Goal: Task Accomplishment & Management: Manage account settings

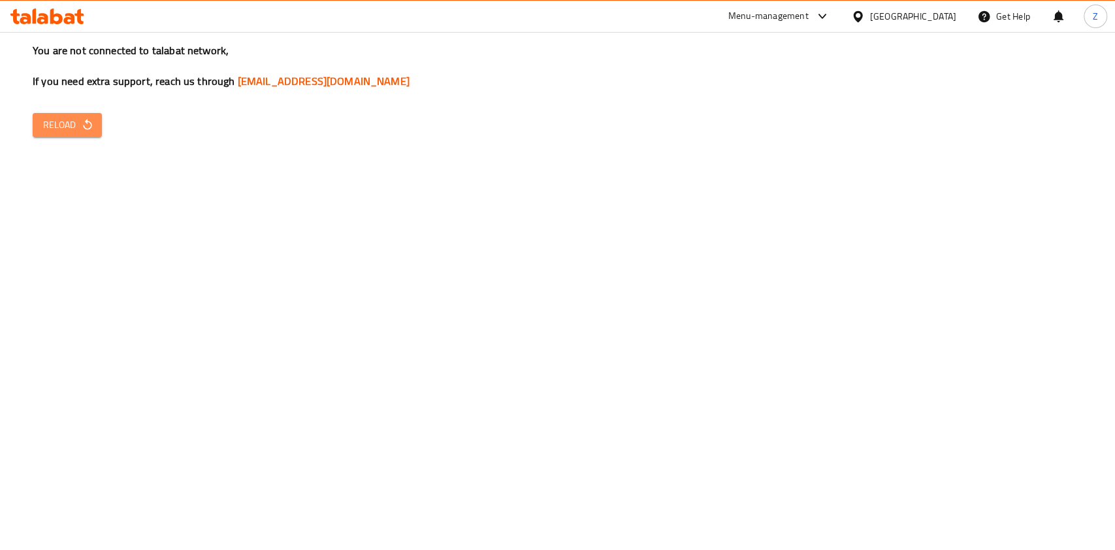
click at [68, 123] on span "Reload" at bounding box center [67, 125] width 48 height 16
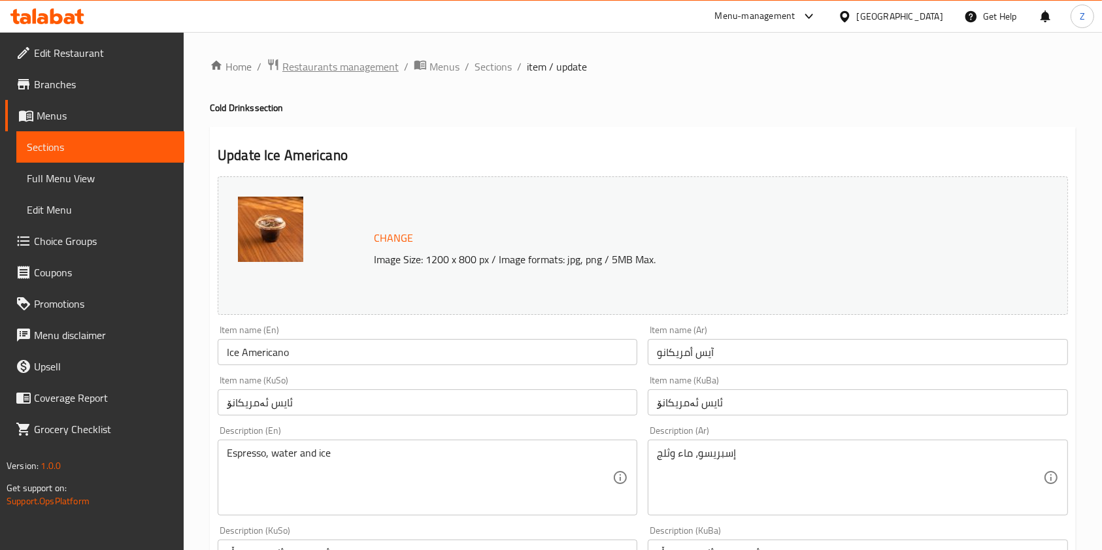
click at [324, 63] on span "Restaurants management" at bounding box center [340, 67] width 116 height 16
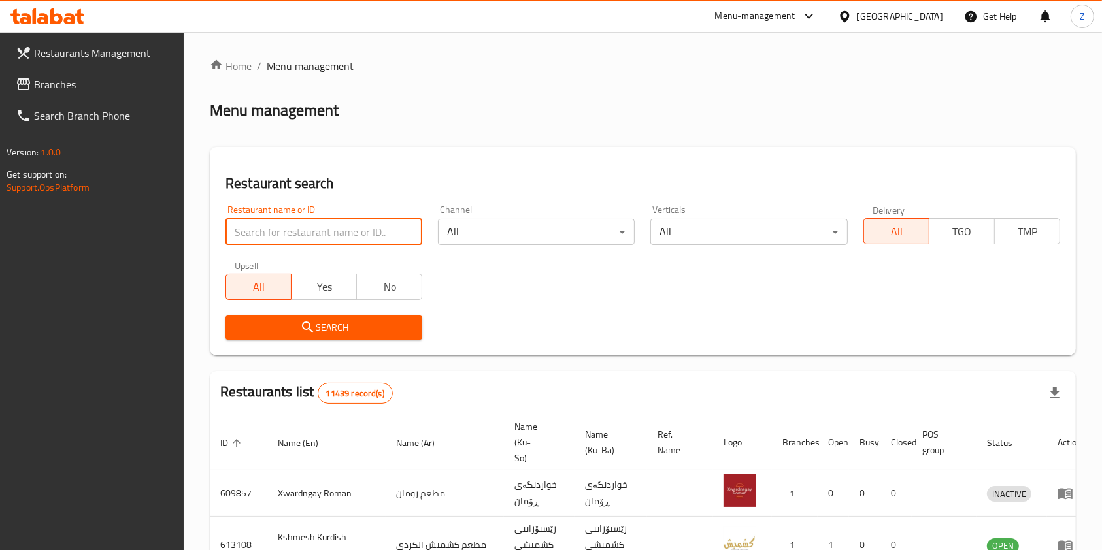
click at [372, 231] on input "search" at bounding box center [323, 232] width 197 height 26
click button "Search" at bounding box center [323, 328] width 197 height 24
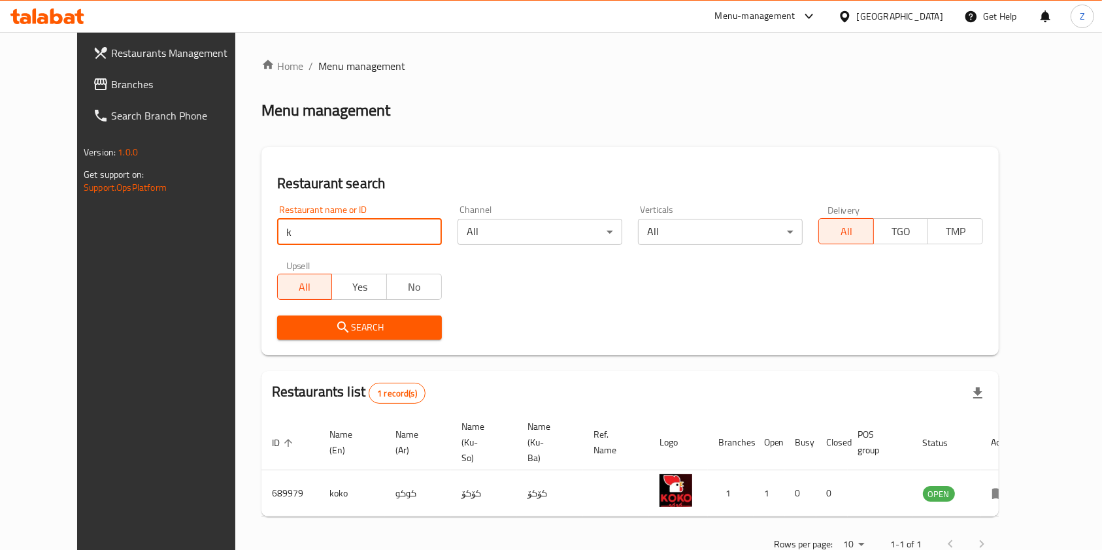
type input "KO_KO Chicken"
click button "Search" at bounding box center [359, 328] width 165 height 24
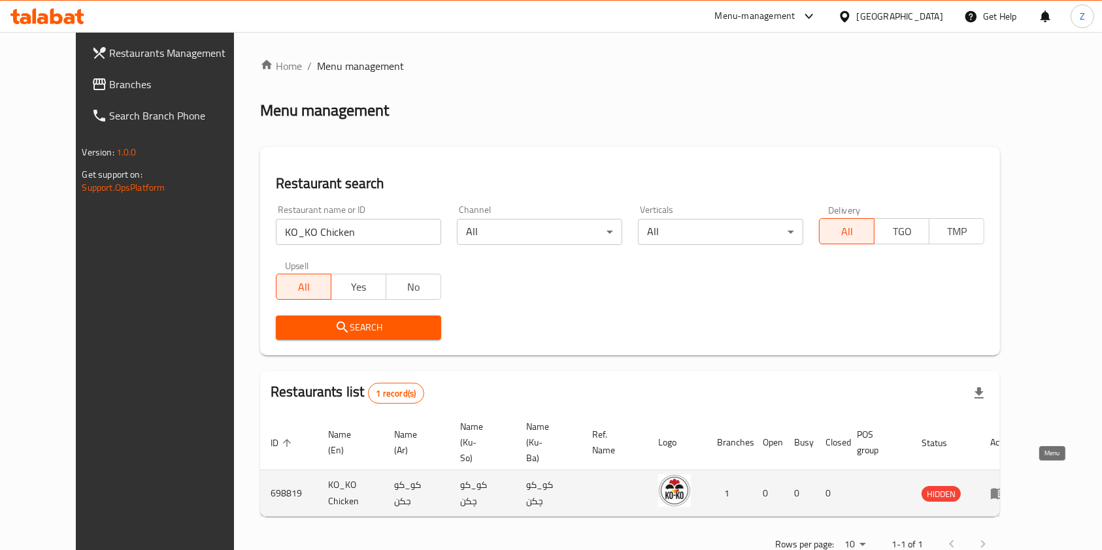
click at [1005, 489] on icon "enhanced table" at bounding box center [998, 494] width 14 height 11
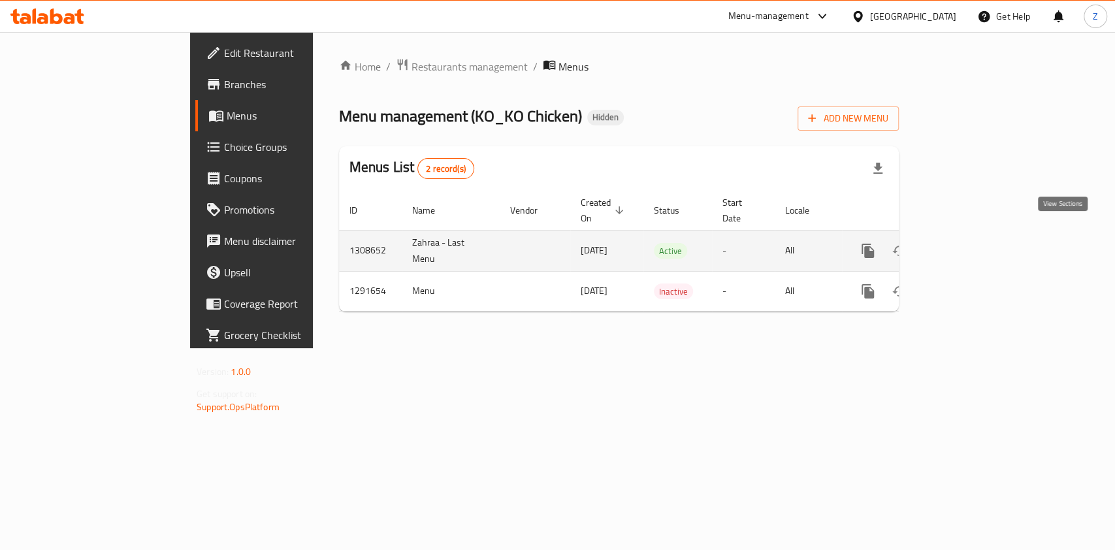
click at [970, 243] on icon "enhanced table" at bounding box center [963, 251] width 16 height 16
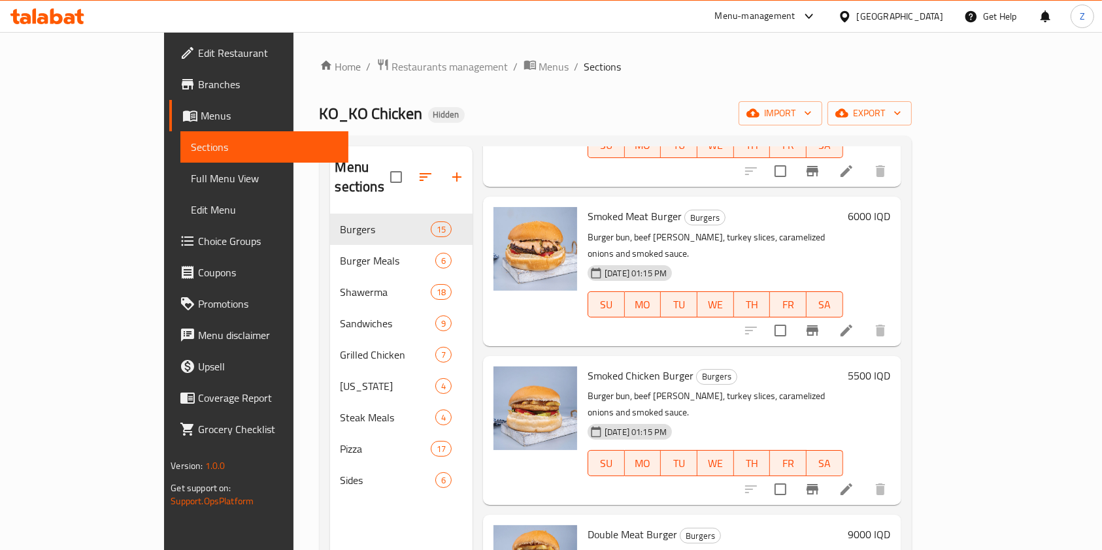
scroll to position [183, 0]
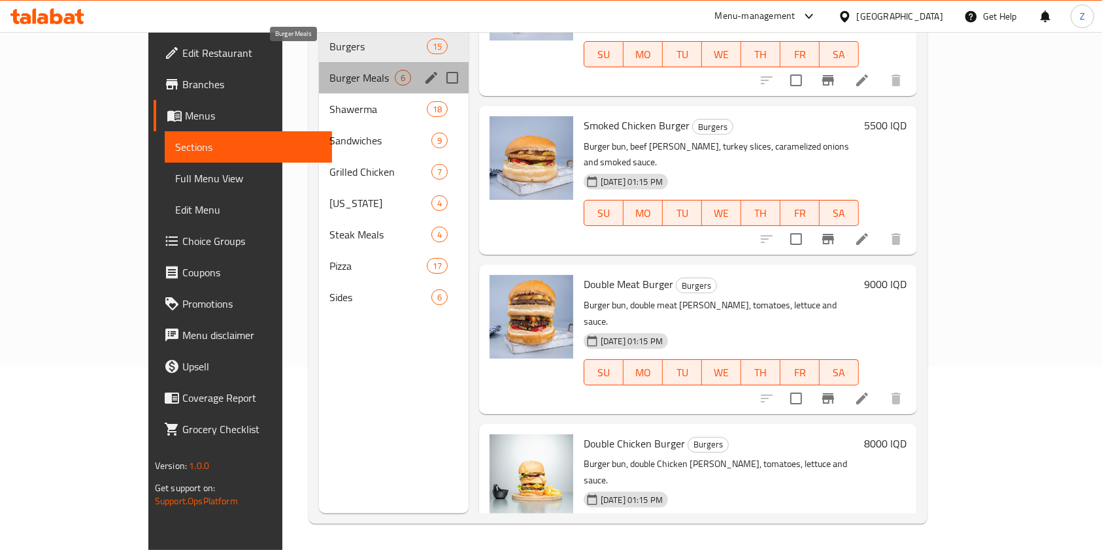
click at [329, 70] on span "Burger Meals" at bounding box center [361, 78] width 65 height 16
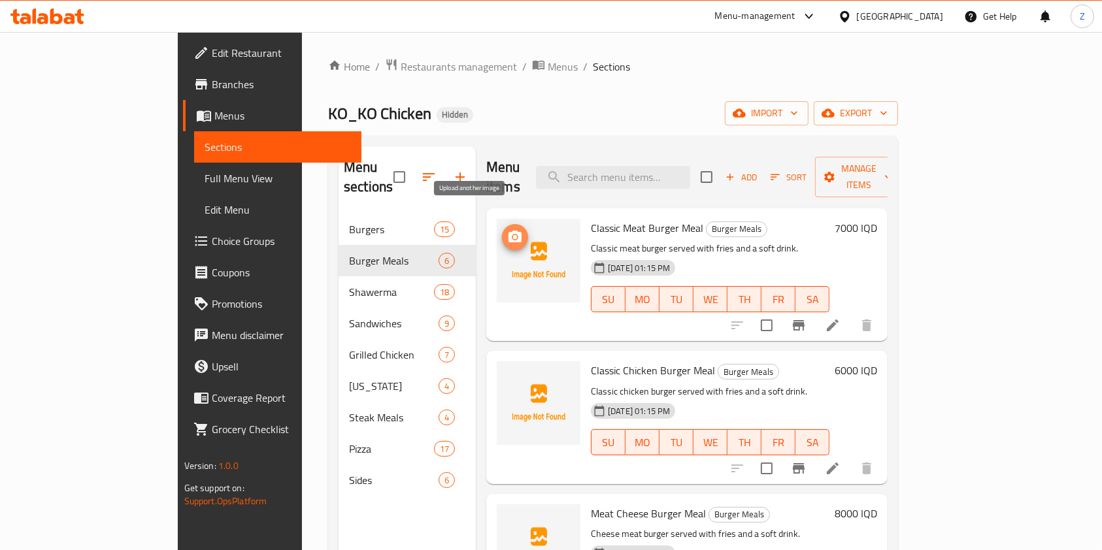
click at [507, 229] on icon "upload picture" at bounding box center [515, 237] width 16 height 16
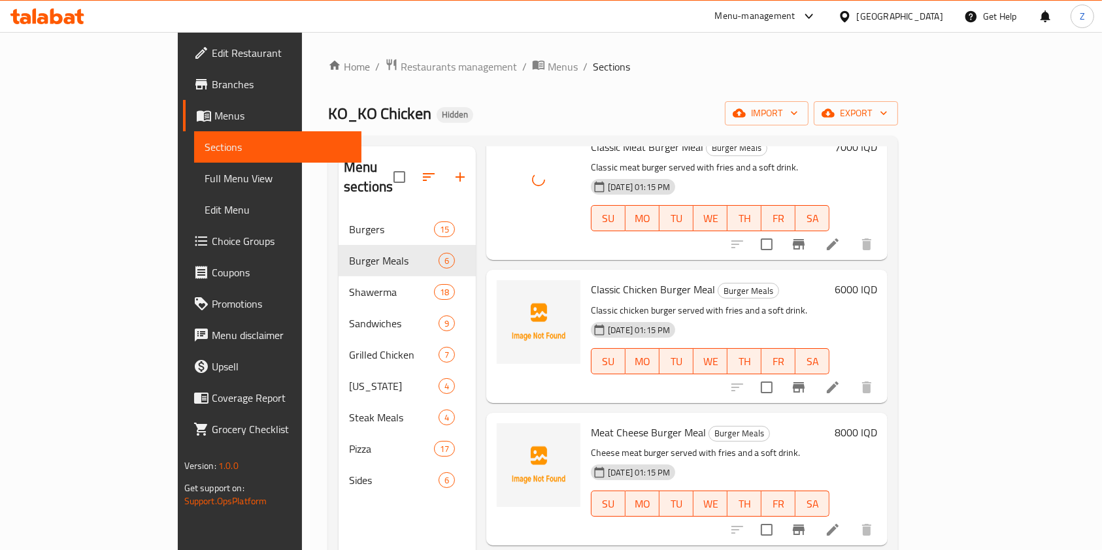
scroll to position [87, 0]
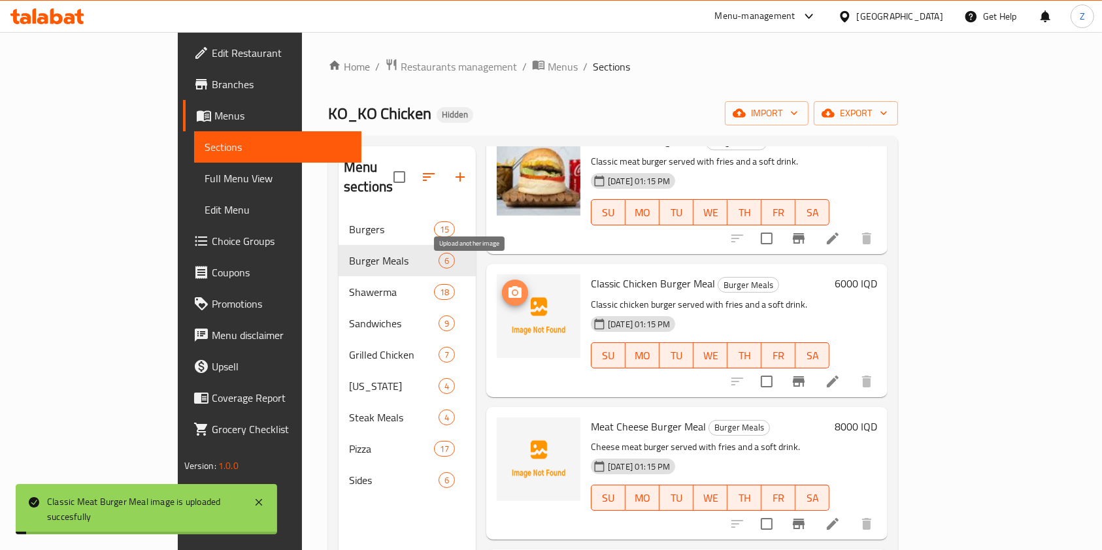
click at [508, 286] on icon "upload picture" at bounding box center [514, 292] width 13 height 12
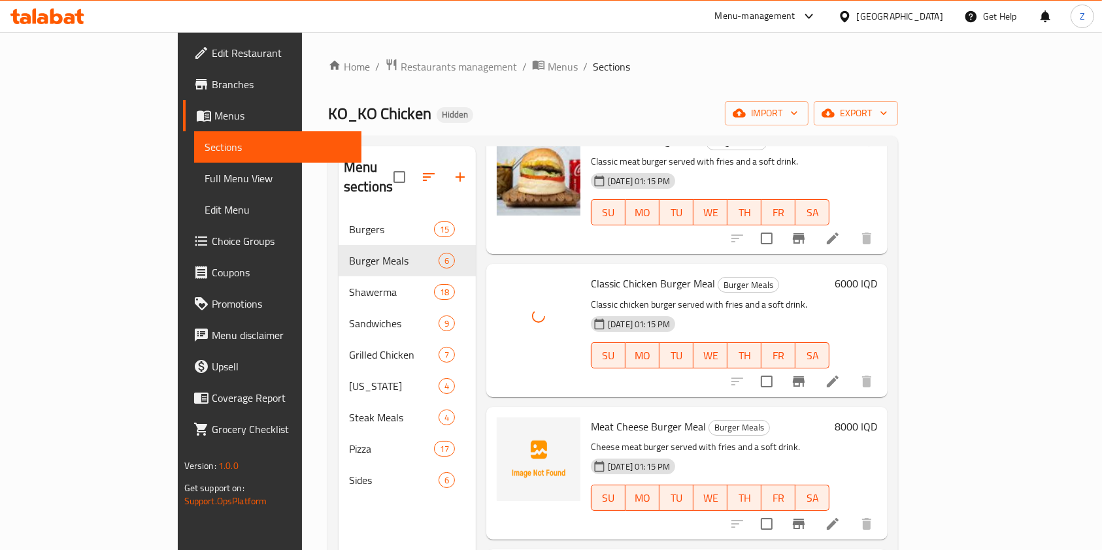
scroll to position [248, 0]
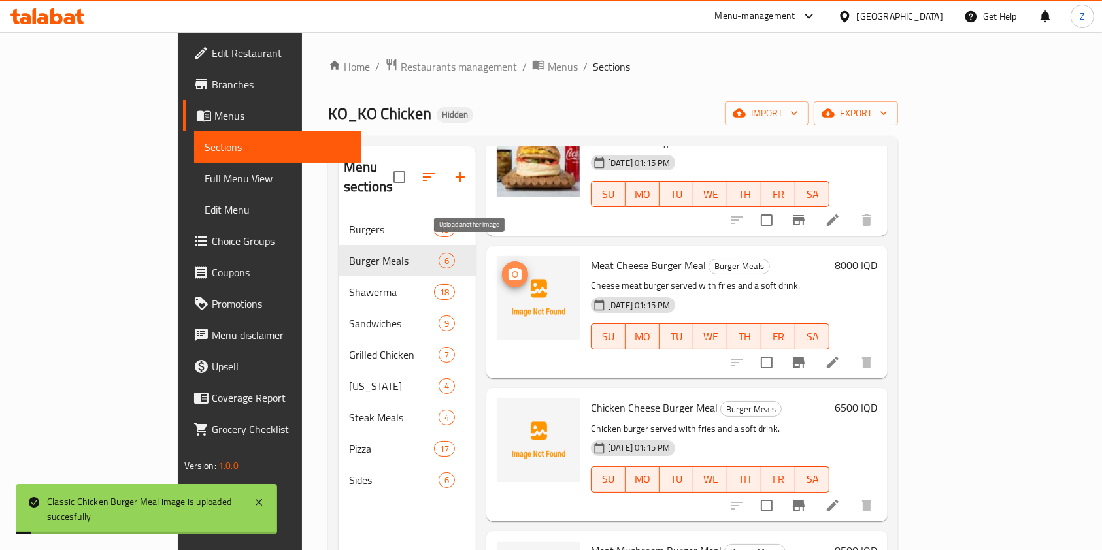
click at [508, 268] on icon "upload picture" at bounding box center [514, 274] width 13 height 12
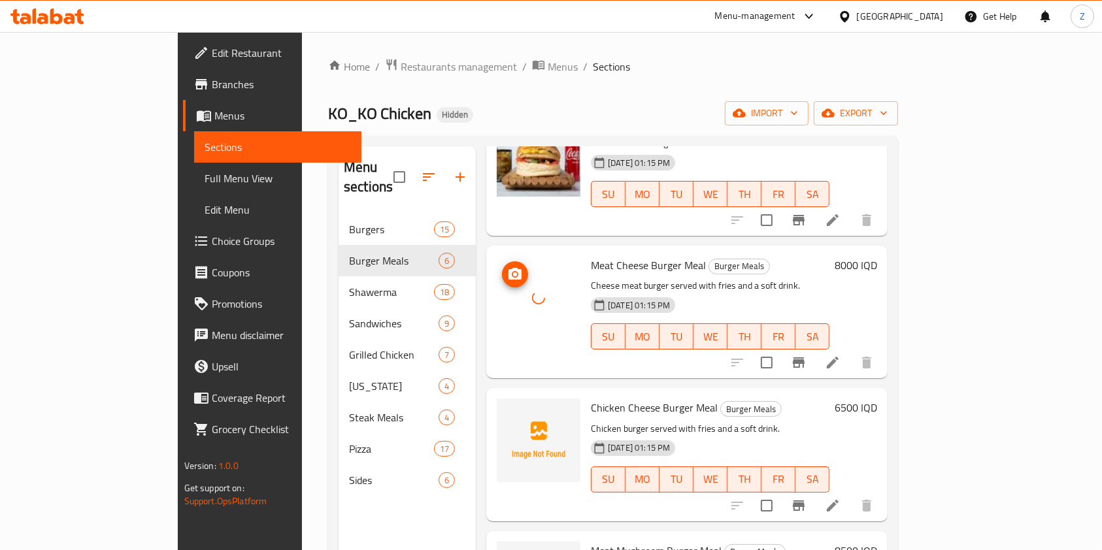
scroll to position [339, 0]
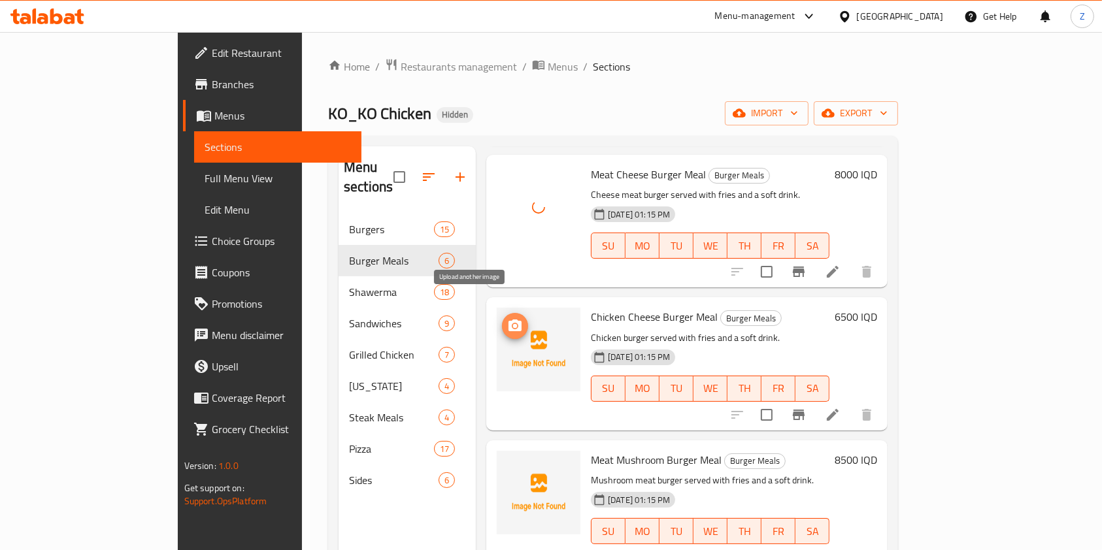
click at [507, 318] on icon "upload picture" at bounding box center [515, 326] width 16 height 16
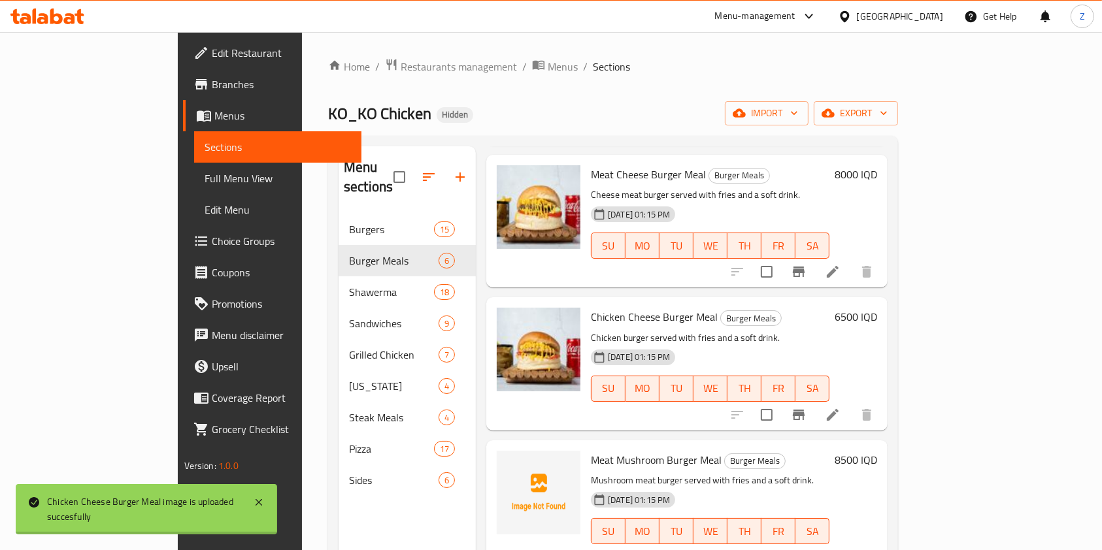
scroll to position [183, 0]
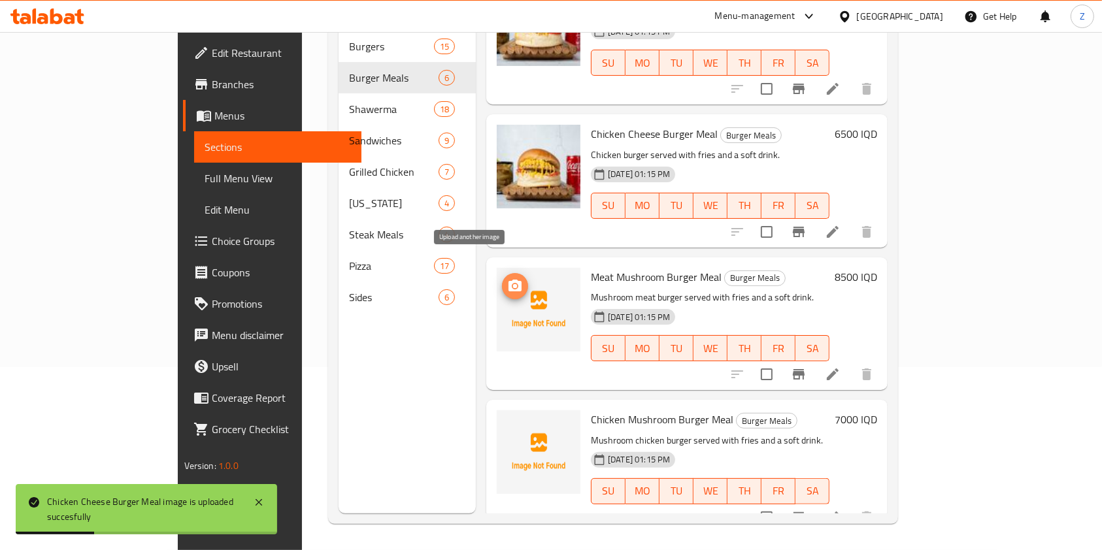
click at [508, 280] on icon "upload picture" at bounding box center [514, 286] width 13 height 12
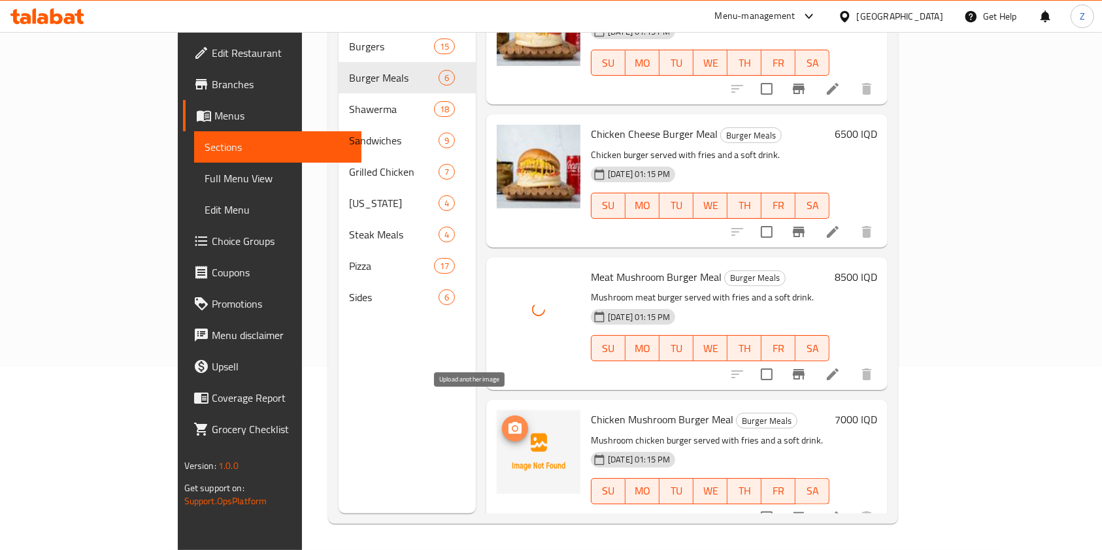
click at [502, 416] on button "upload picture" at bounding box center [515, 429] width 26 height 26
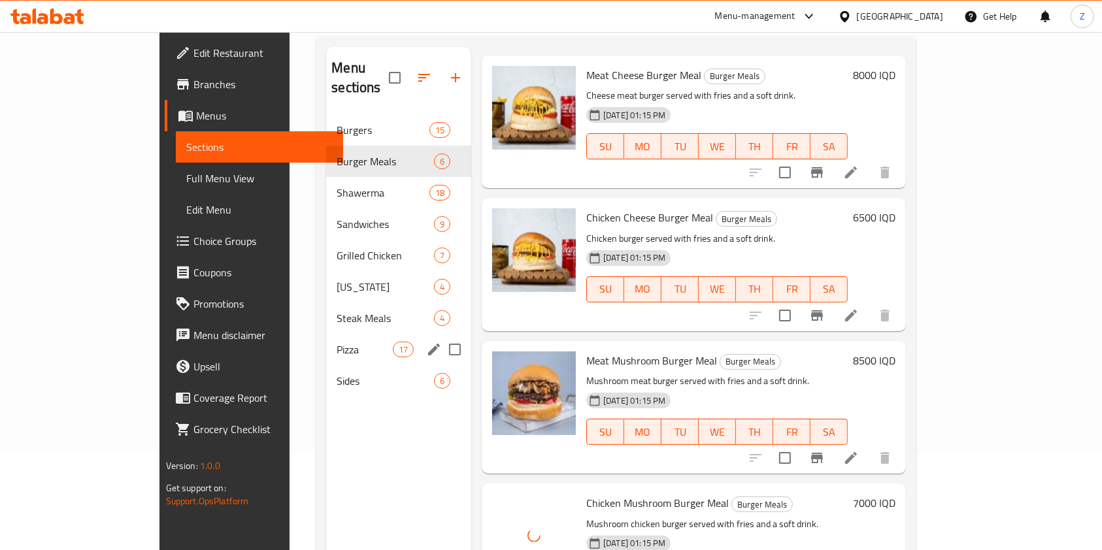
scroll to position [94, 0]
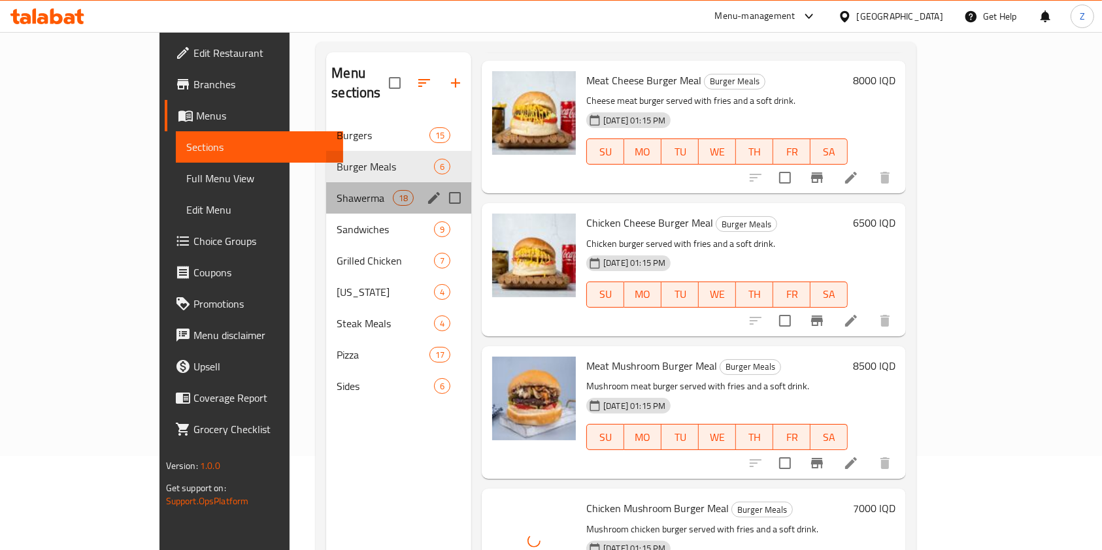
click at [326, 182] on div "Shawerma 18" at bounding box center [398, 197] width 145 height 31
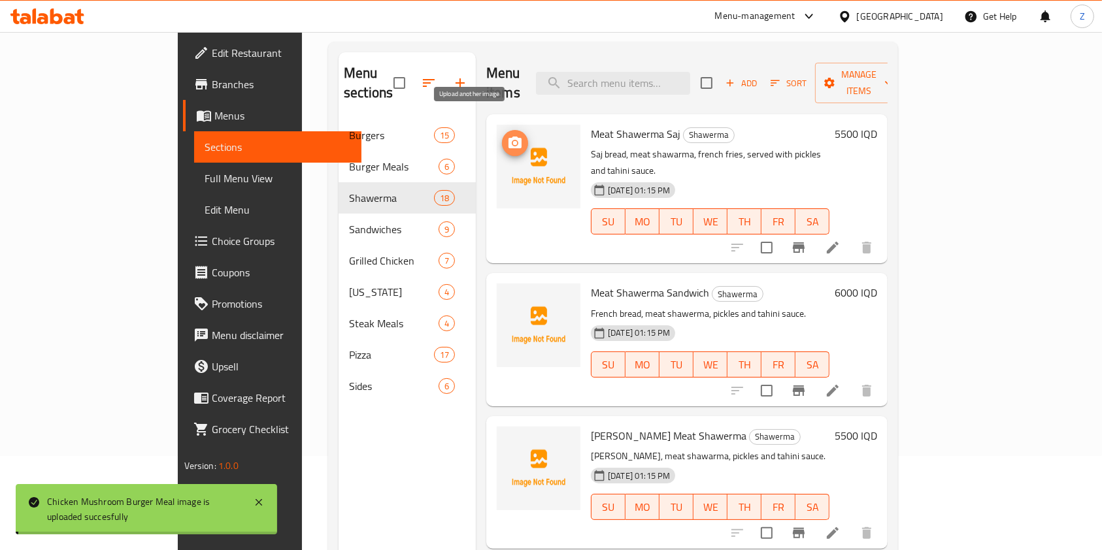
click at [502, 135] on span "upload picture" at bounding box center [515, 143] width 26 height 16
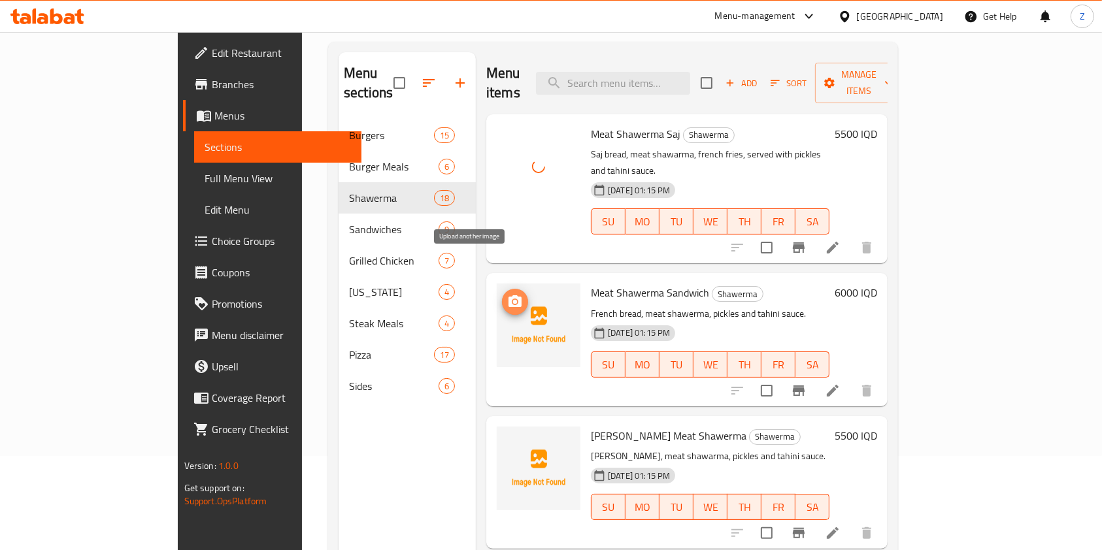
click at [508, 295] on icon "upload picture" at bounding box center [514, 301] width 13 height 12
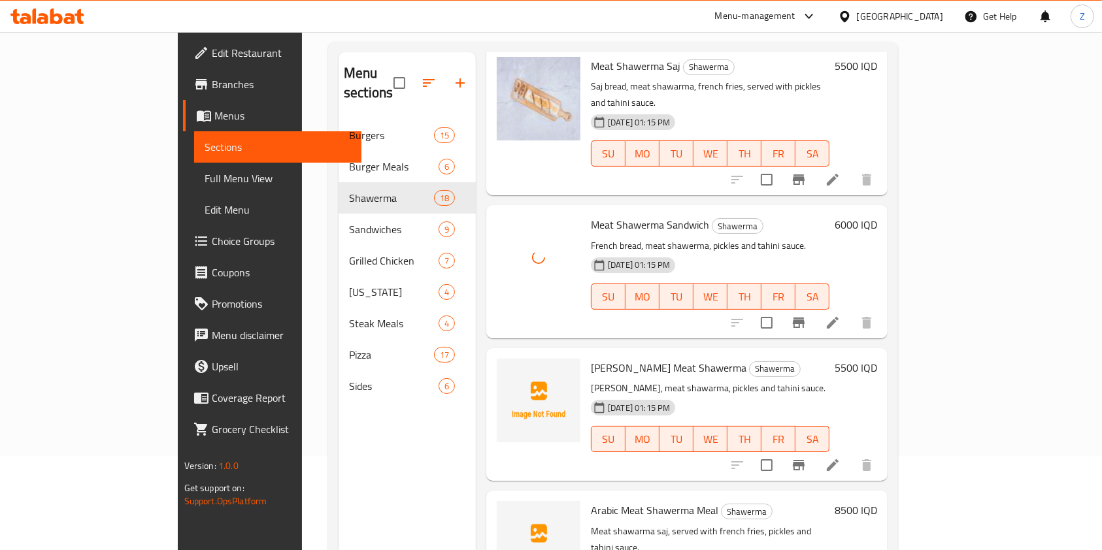
scroll to position [123, 0]
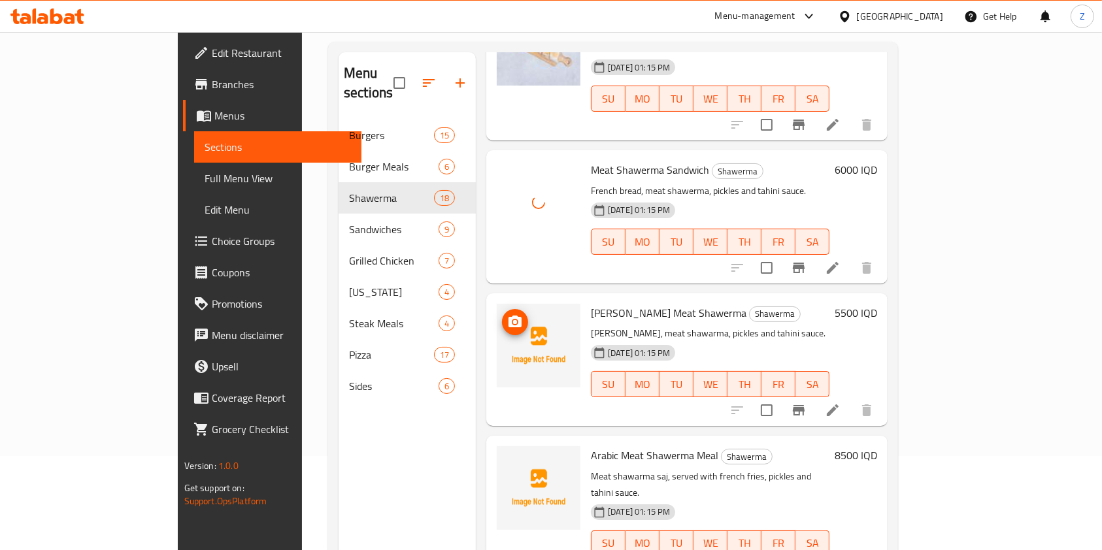
click at [497, 304] on img at bounding box center [539, 346] width 84 height 84
click at [507, 314] on icon "upload picture" at bounding box center [515, 322] width 16 height 16
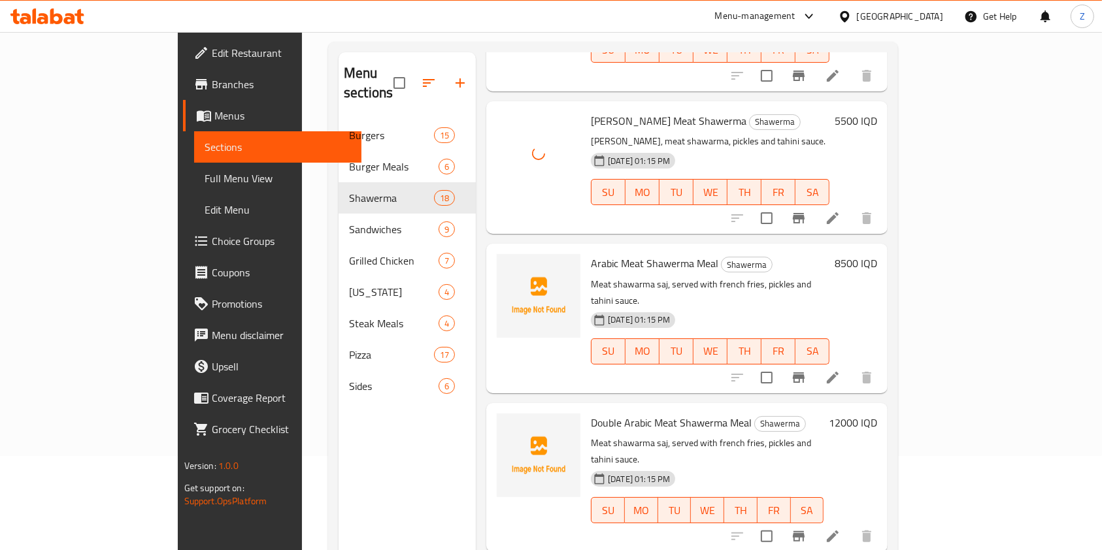
scroll to position [316, 0]
click at [508, 265] on icon "upload picture" at bounding box center [514, 271] width 13 height 12
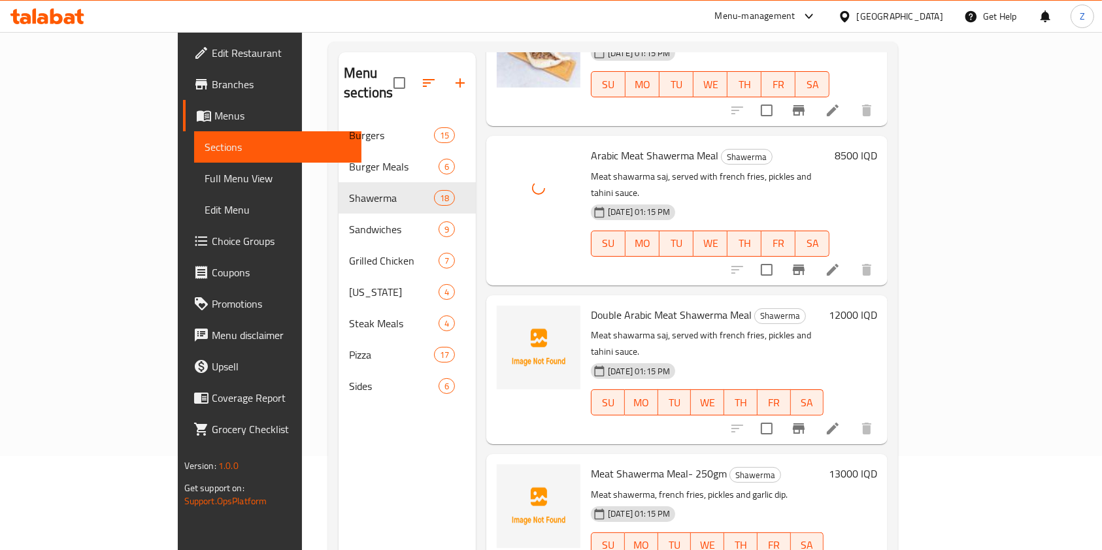
scroll to position [423, 0]
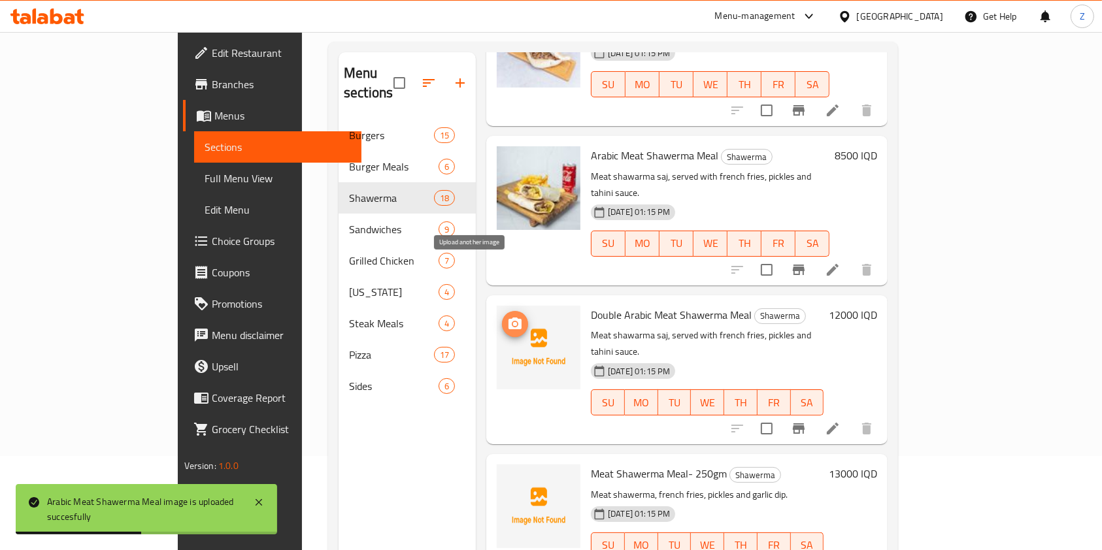
click at [508, 318] on icon "upload picture" at bounding box center [514, 324] width 13 height 12
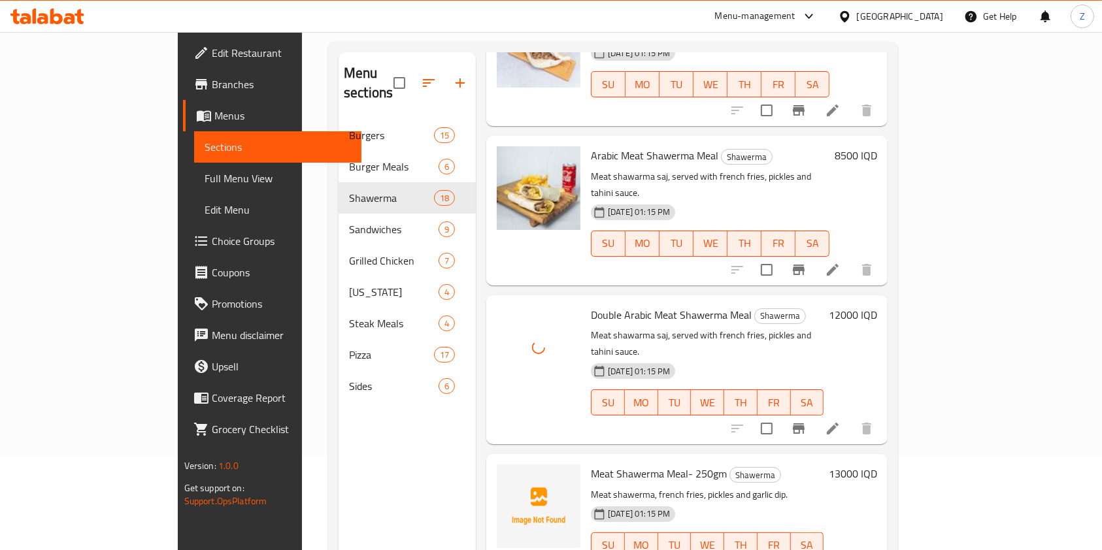
scroll to position [525, 0]
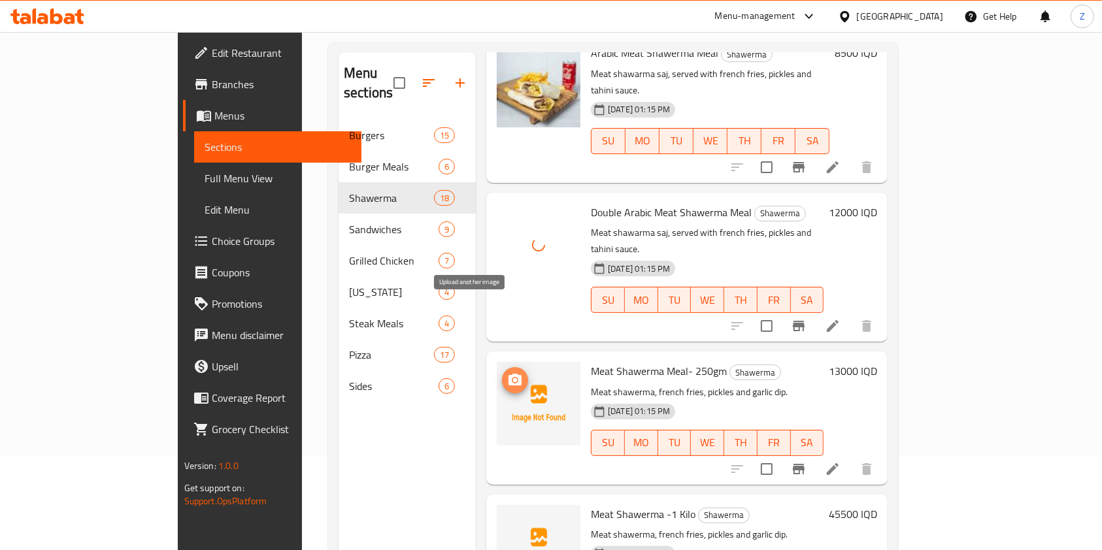
click at [508, 374] on icon "upload picture" at bounding box center [514, 380] width 13 height 12
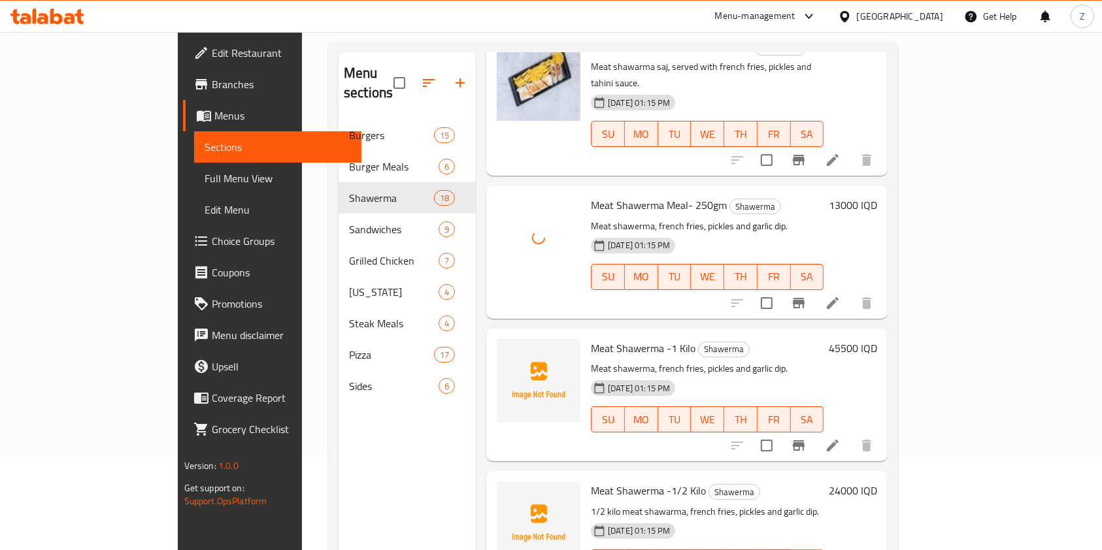
scroll to position [693, 0]
click at [507, 348] on icon "upload picture" at bounding box center [515, 356] width 16 height 16
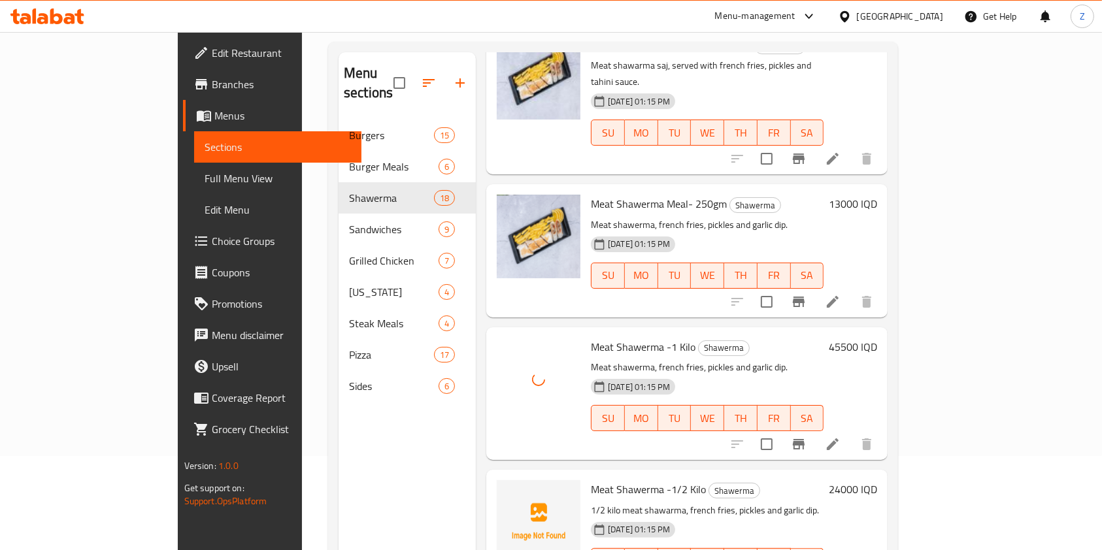
scroll to position [820, 0]
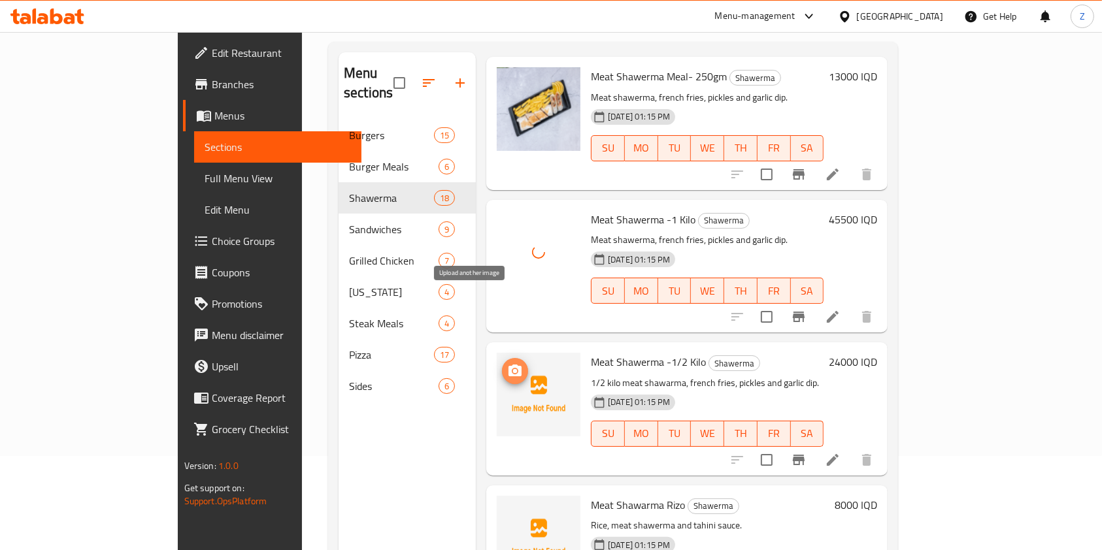
click at [507, 363] on icon "upload picture" at bounding box center [515, 371] width 16 height 16
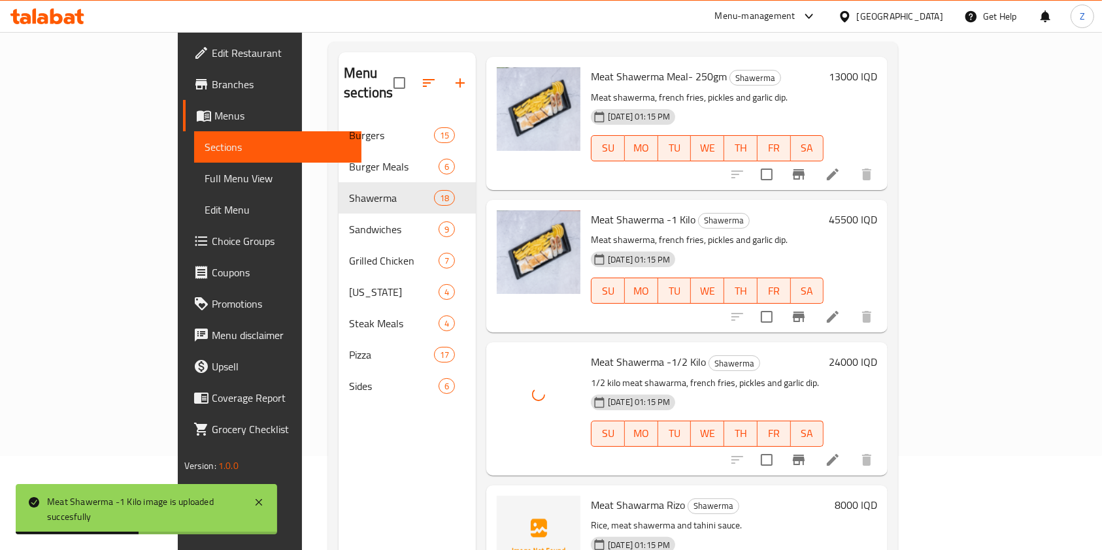
scroll to position [1043, 0]
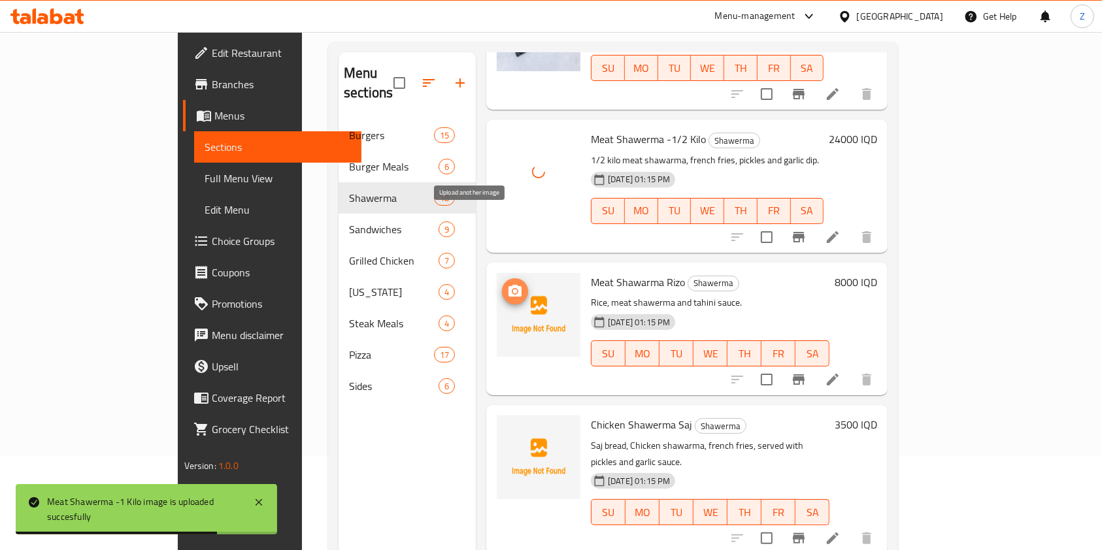
click at [508, 285] on icon "upload picture" at bounding box center [514, 291] width 13 height 12
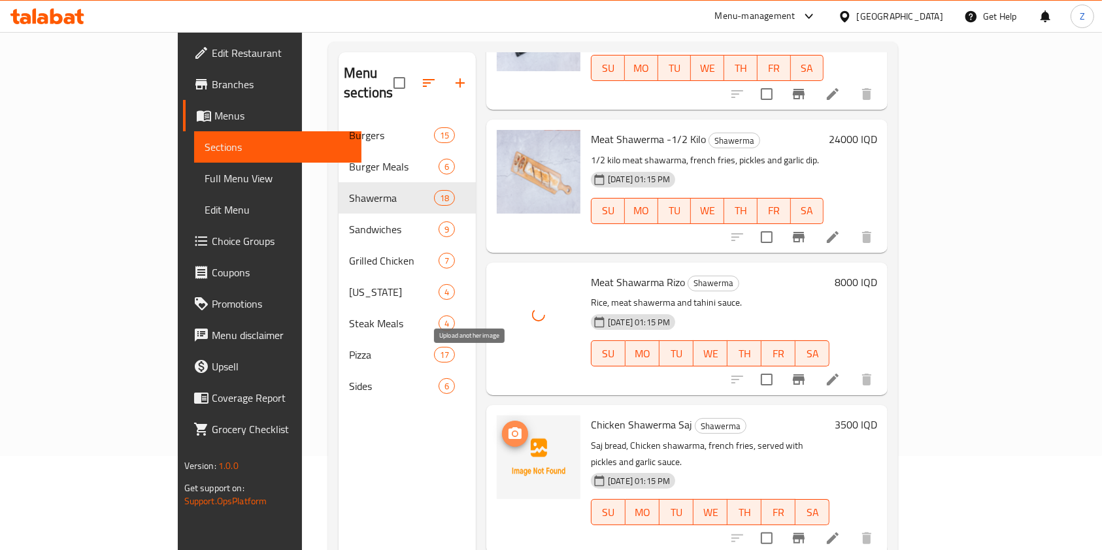
click at [508, 427] on icon "upload picture" at bounding box center [514, 433] width 13 height 12
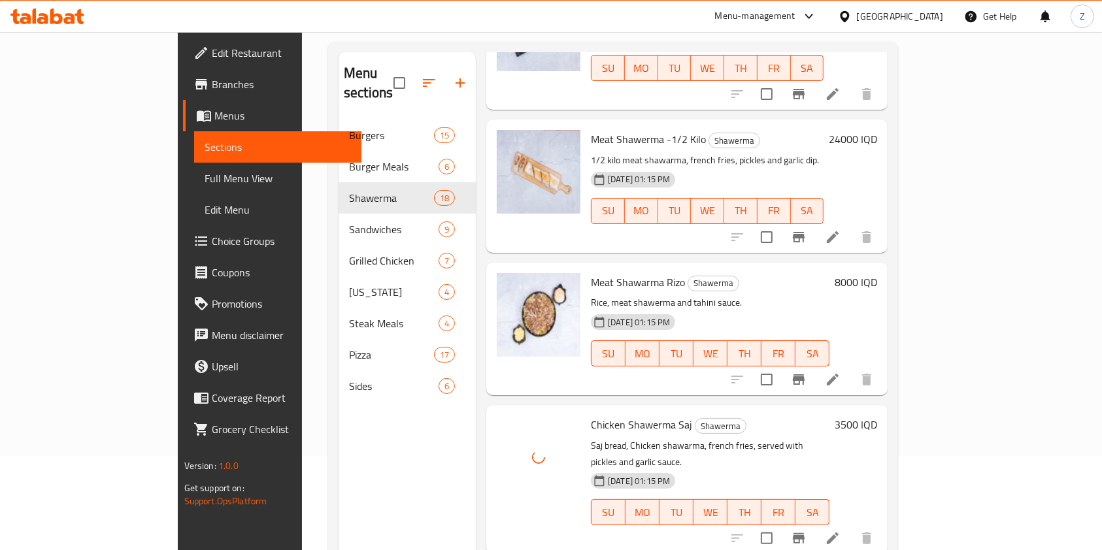
scroll to position [1123, 0]
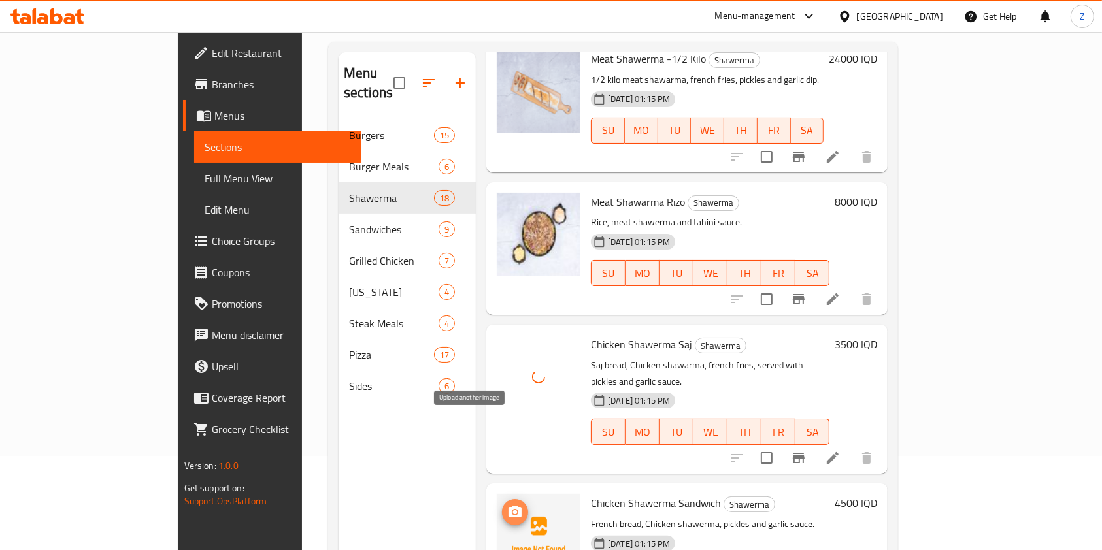
click at [507, 504] on icon "upload picture" at bounding box center [515, 512] width 16 height 16
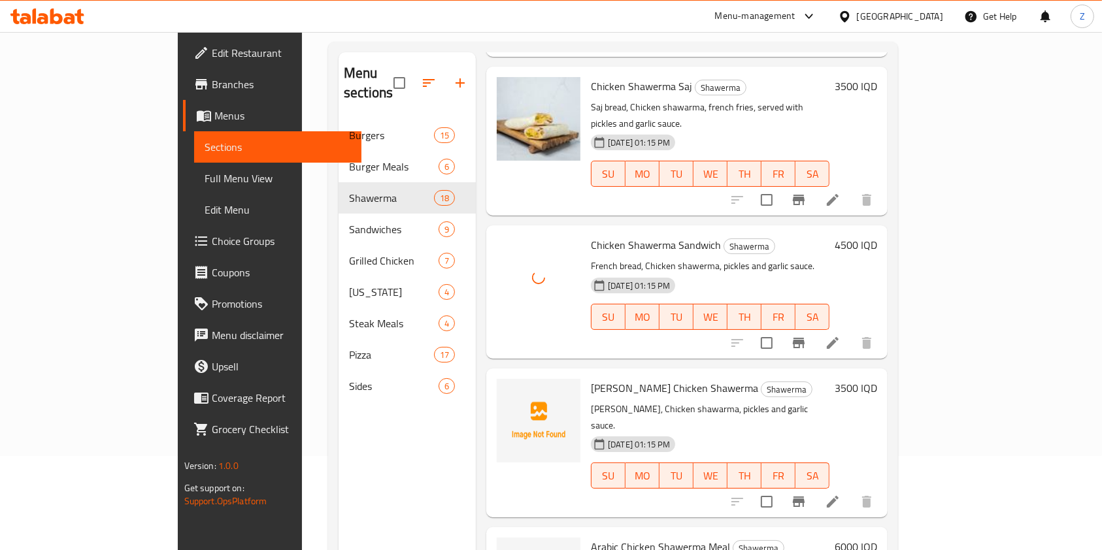
scroll to position [1384, 0]
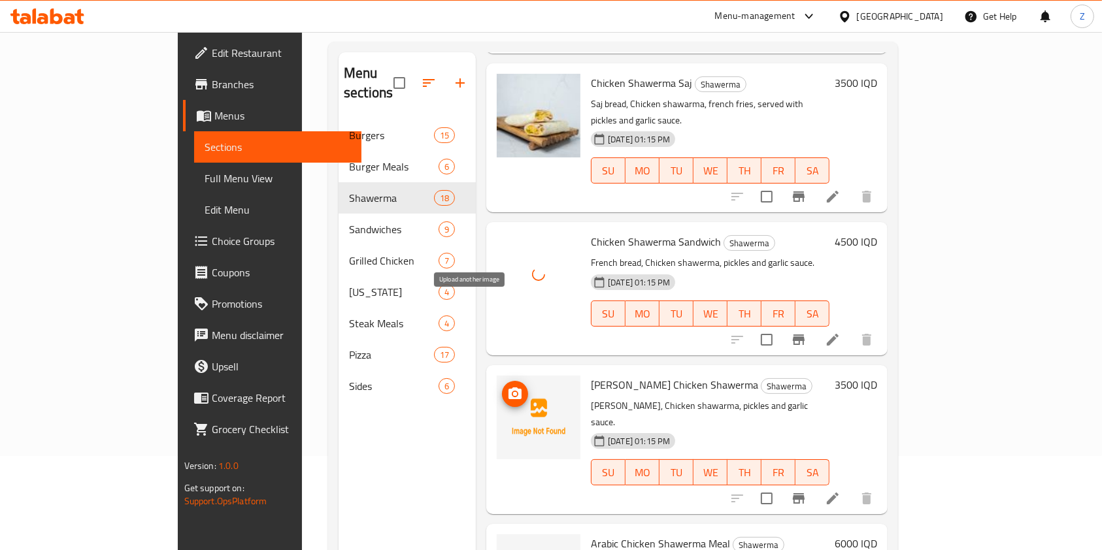
click at [507, 386] on icon "upload picture" at bounding box center [515, 394] width 16 height 16
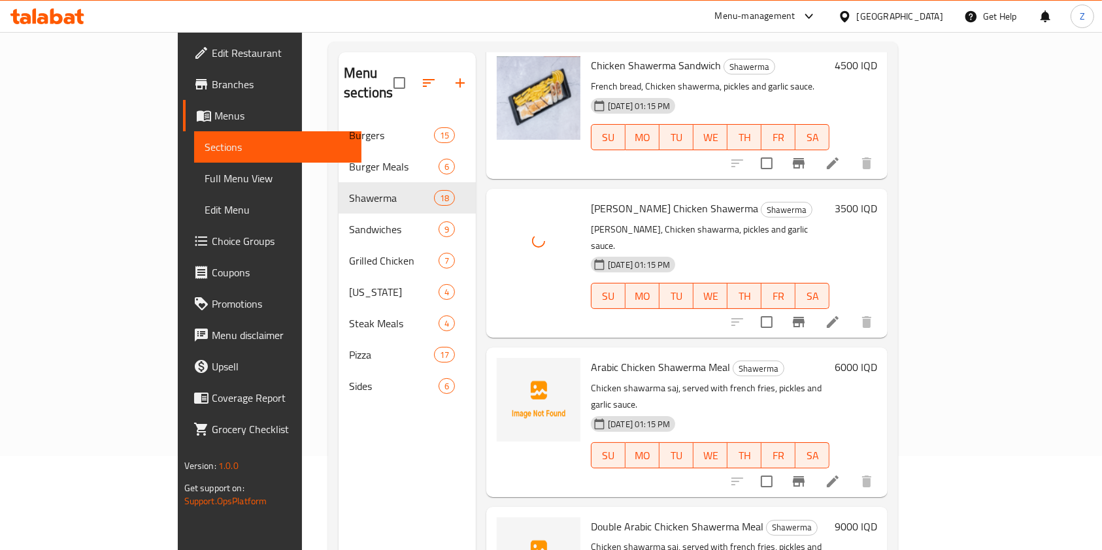
scroll to position [1562, 0]
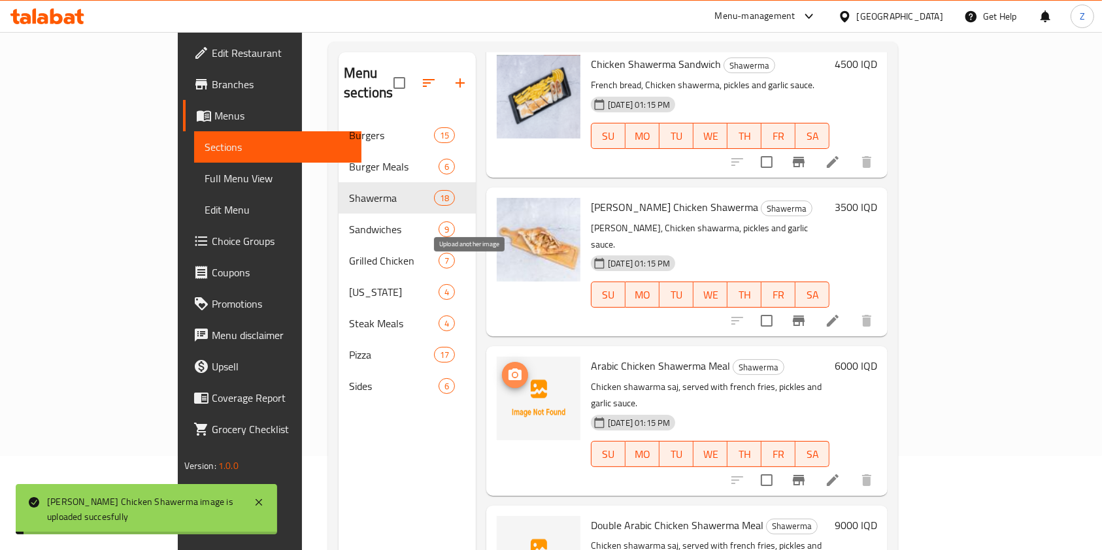
click at [502, 362] on button "upload picture" at bounding box center [515, 375] width 26 height 26
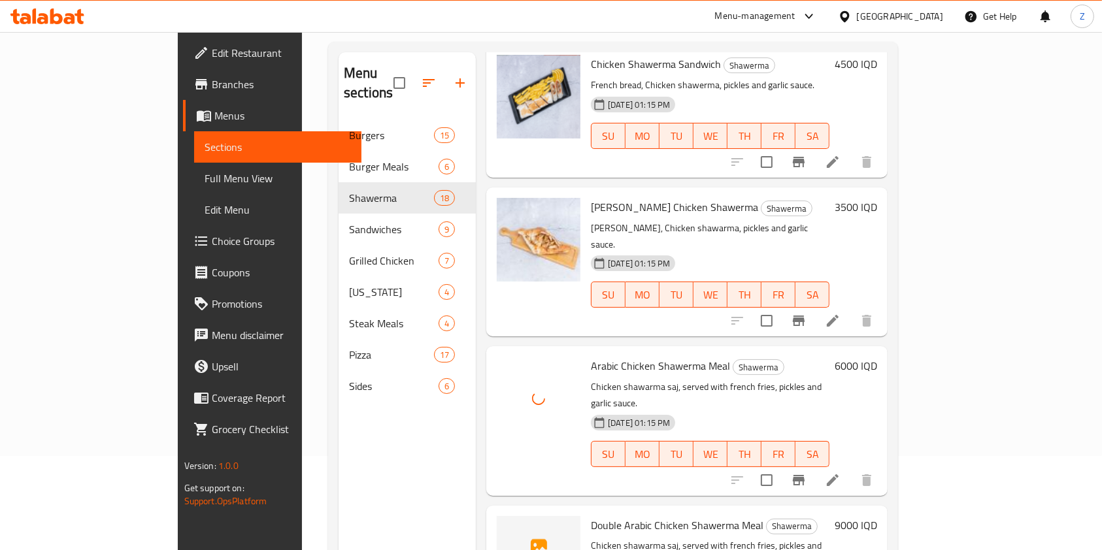
scroll to position [1662, 0]
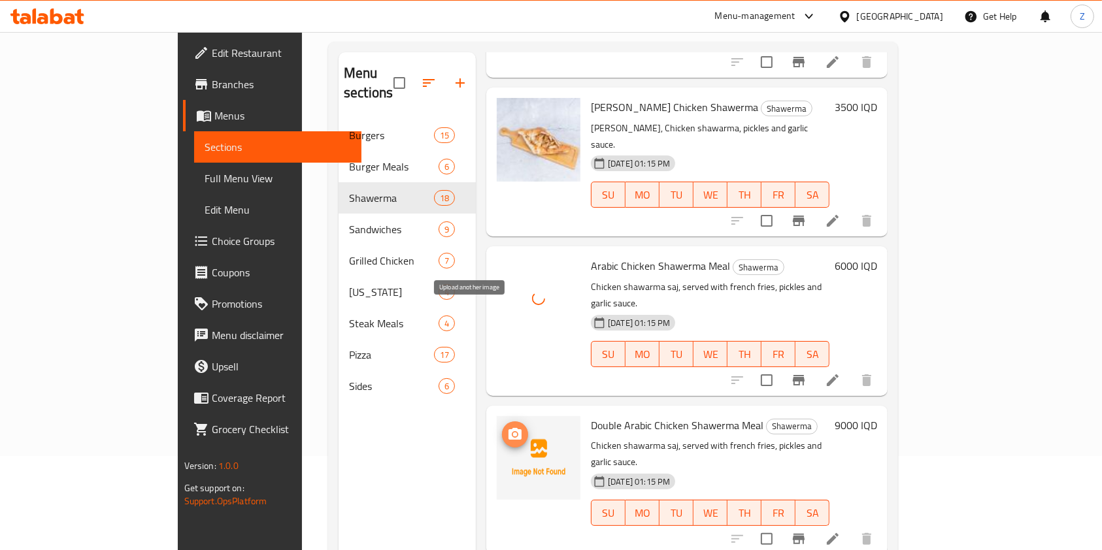
click at [502, 427] on span "upload picture" at bounding box center [515, 435] width 26 height 16
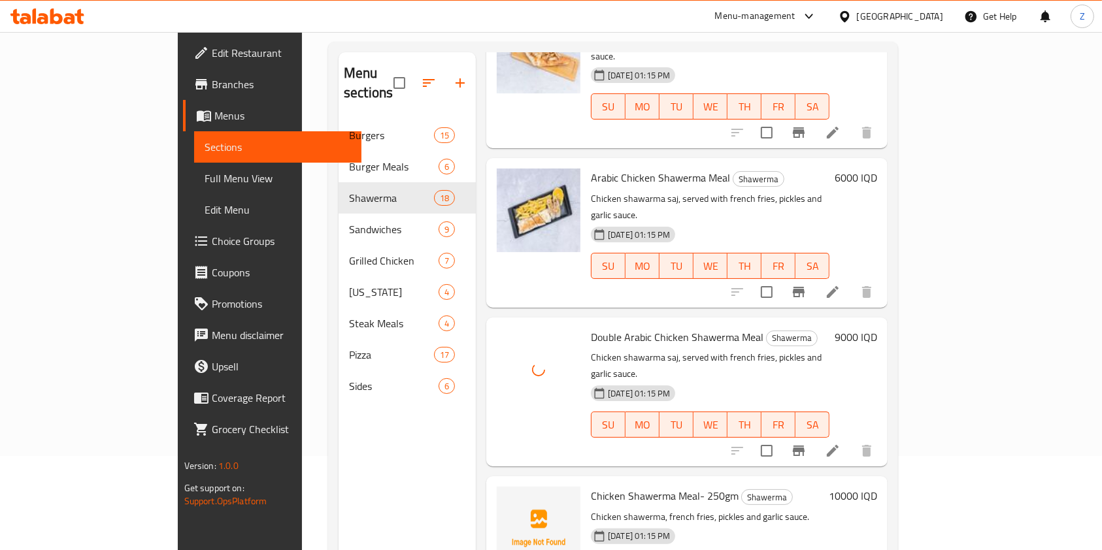
scroll to position [1751, 0]
click at [507, 178] on icon "upload picture" at bounding box center [515, 186] width 16 height 16
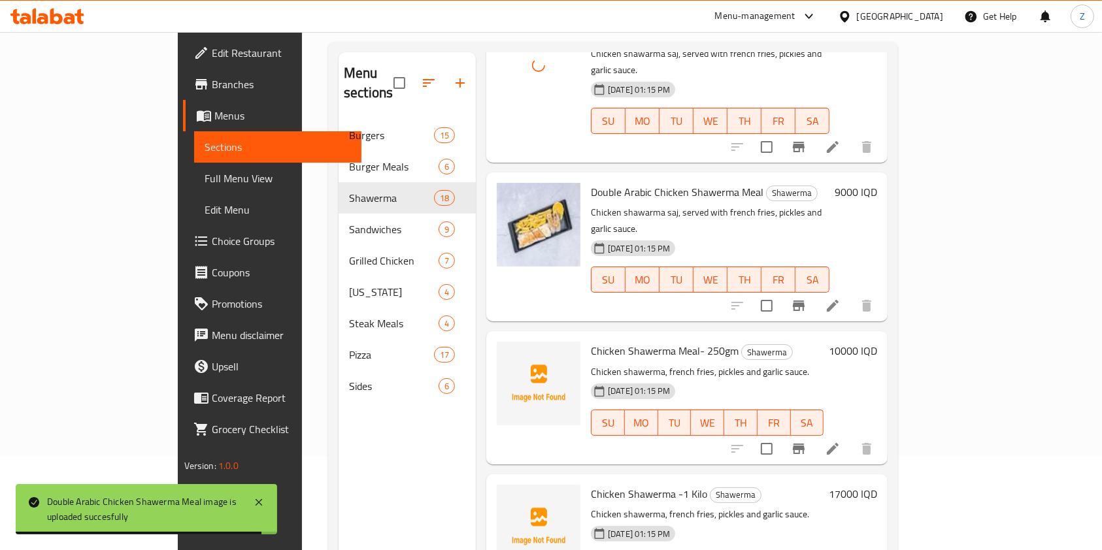
scroll to position [1897, 0]
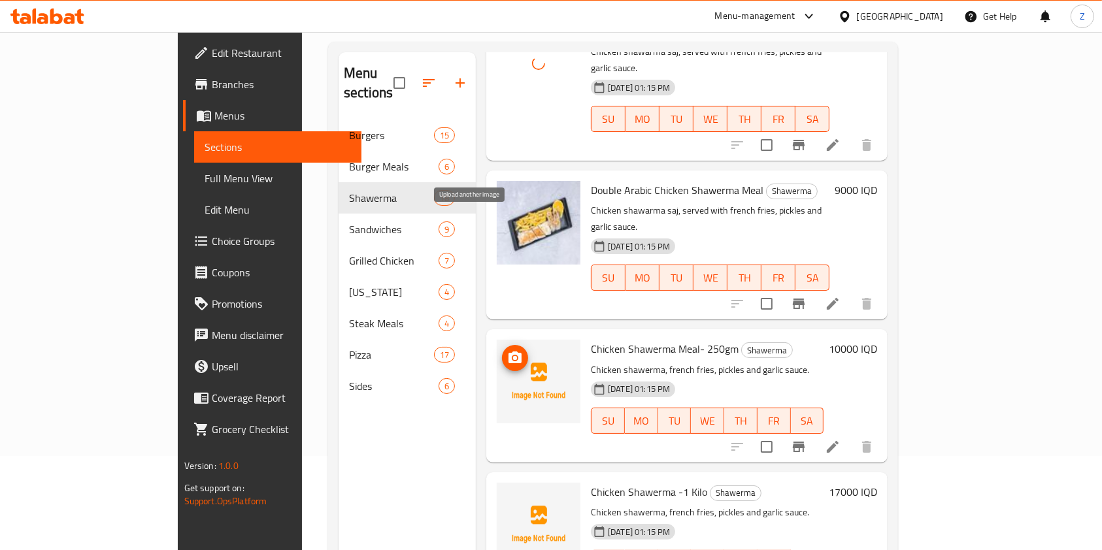
click at [513, 356] on circle "upload picture" at bounding box center [515, 358] width 4 height 4
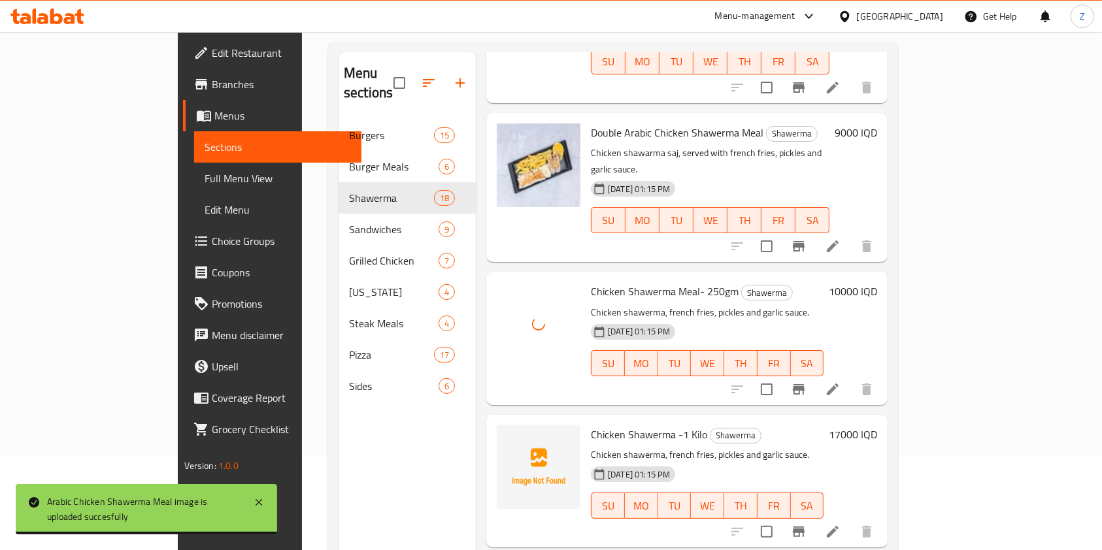
scroll to position [1956, 0]
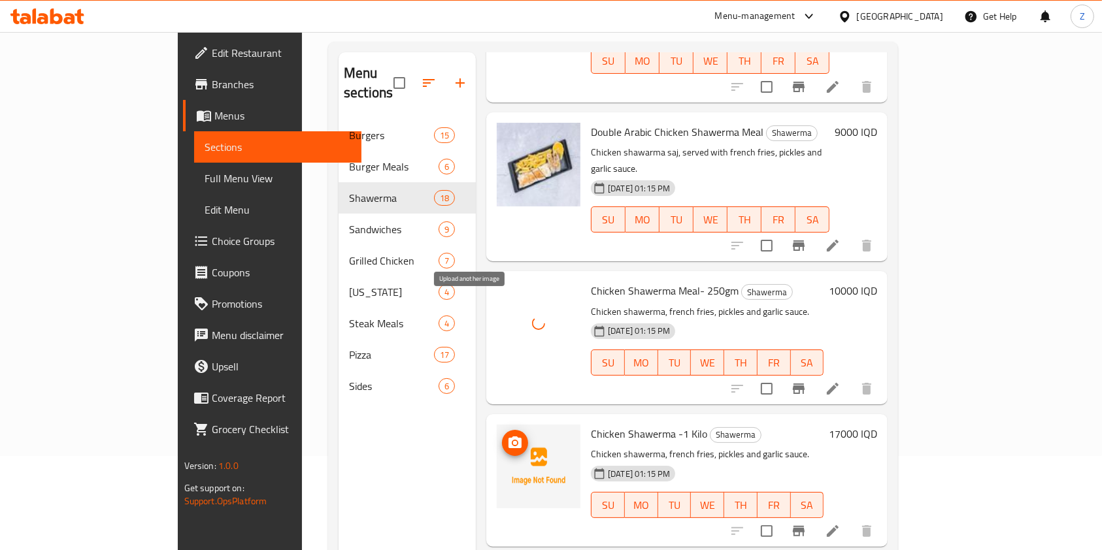
click at [513, 441] on circle "upload picture" at bounding box center [515, 443] width 4 height 4
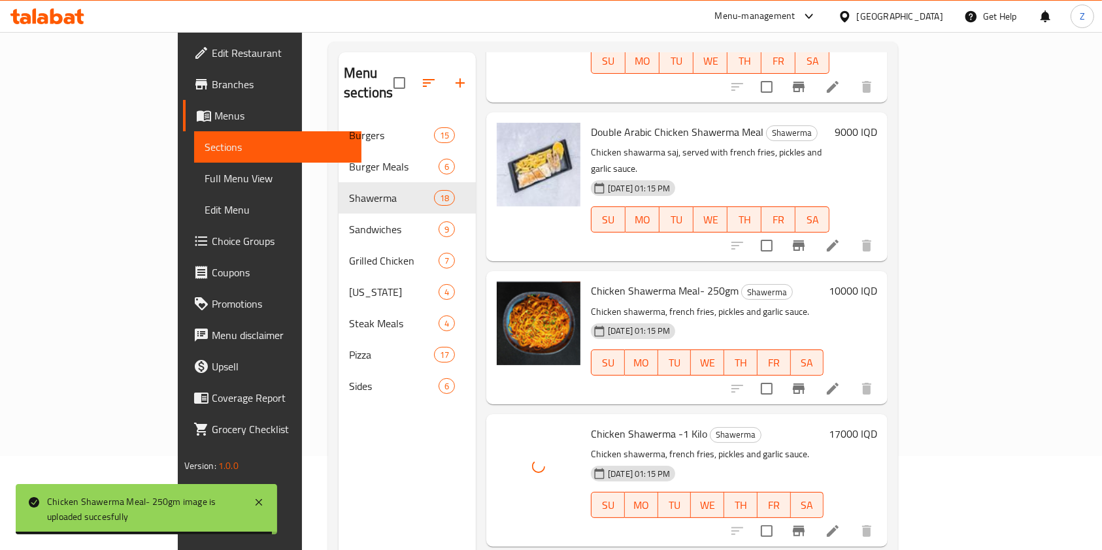
scroll to position [2052, 0]
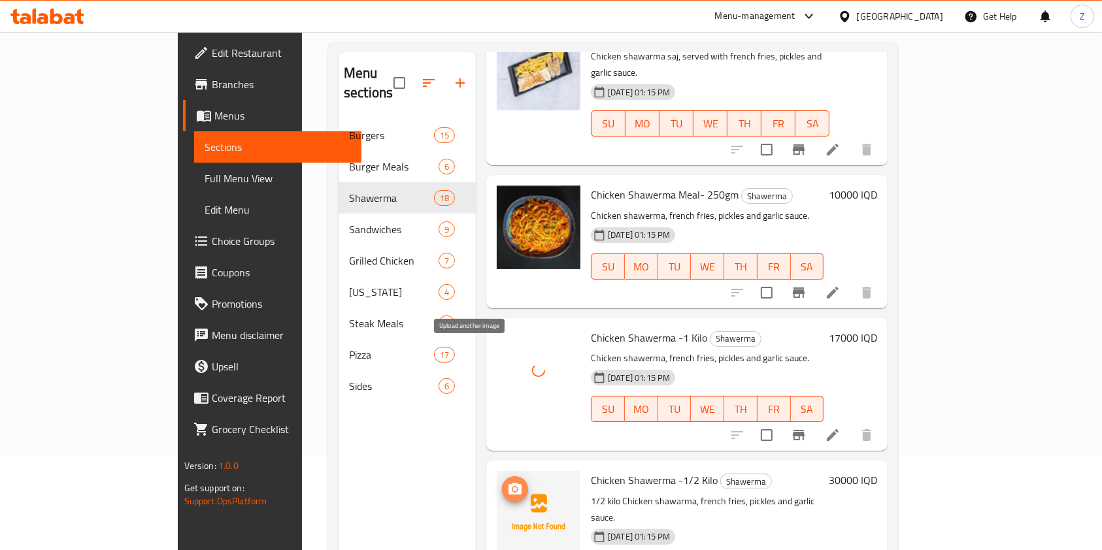
click at [502, 476] on button "upload picture" at bounding box center [515, 489] width 26 height 26
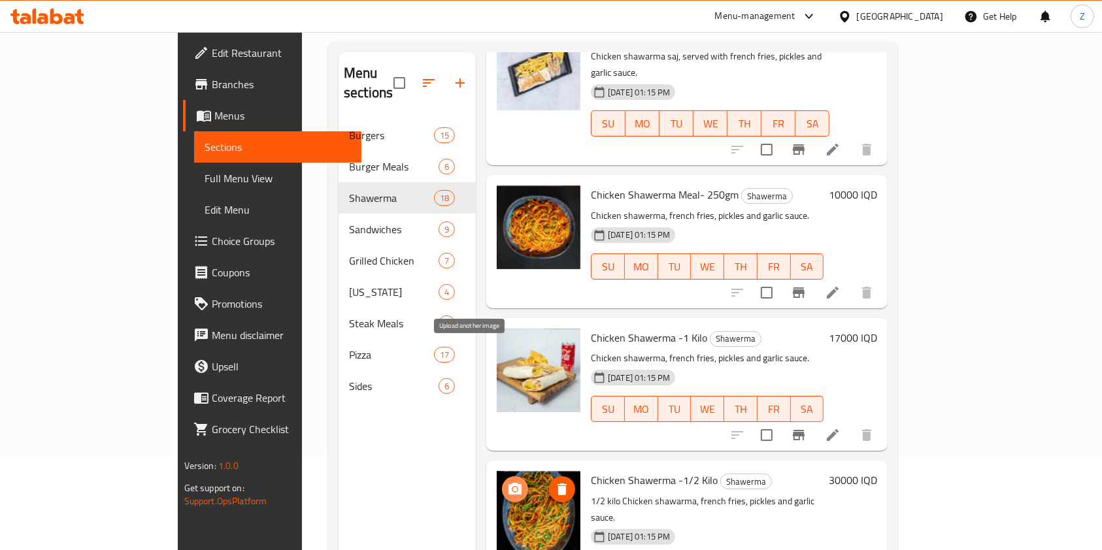
click at [507, 482] on icon "upload picture" at bounding box center [515, 490] width 16 height 16
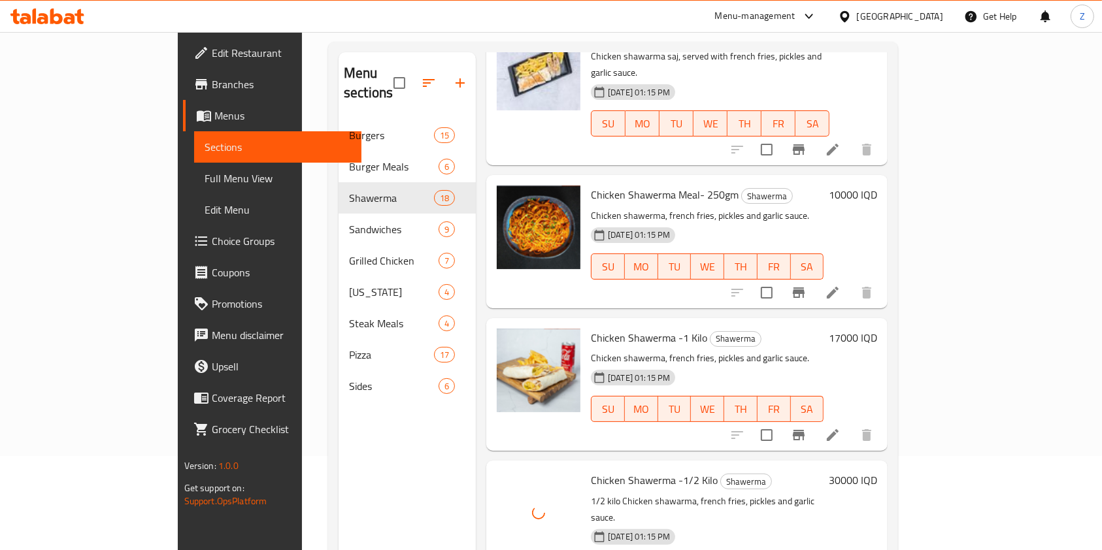
scroll to position [183, 0]
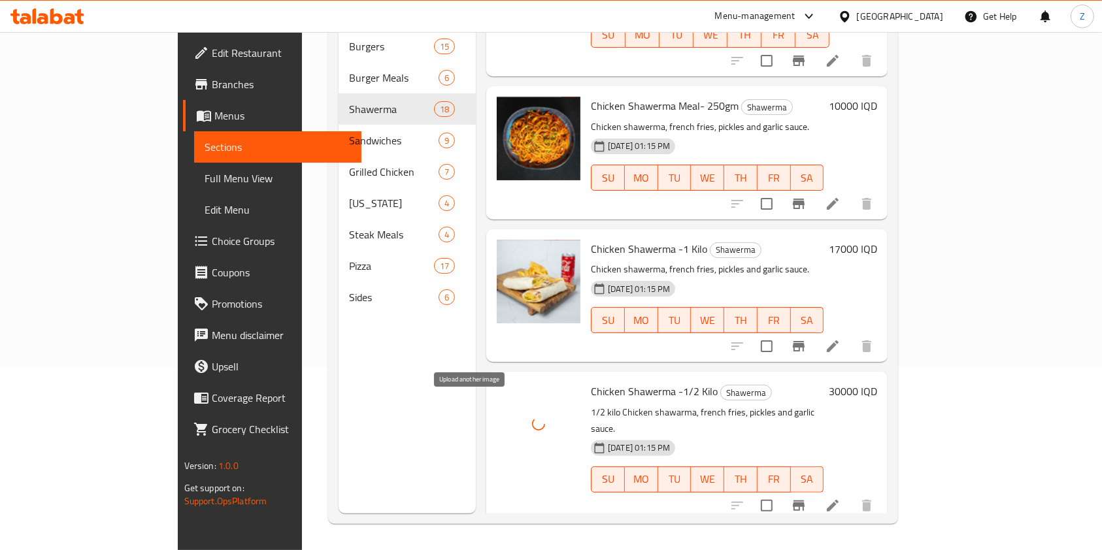
click at [508, 549] on icon "upload picture" at bounding box center [514, 559] width 13 height 12
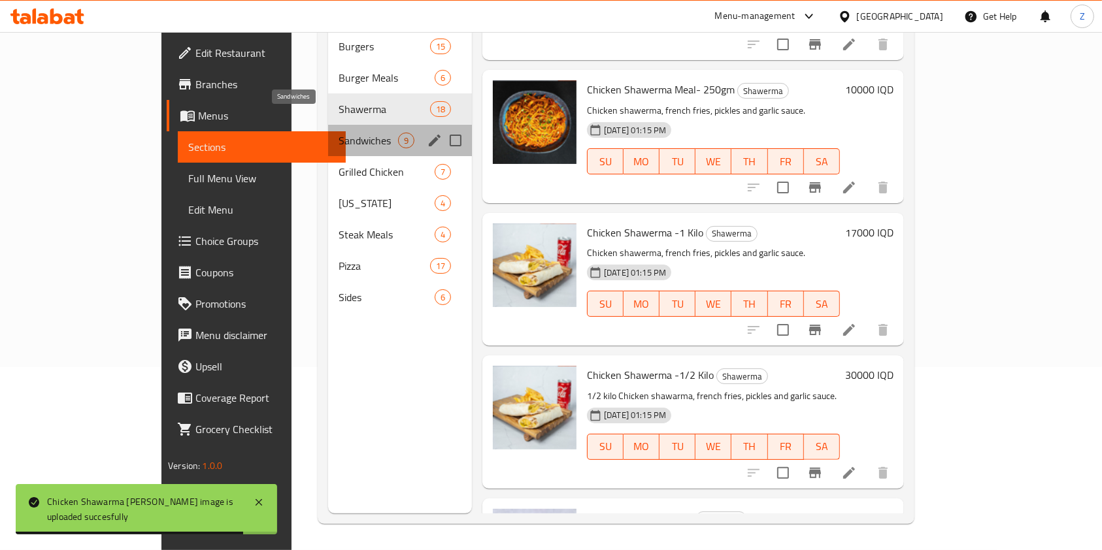
click at [338, 133] on span "Sandwiches" at bounding box center [367, 141] width 59 height 16
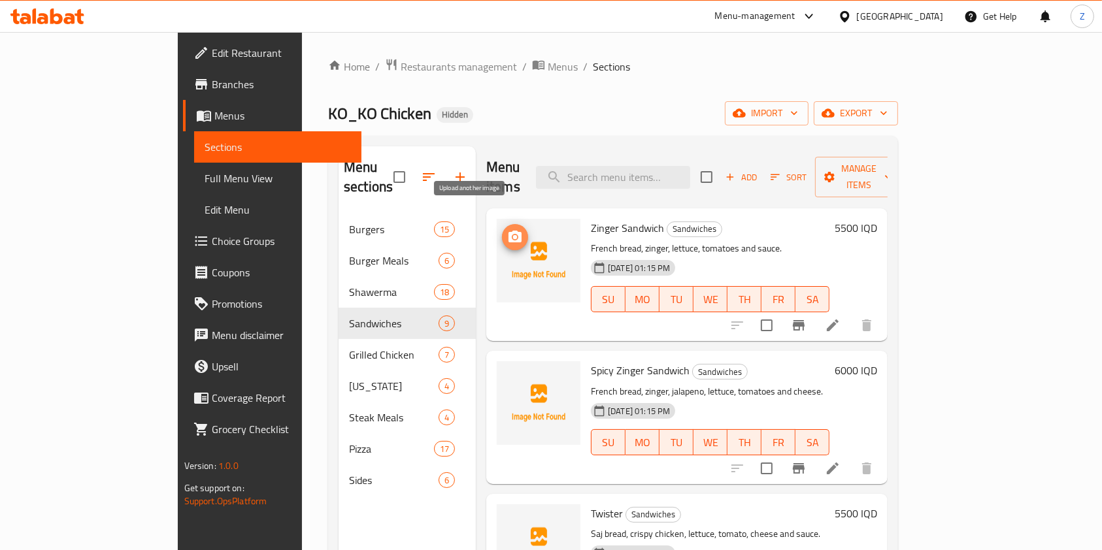
click at [508, 231] on icon "upload picture" at bounding box center [514, 237] width 13 height 12
click at [507, 229] on icon "upload picture" at bounding box center [515, 237] width 16 height 16
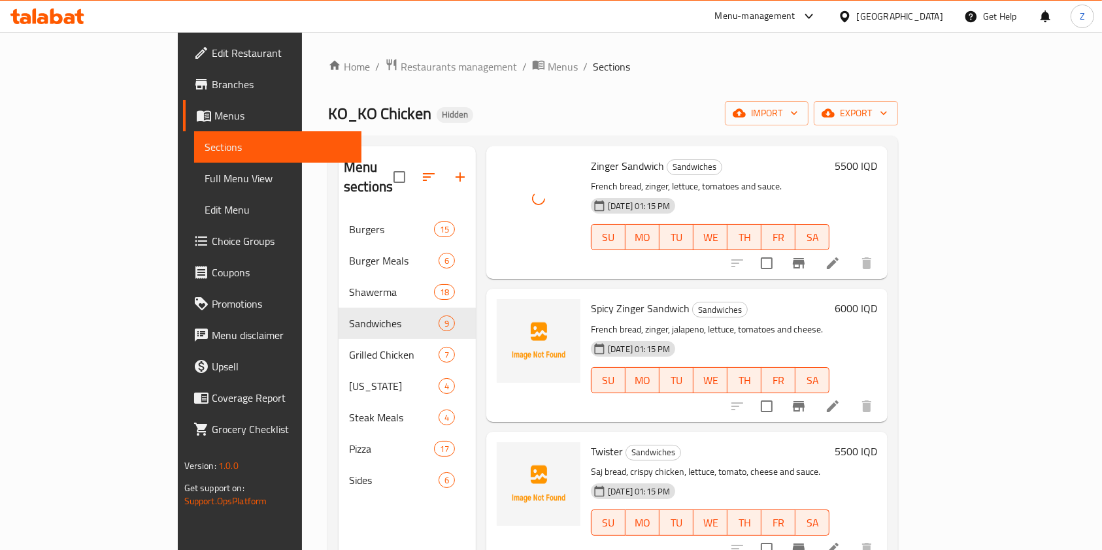
scroll to position [66, 0]
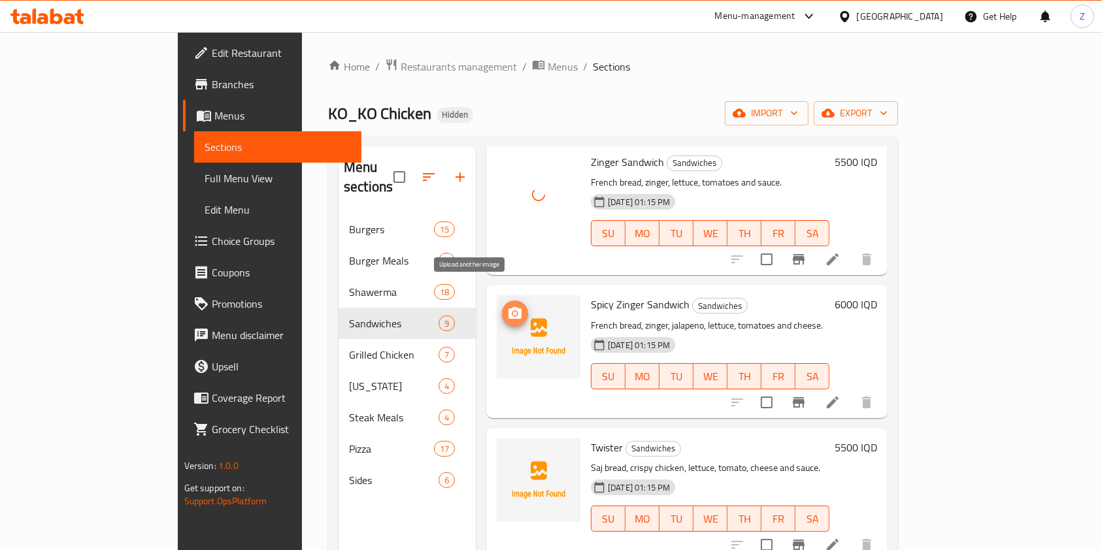
click at [508, 307] on icon "upload picture" at bounding box center [514, 313] width 13 height 12
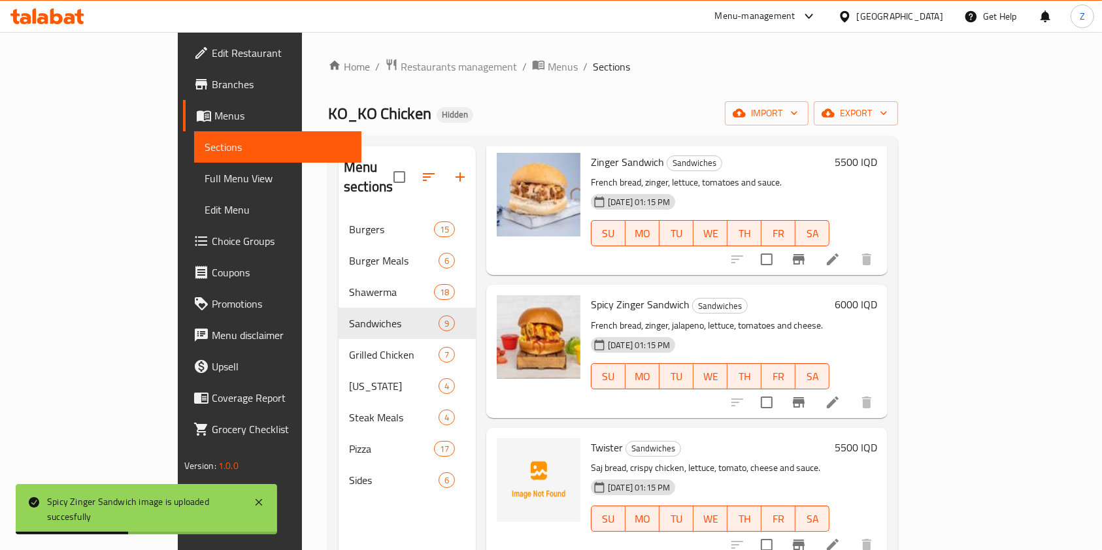
scroll to position [208, 0]
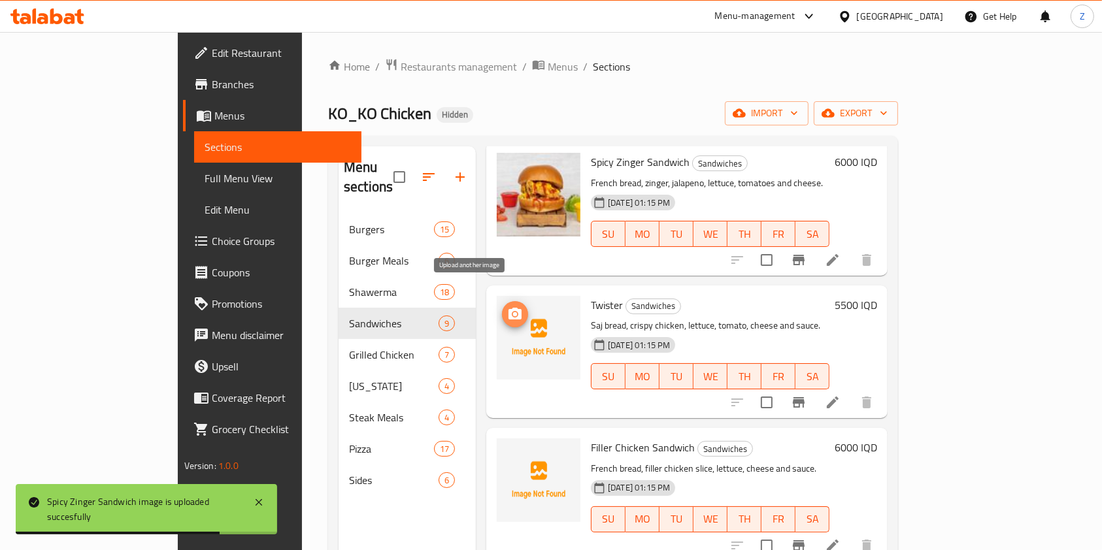
click at [507, 306] on icon "upload picture" at bounding box center [515, 314] width 16 height 16
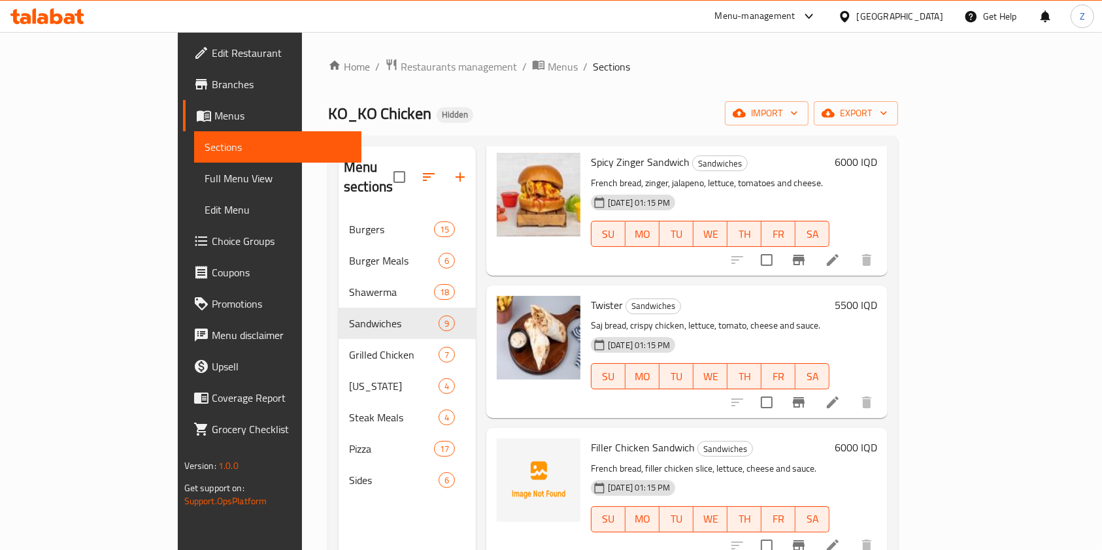
scroll to position [346, 0]
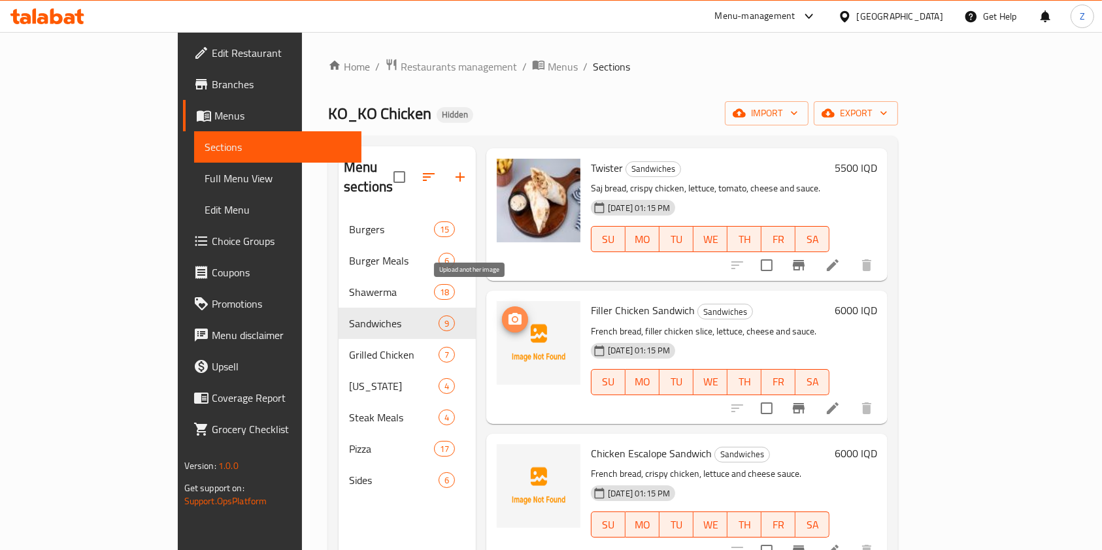
click at [502, 306] on button "upload picture" at bounding box center [515, 319] width 26 height 26
click at [502, 312] on span "upload picture" at bounding box center [515, 320] width 26 height 16
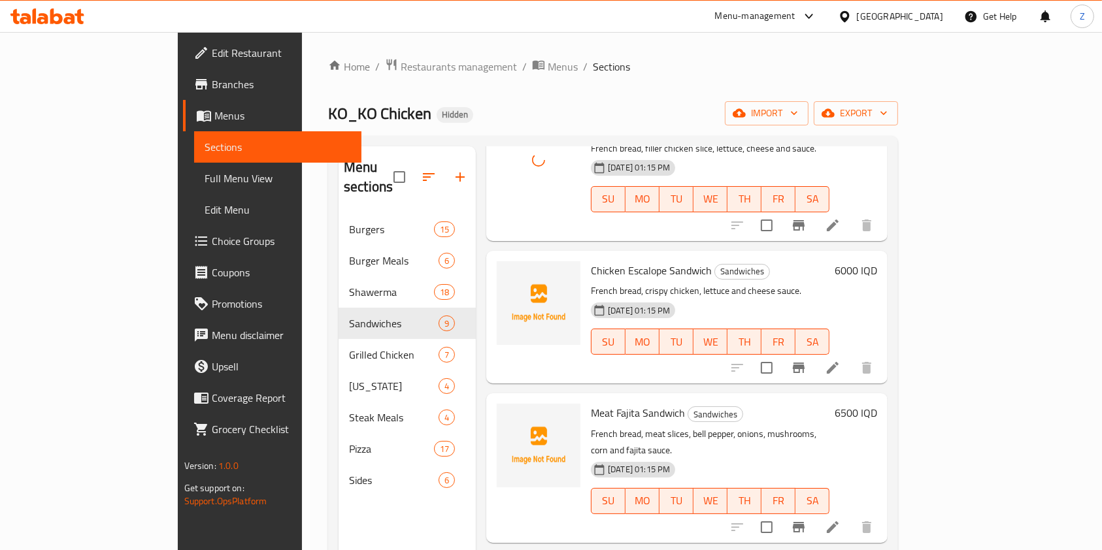
scroll to position [539, 0]
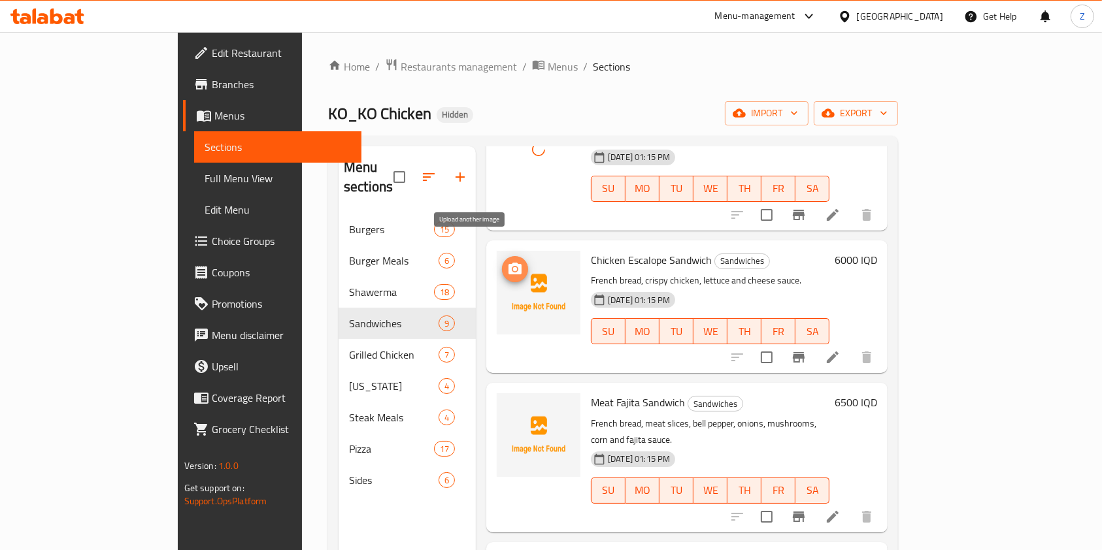
click at [508, 263] on icon "upload picture" at bounding box center [514, 269] width 13 height 12
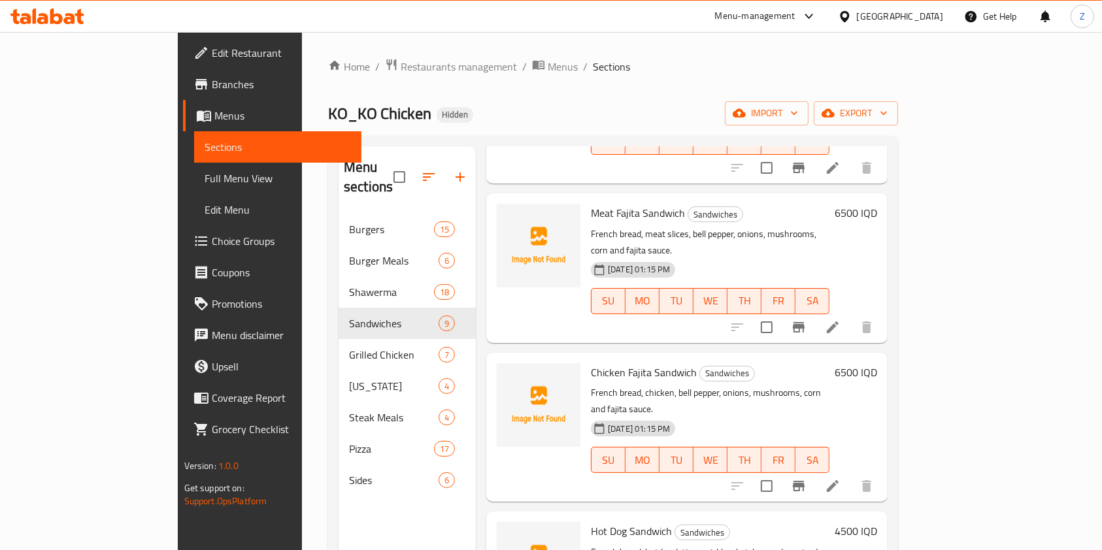
scroll to position [727, 0]
click at [507, 216] on icon "upload picture" at bounding box center [515, 224] width 16 height 16
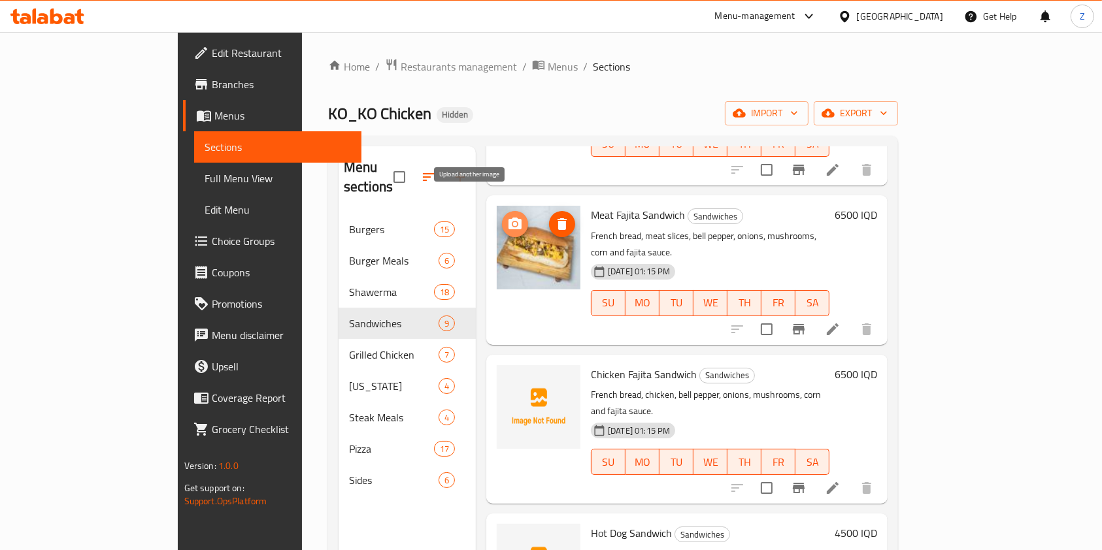
click at [513, 222] on circle "upload picture" at bounding box center [515, 224] width 4 height 4
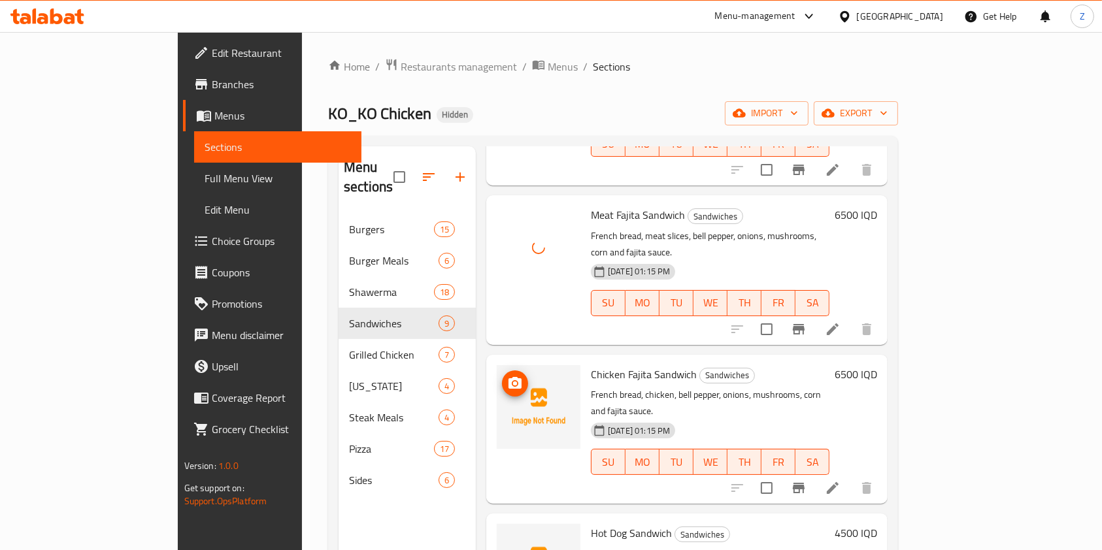
scroll to position [763, 0]
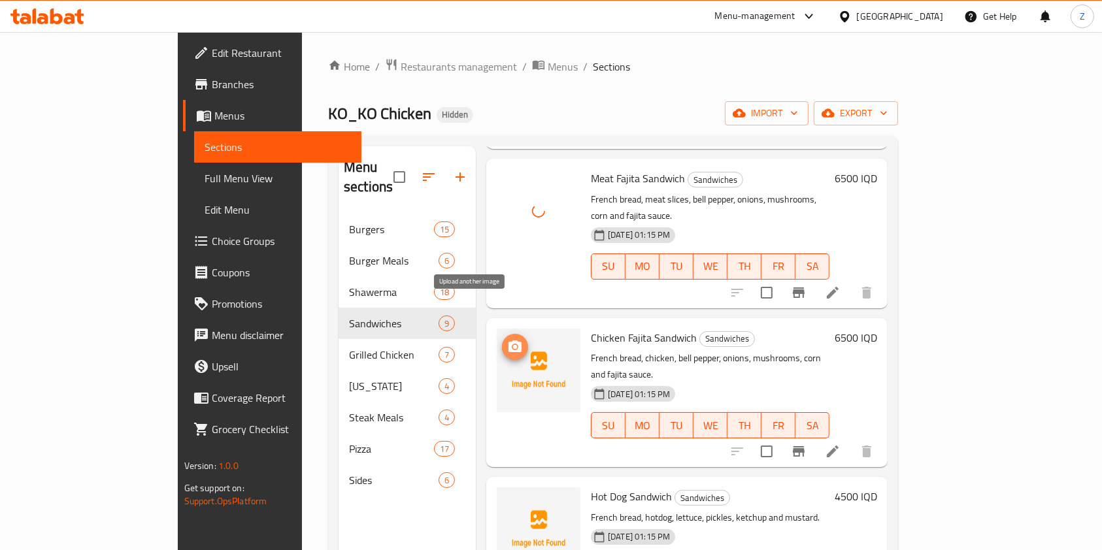
click at [507, 339] on icon "upload picture" at bounding box center [515, 347] width 16 height 16
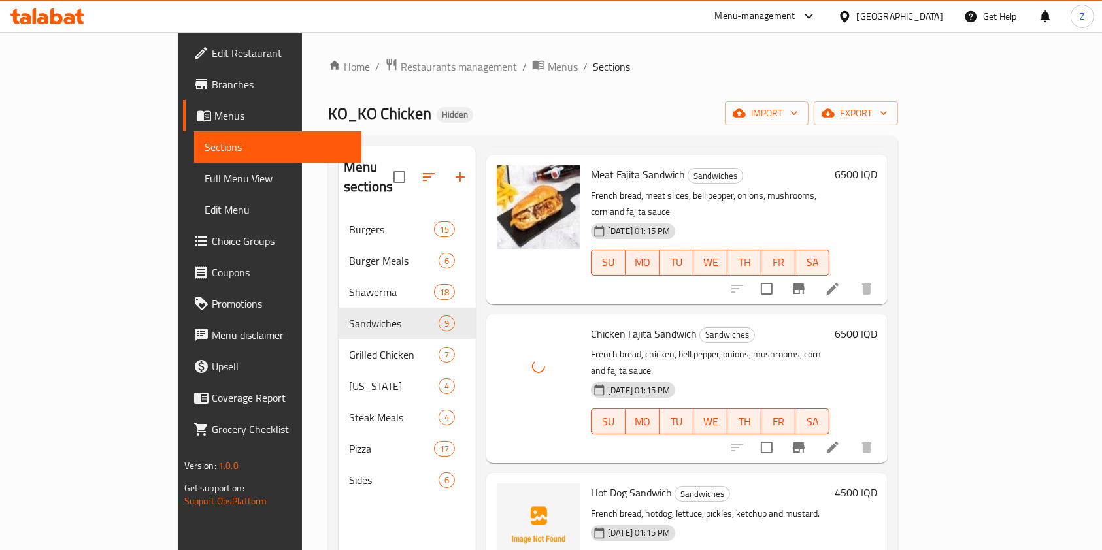
scroll to position [183, 0]
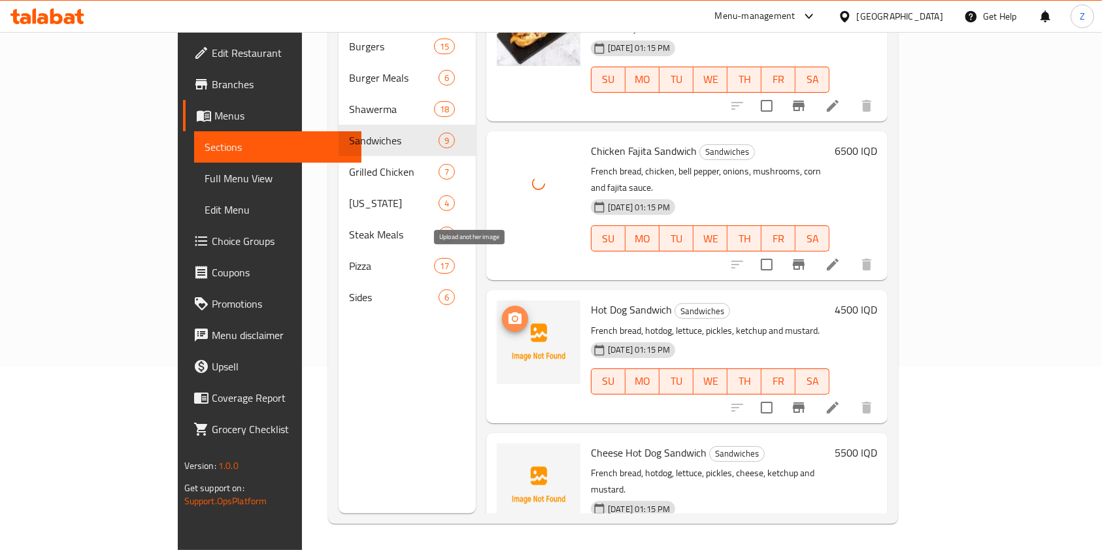
click at [508, 312] on icon "upload picture" at bounding box center [514, 318] width 13 height 12
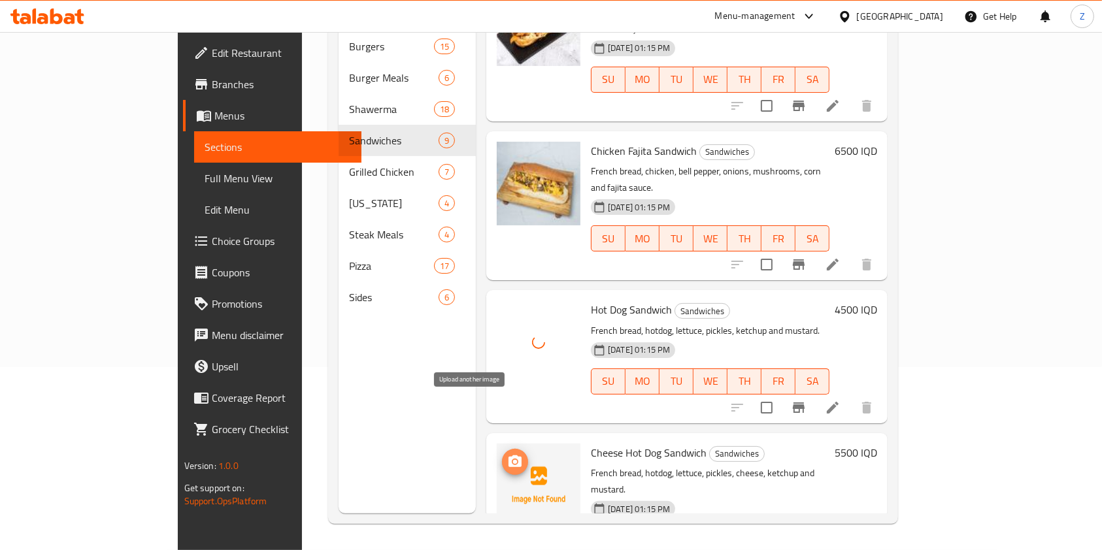
click at [508, 455] on icon "upload picture" at bounding box center [514, 461] width 13 height 12
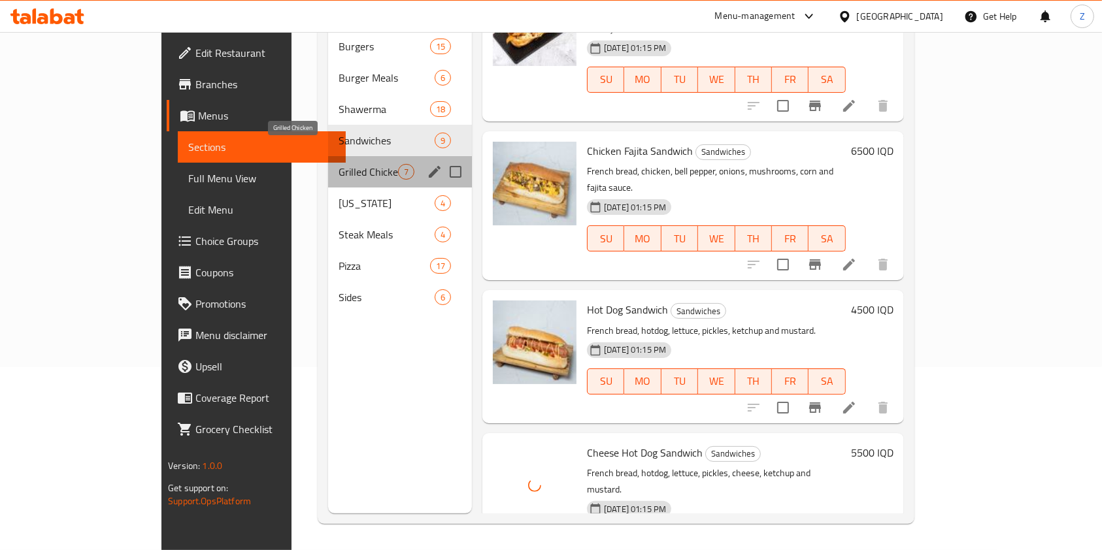
click at [338, 164] on span "Grilled Chicken" at bounding box center [367, 172] width 59 height 16
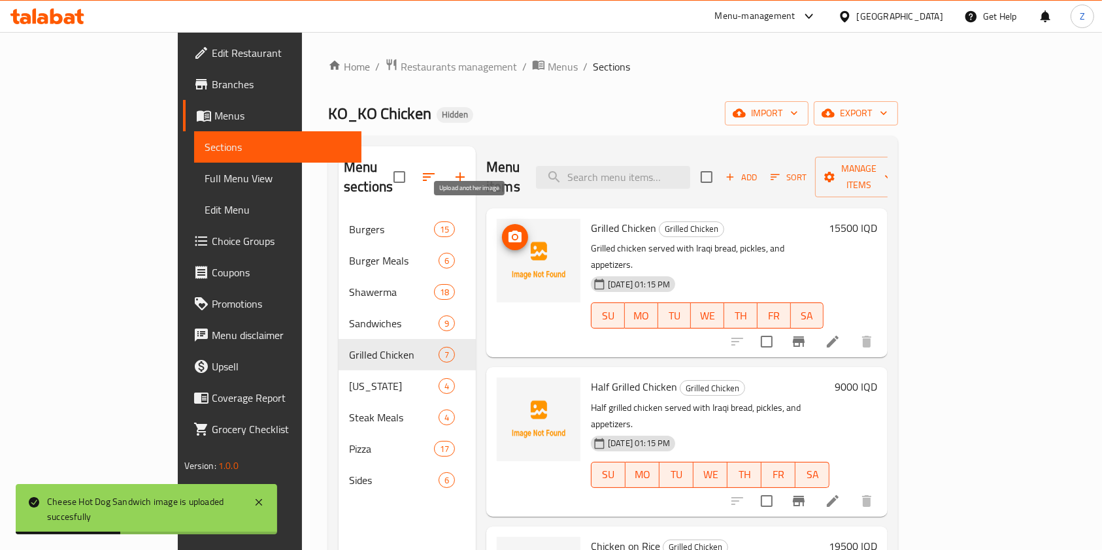
click at [508, 231] on icon "upload picture" at bounding box center [514, 237] width 13 height 12
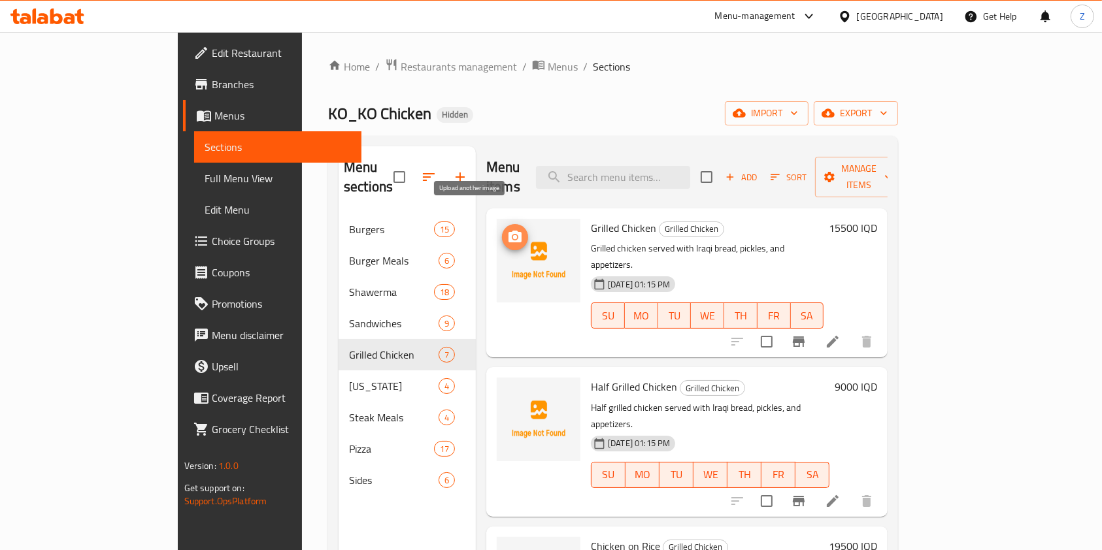
click at [508, 231] on icon "upload picture" at bounding box center [514, 237] width 13 height 12
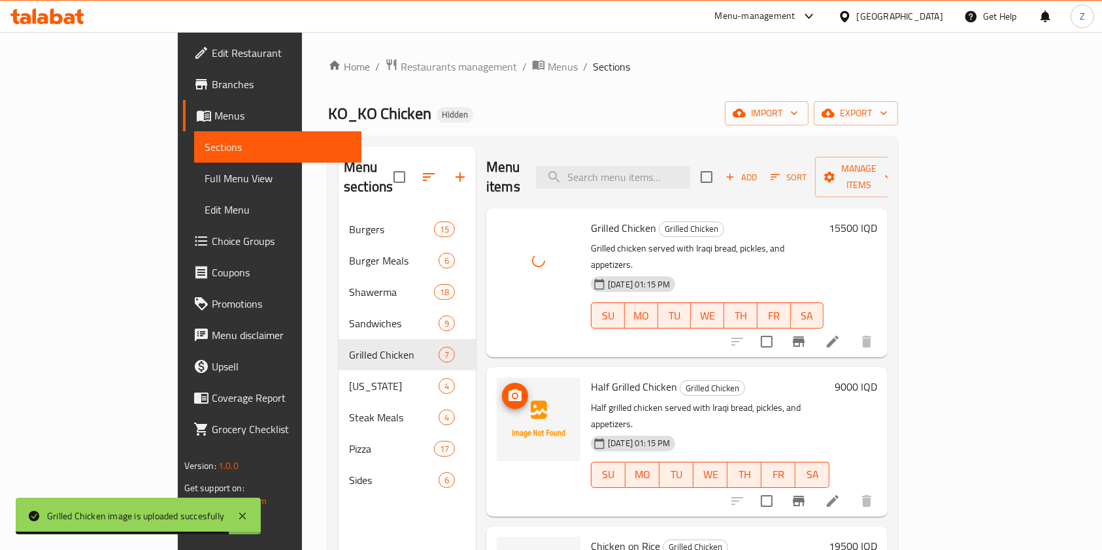
scroll to position [59, 0]
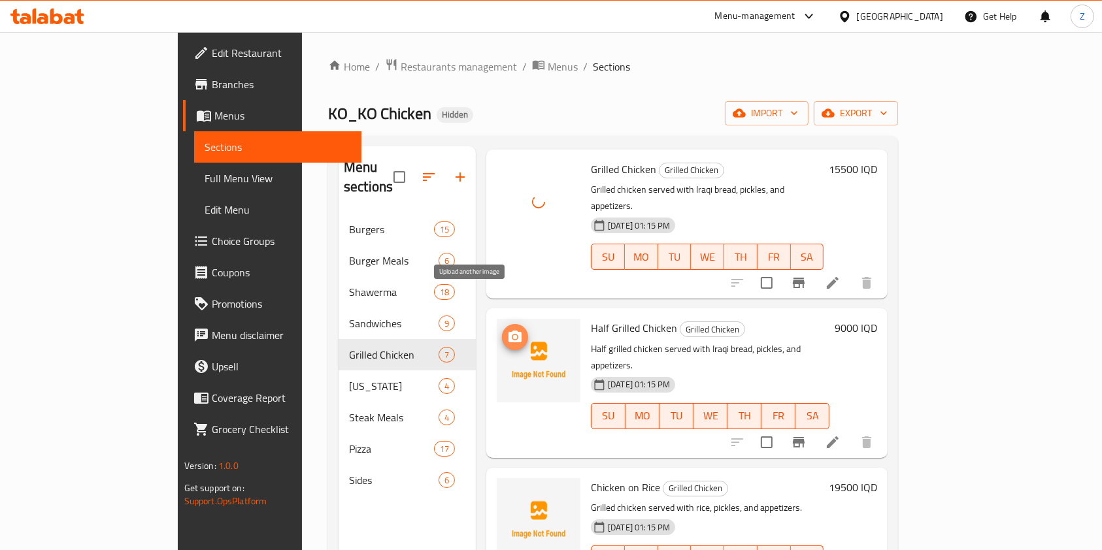
click at [507, 329] on icon "upload picture" at bounding box center [515, 337] width 16 height 16
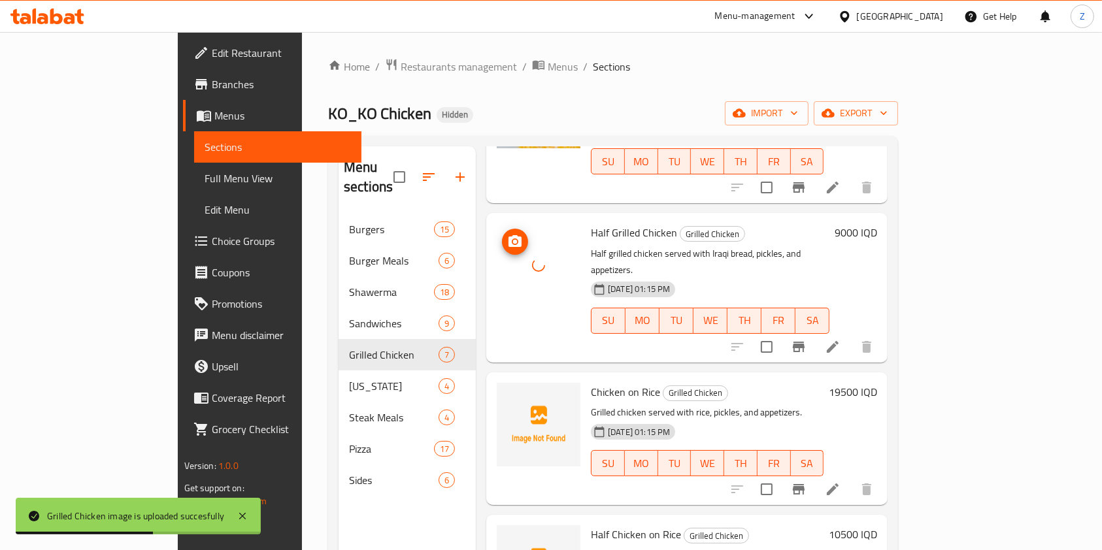
scroll to position [156, 0]
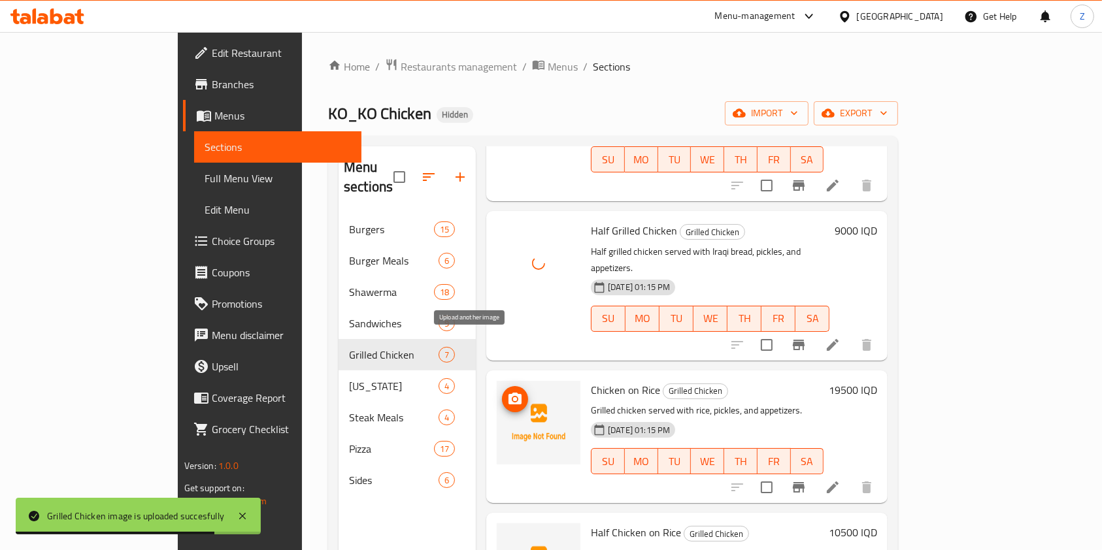
click at [507, 391] on icon "upload picture" at bounding box center [515, 399] width 16 height 16
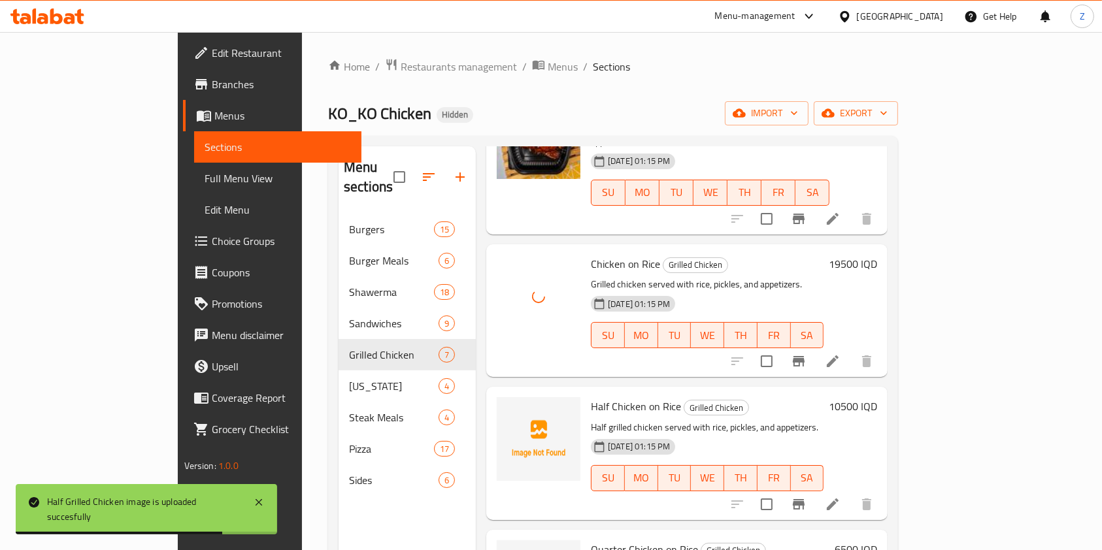
scroll to position [284, 0]
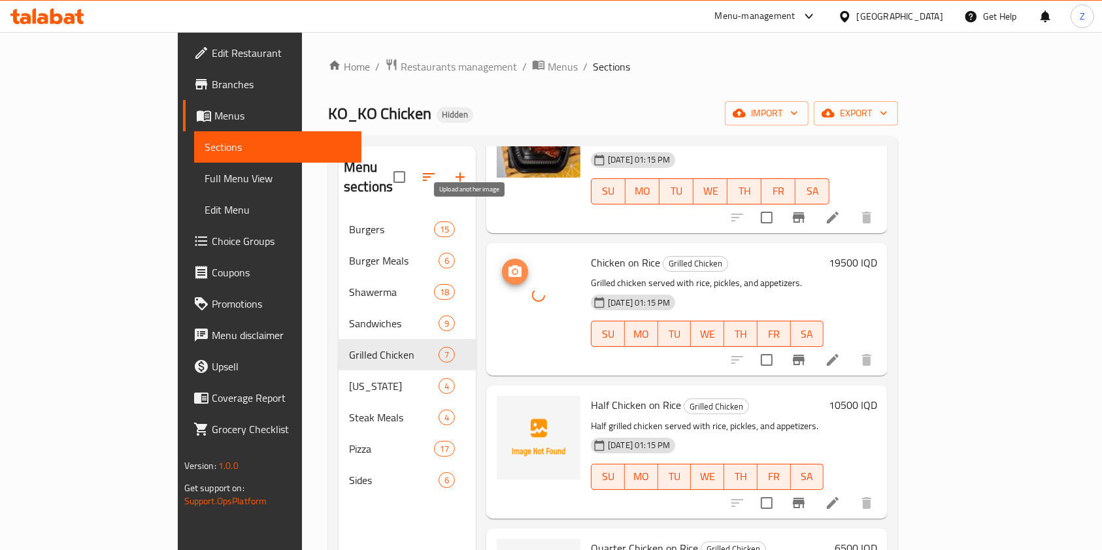
click at [508, 265] on icon "upload picture" at bounding box center [514, 271] width 13 height 12
click at [508, 408] on icon "upload picture" at bounding box center [514, 414] width 13 height 12
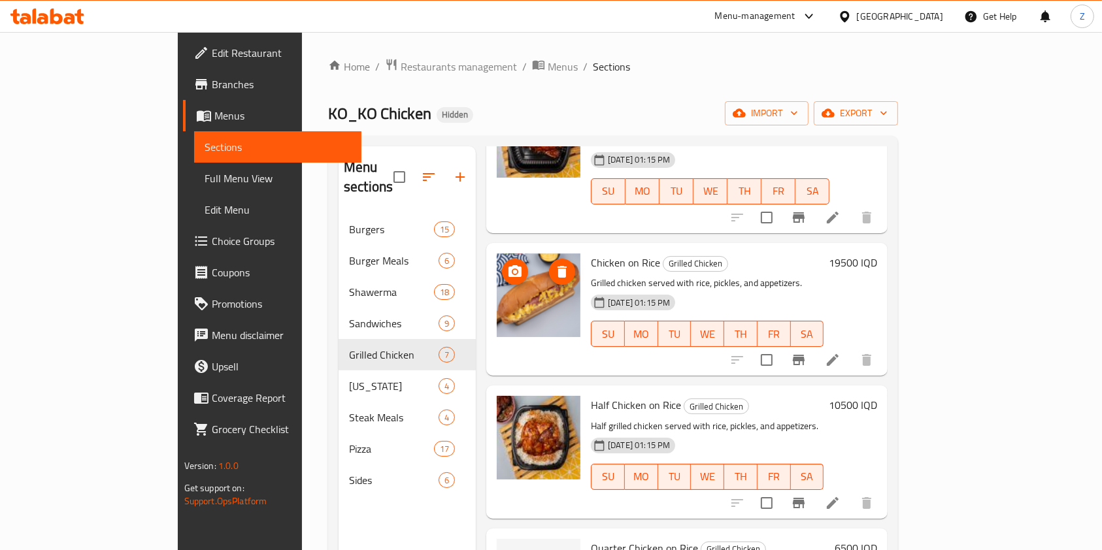
scroll to position [434, 0]
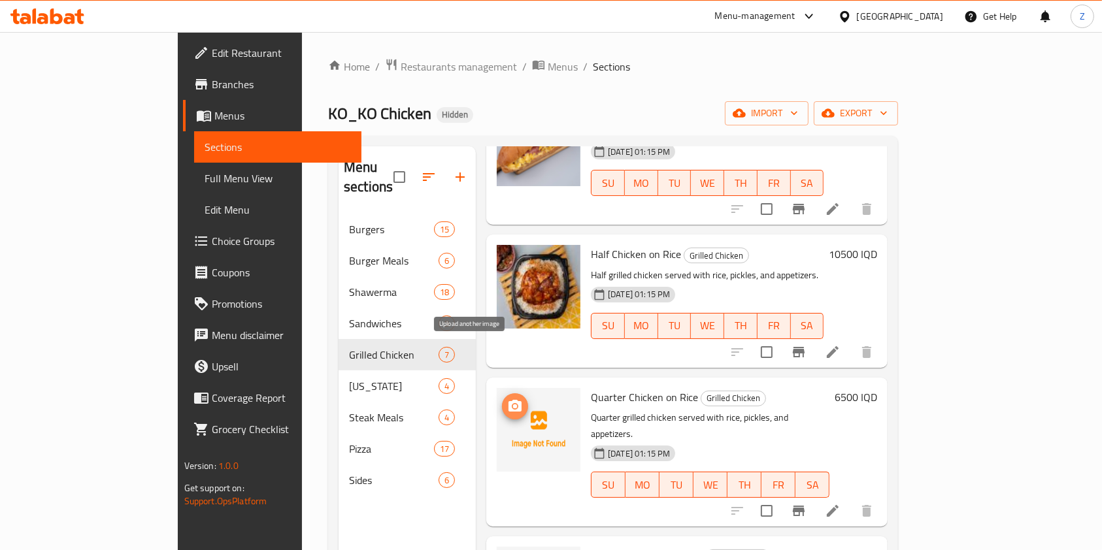
click at [507, 399] on icon "upload picture" at bounding box center [515, 407] width 16 height 16
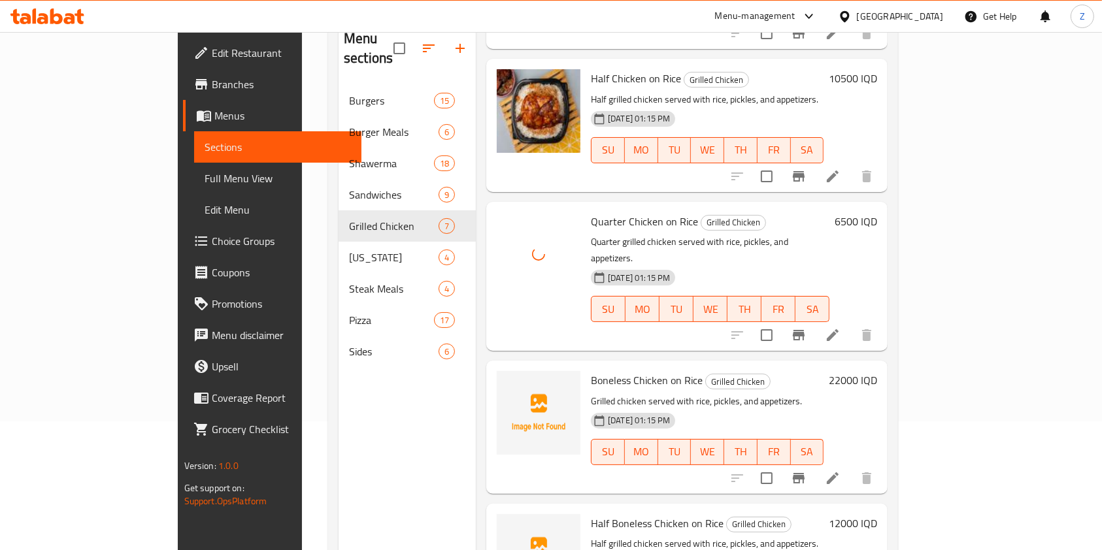
scroll to position [131, 0]
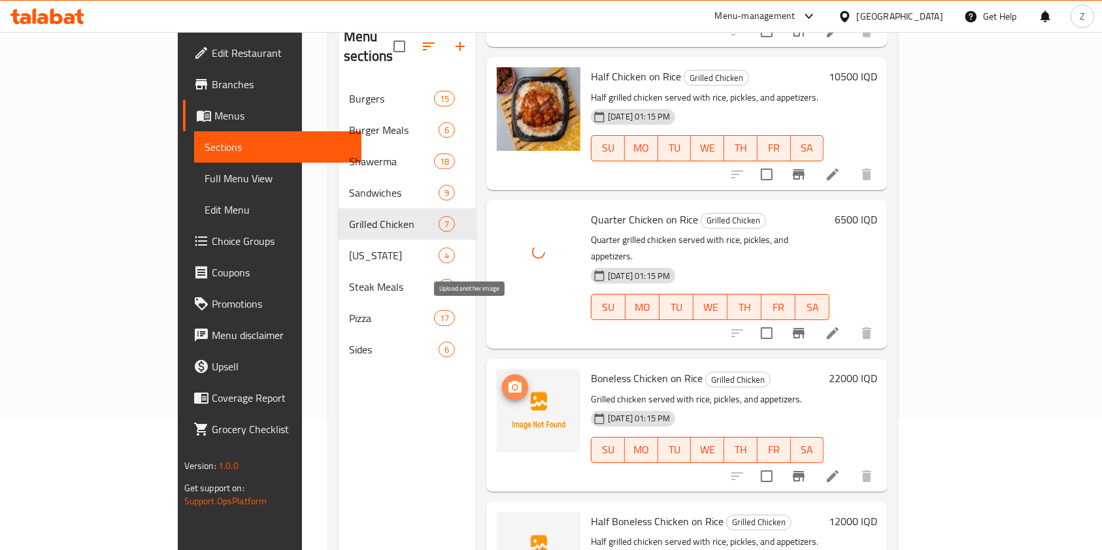
click at [507, 380] on icon "upload picture" at bounding box center [515, 388] width 16 height 16
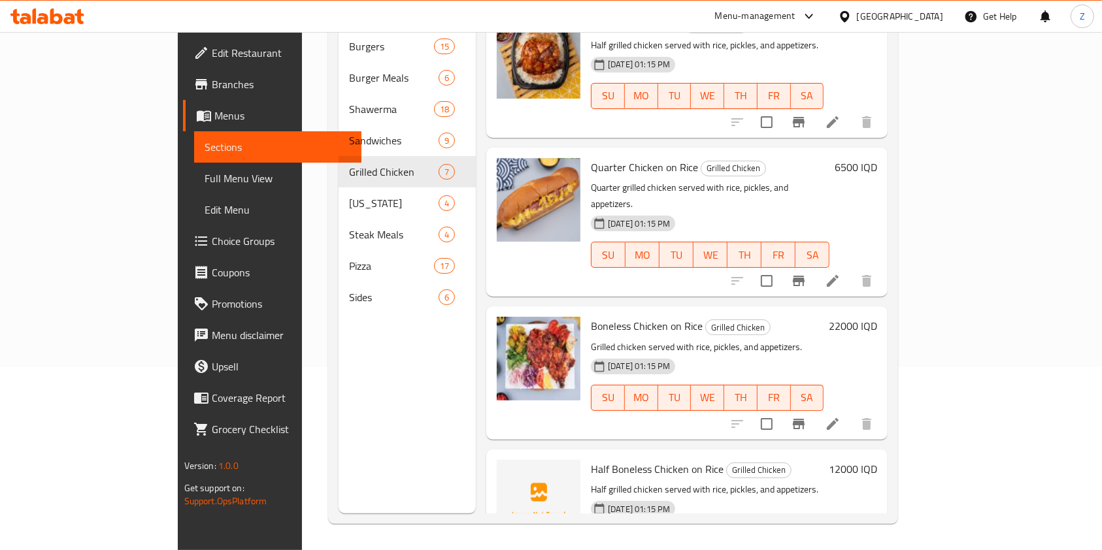
scroll to position [182, 0]
click at [508, 472] on icon "upload picture" at bounding box center [514, 478] width 13 height 12
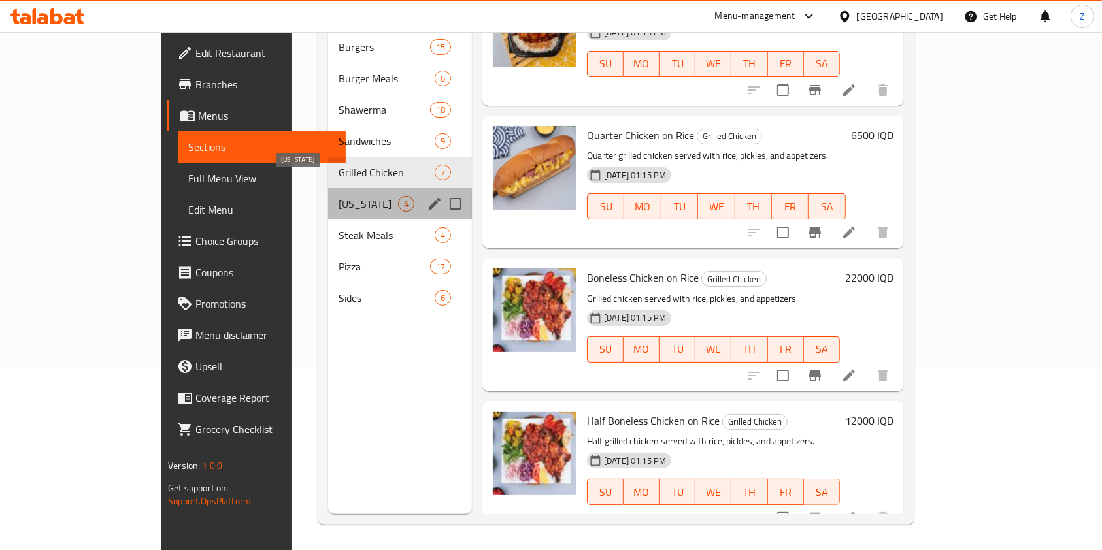
click at [338, 196] on span "Kentucky" at bounding box center [367, 204] width 59 height 16
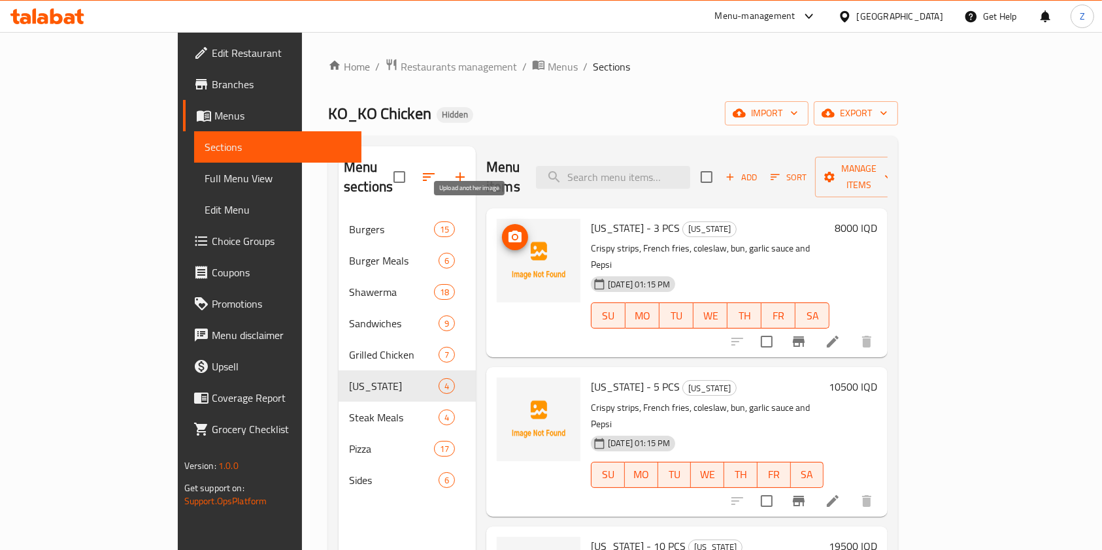
click at [507, 229] on icon "upload picture" at bounding box center [515, 237] width 16 height 16
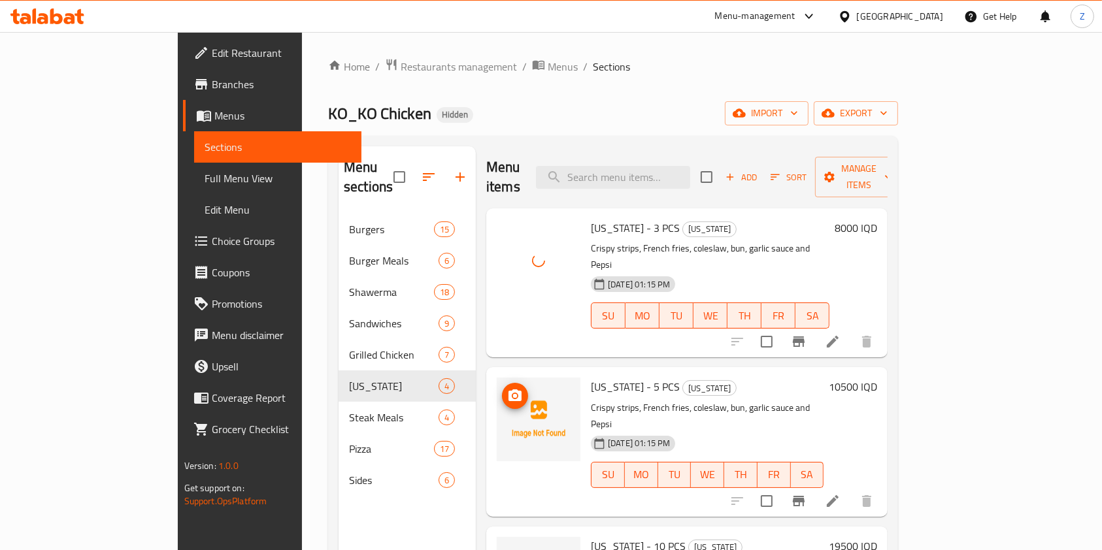
scroll to position [53, 0]
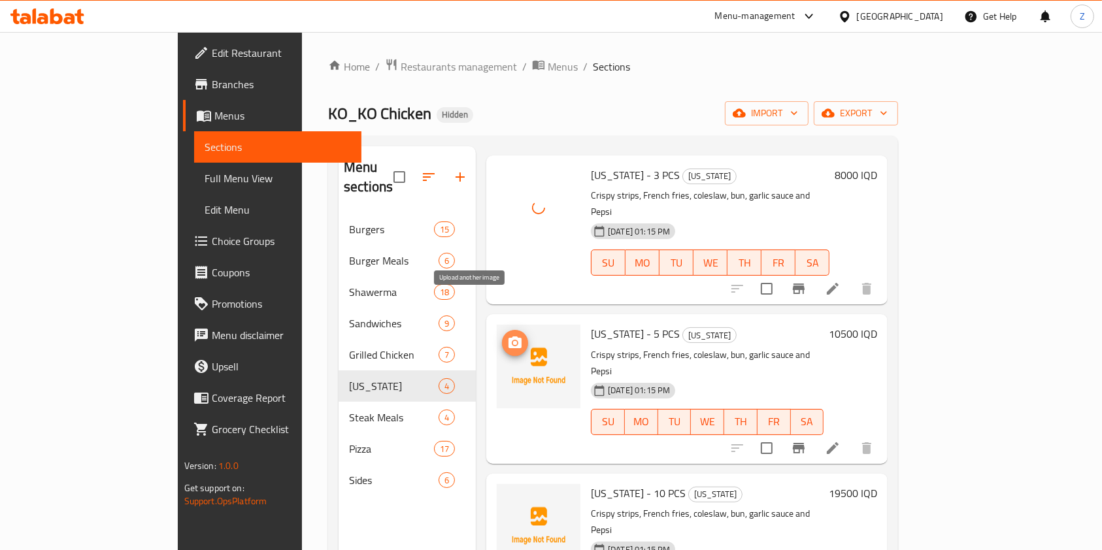
click at [508, 336] on icon "upload picture" at bounding box center [514, 342] width 13 height 12
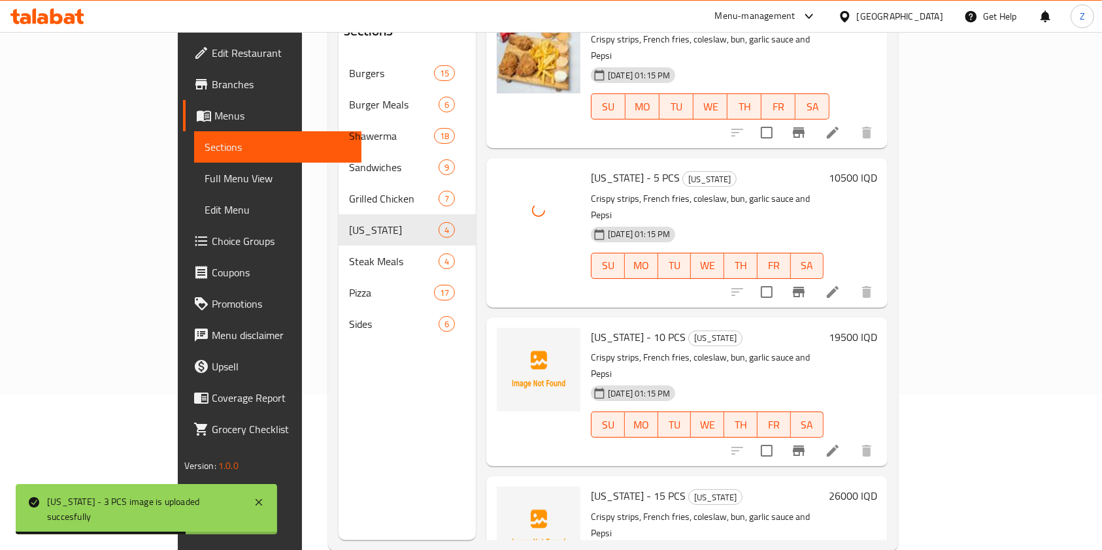
scroll to position [157, 0]
click at [508, 339] on icon "upload picture" at bounding box center [514, 345] width 13 height 12
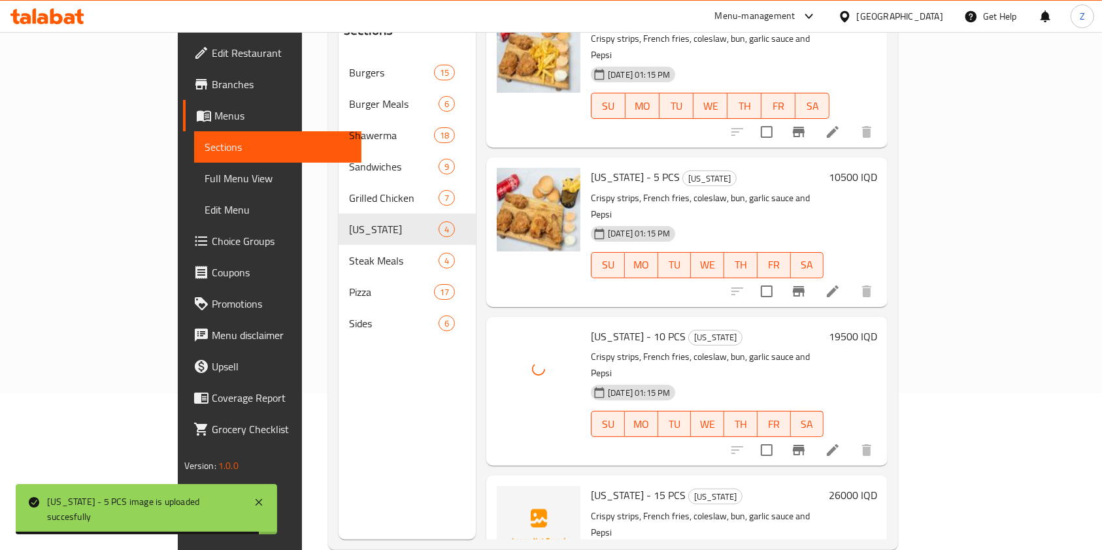
scroll to position [183, 0]
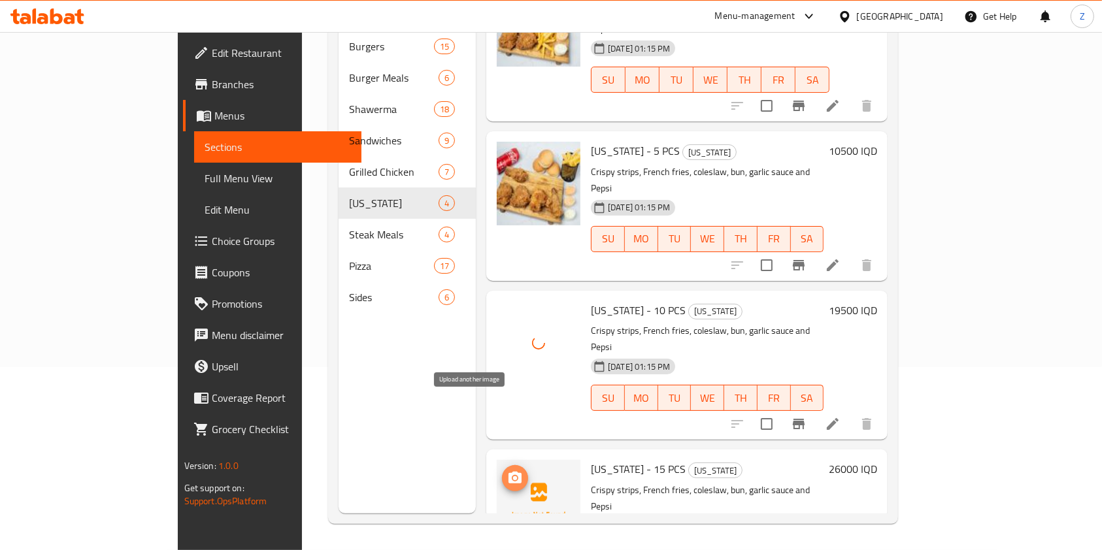
click at [507, 470] on icon "upload picture" at bounding box center [515, 478] width 16 height 16
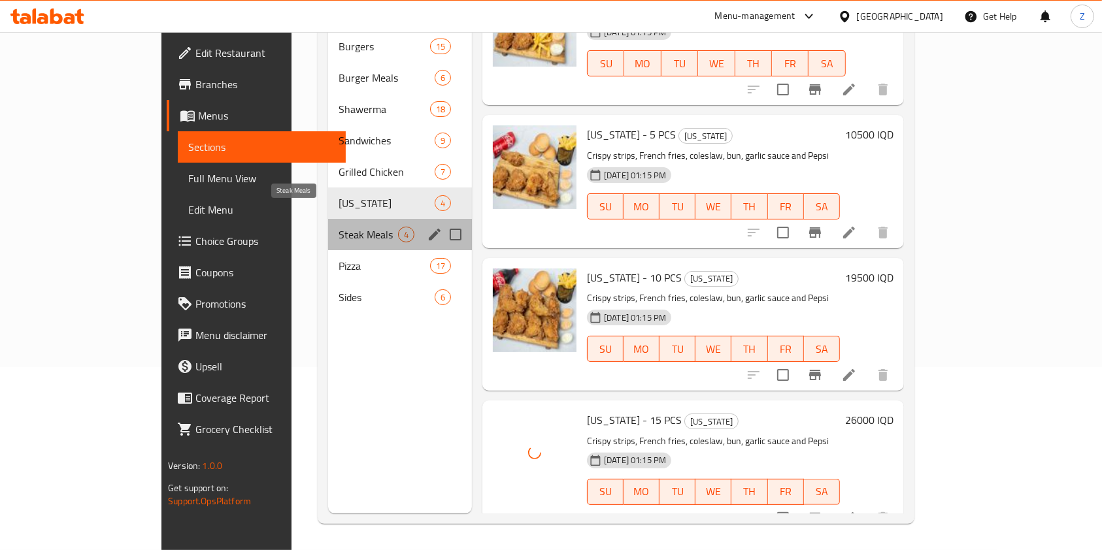
click at [338, 227] on span "Steak Meals" at bounding box center [367, 235] width 59 height 16
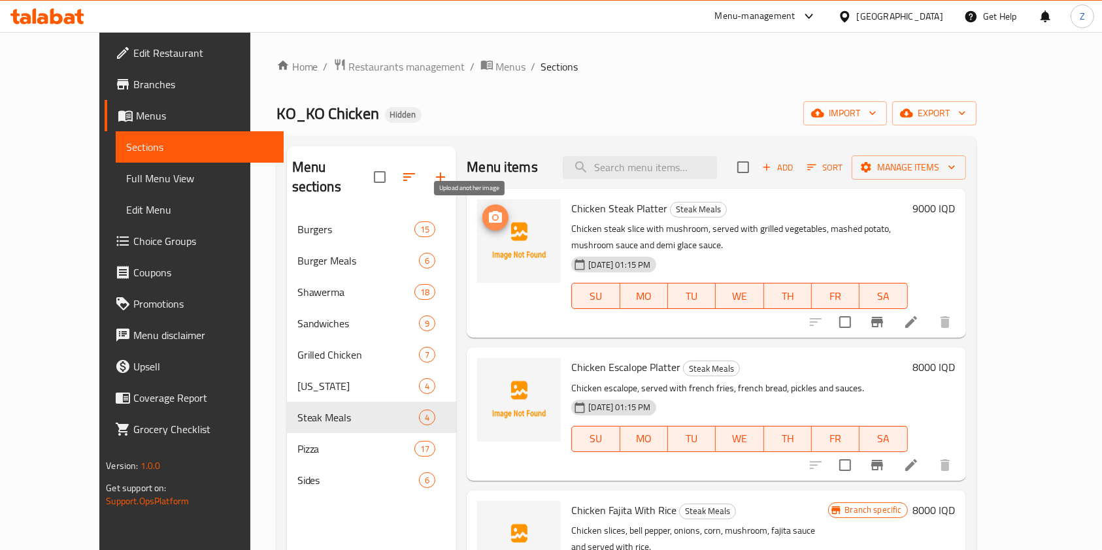
click at [487, 220] on icon "upload picture" at bounding box center [495, 218] width 16 height 16
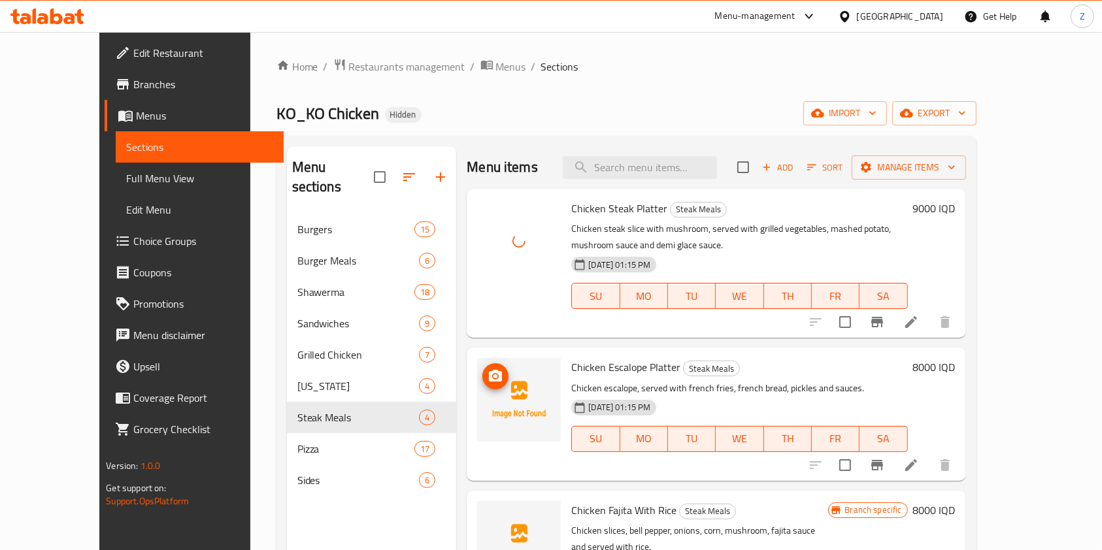
scroll to position [48, 0]
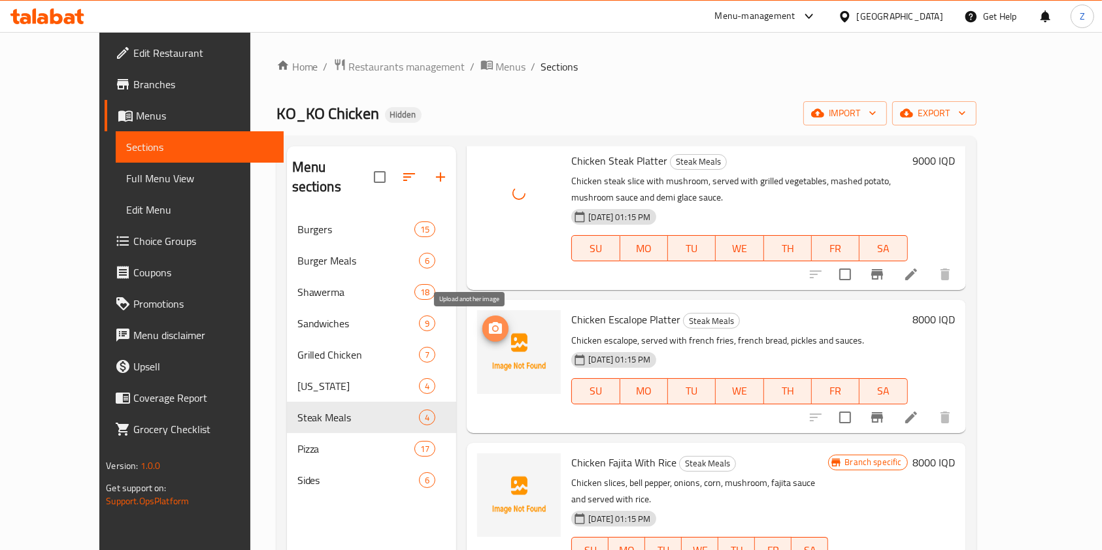
click at [487, 331] on icon "upload picture" at bounding box center [495, 329] width 16 height 16
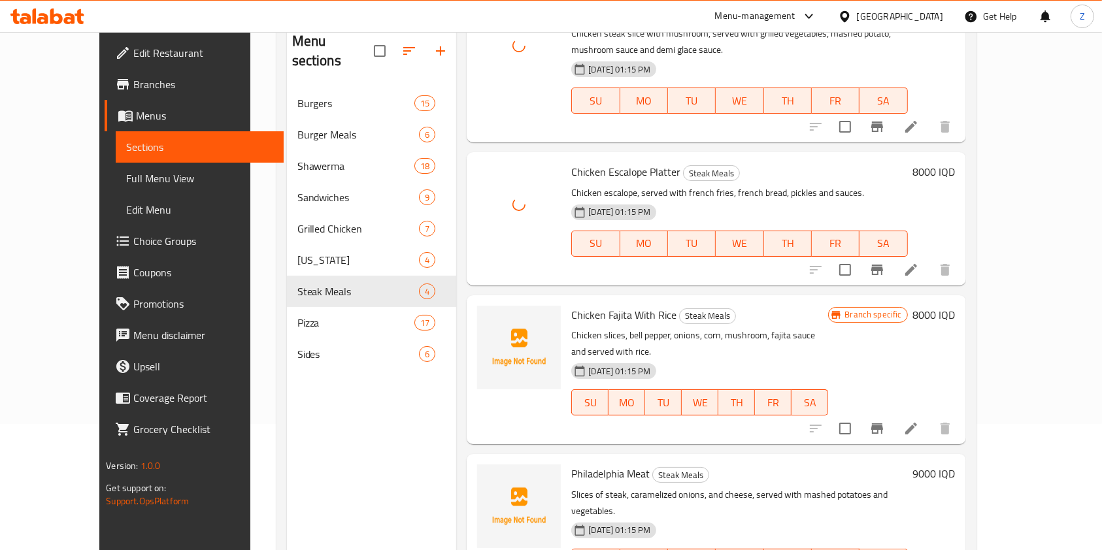
scroll to position [131, 0]
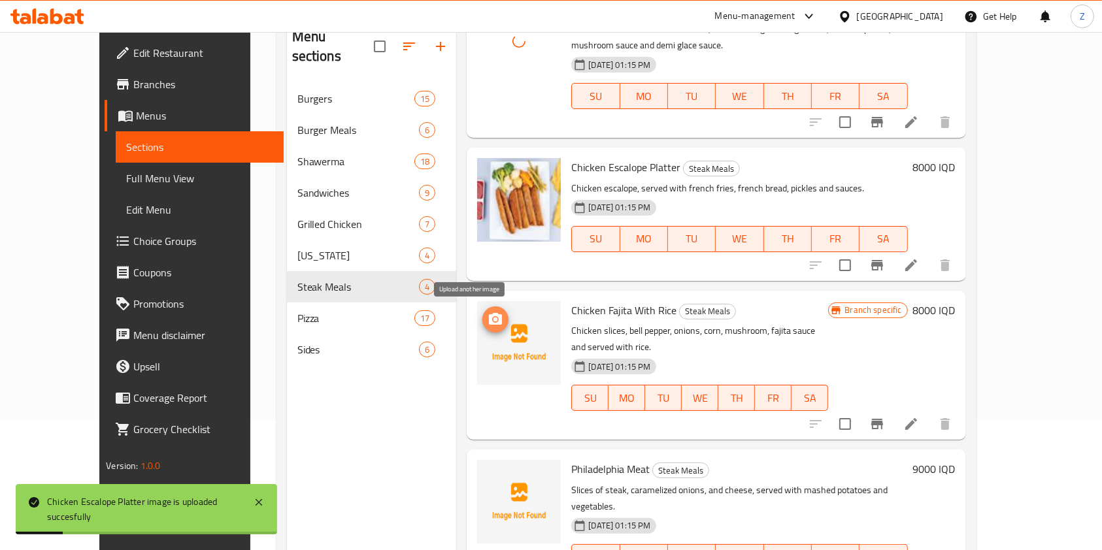
click at [489, 316] on icon "upload picture" at bounding box center [495, 319] width 13 height 12
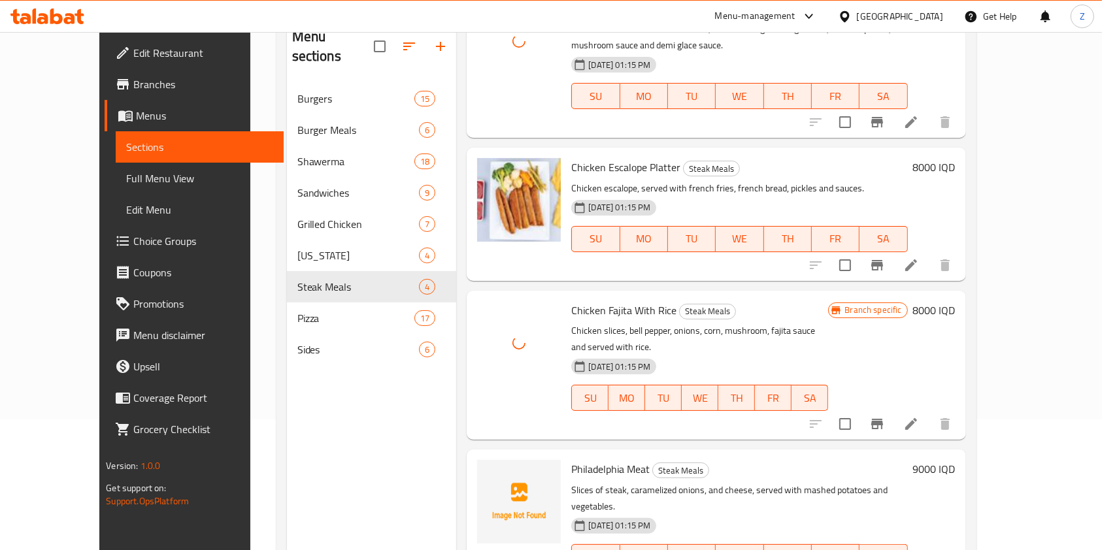
scroll to position [183, 0]
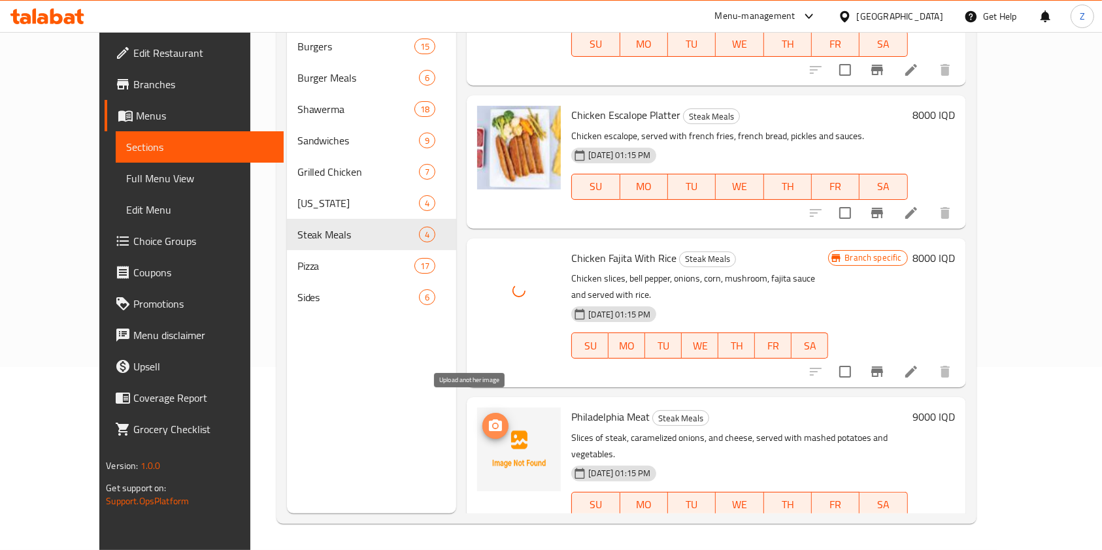
click at [489, 419] on icon "upload picture" at bounding box center [495, 425] width 13 height 12
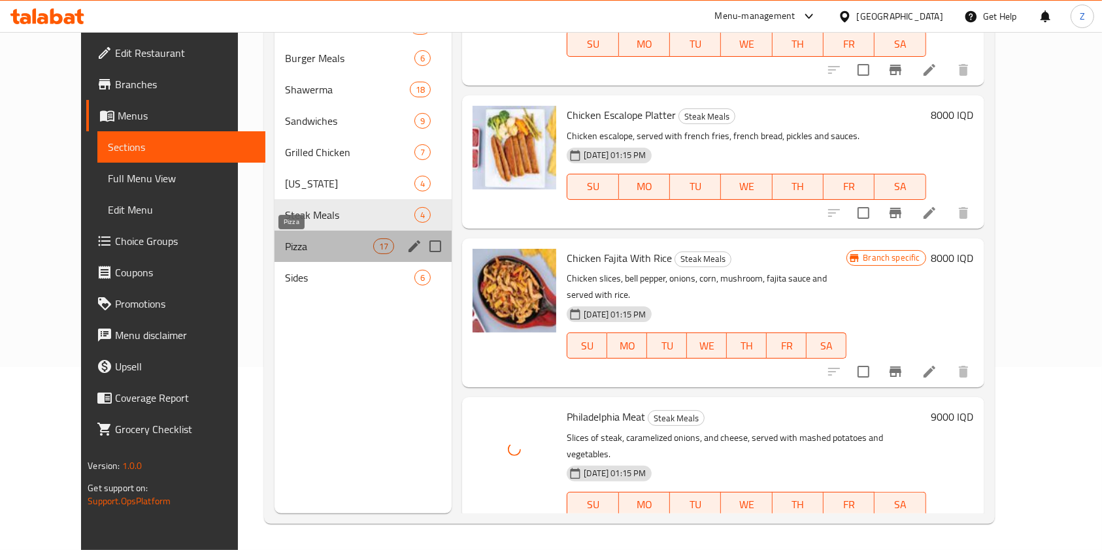
click at [285, 238] on span "Pizza" at bounding box center [329, 246] width 88 height 16
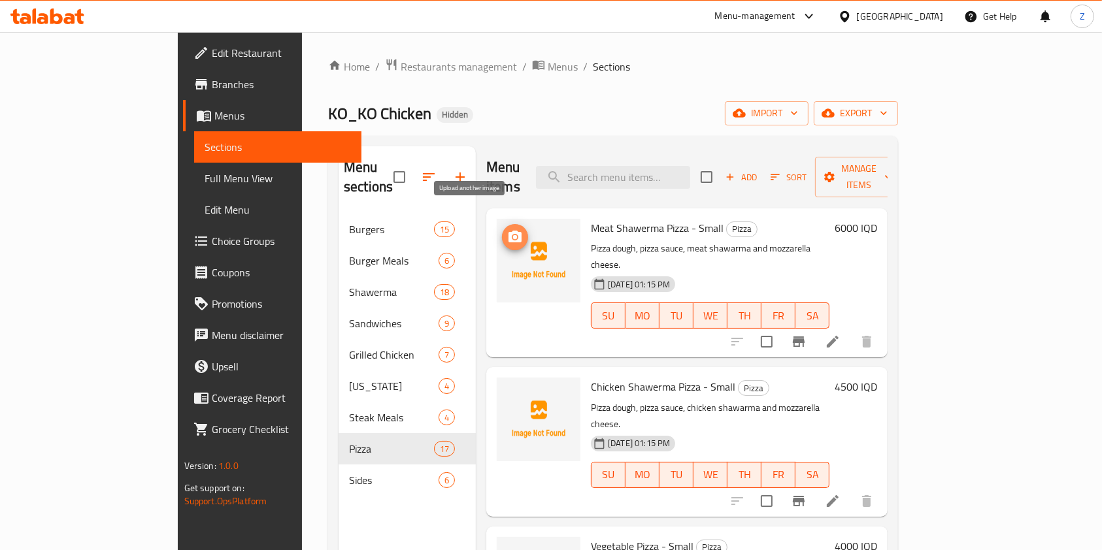
click at [513, 235] on circle "upload picture" at bounding box center [515, 237] width 4 height 4
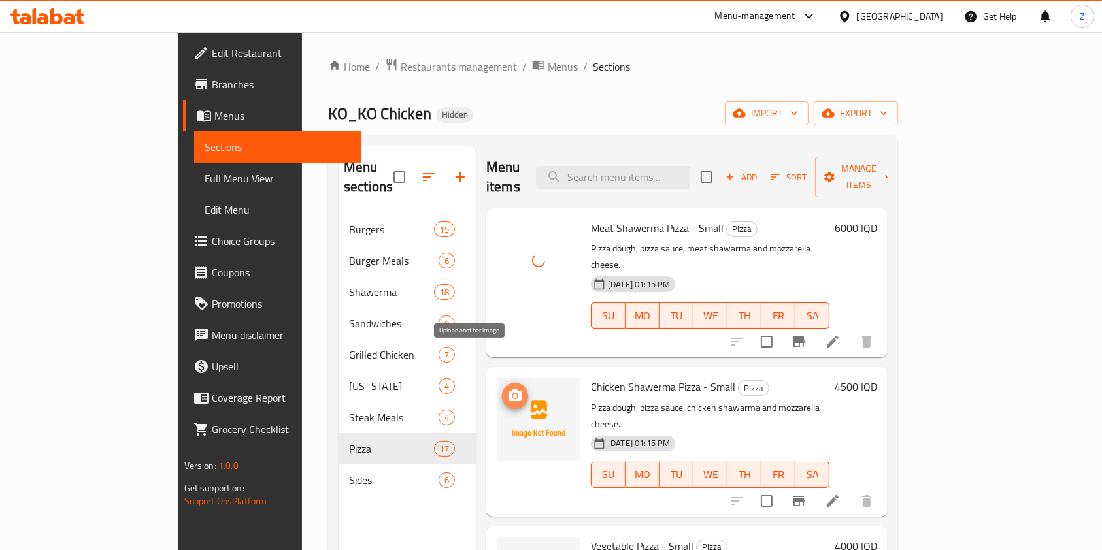
click at [508, 389] on icon "upload picture" at bounding box center [514, 395] width 13 height 12
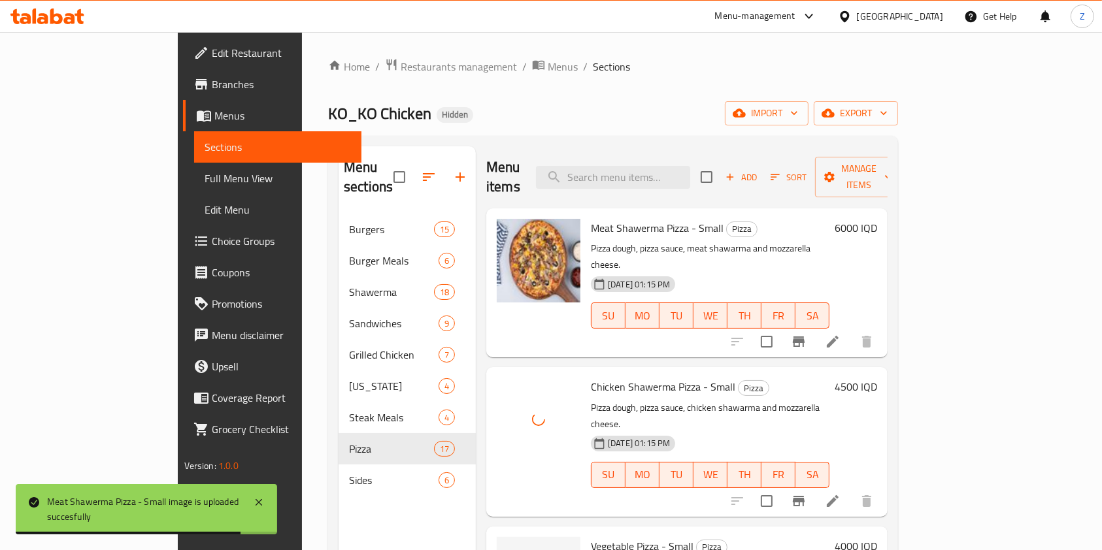
scroll to position [231, 0]
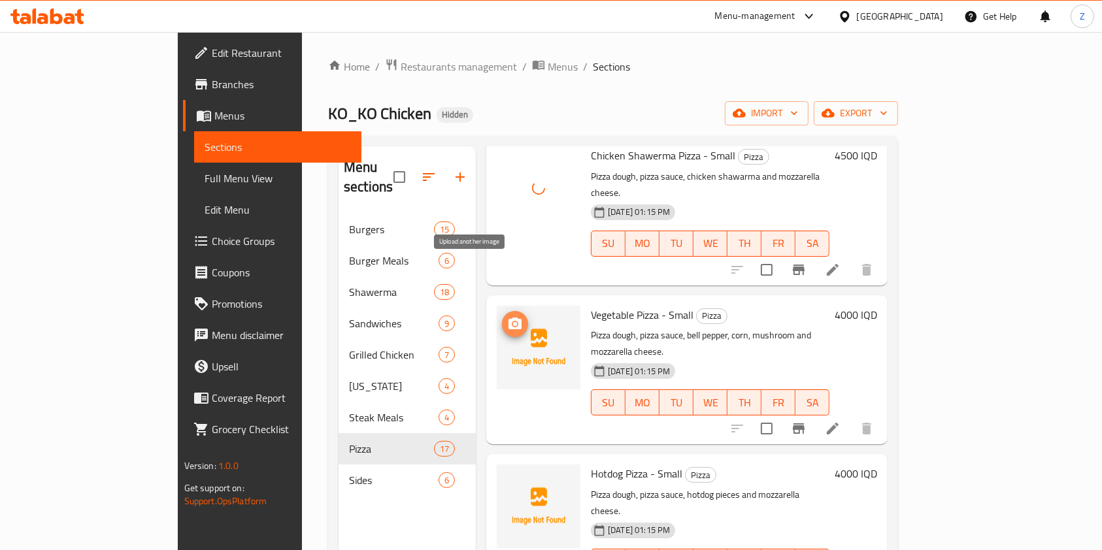
click at [507, 316] on icon "upload picture" at bounding box center [515, 324] width 16 height 16
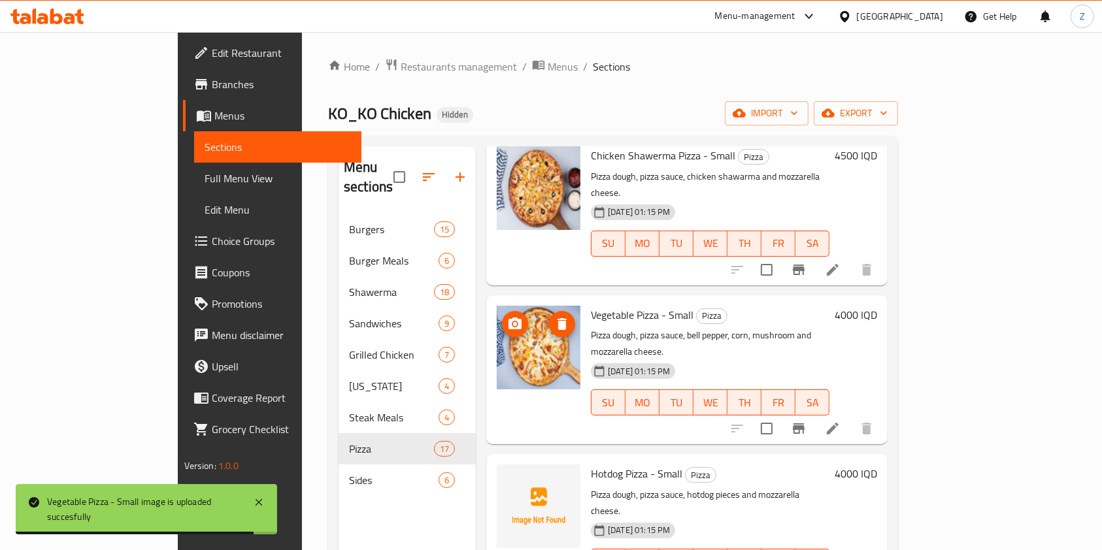
scroll to position [405, 0]
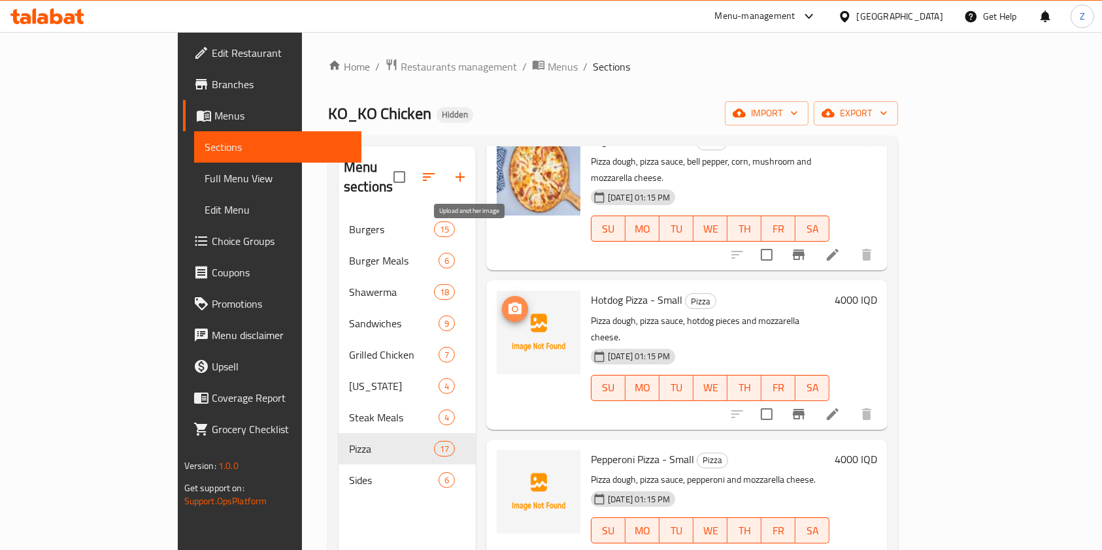
click at [507, 301] on icon "upload picture" at bounding box center [515, 309] width 16 height 16
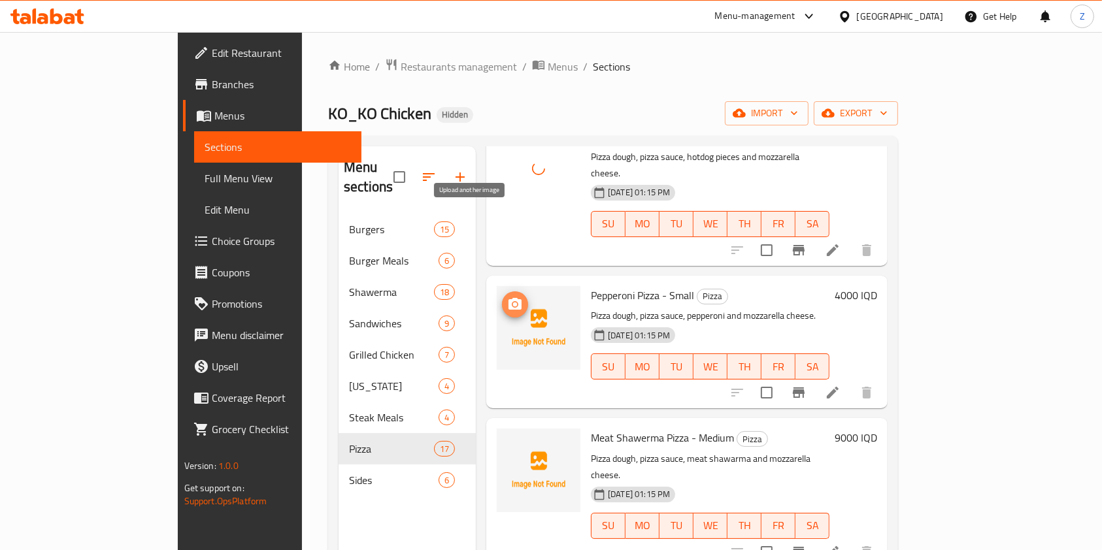
click at [508, 298] on icon "upload picture" at bounding box center [514, 304] width 13 height 12
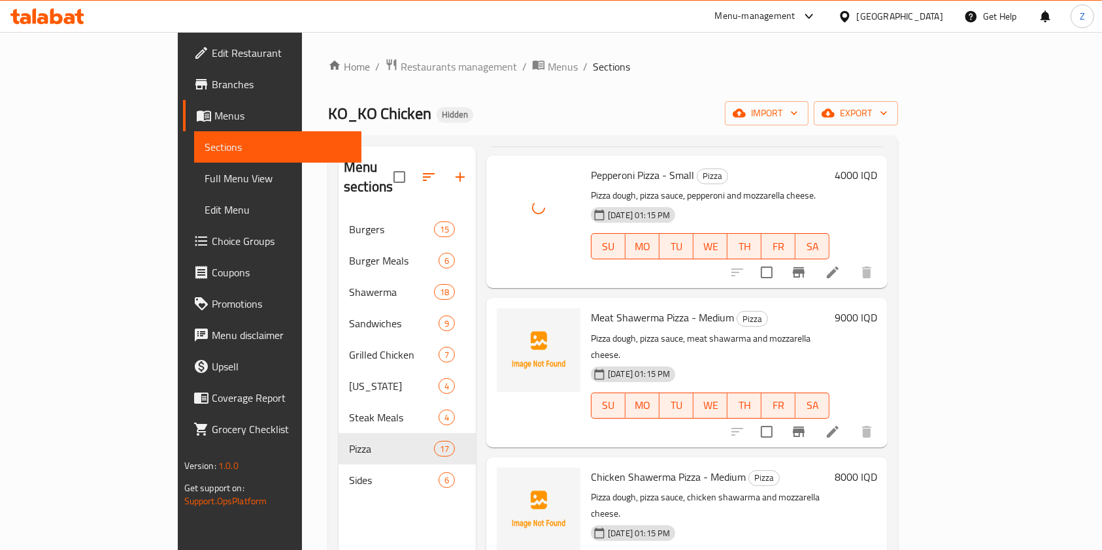
scroll to position [696, 0]
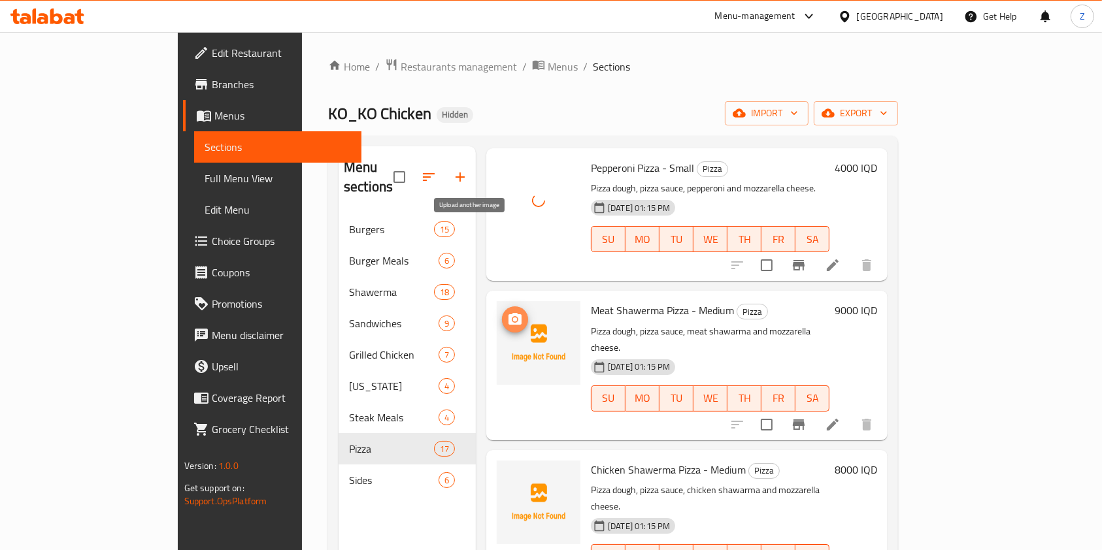
click at [507, 312] on icon "upload picture" at bounding box center [515, 320] width 16 height 16
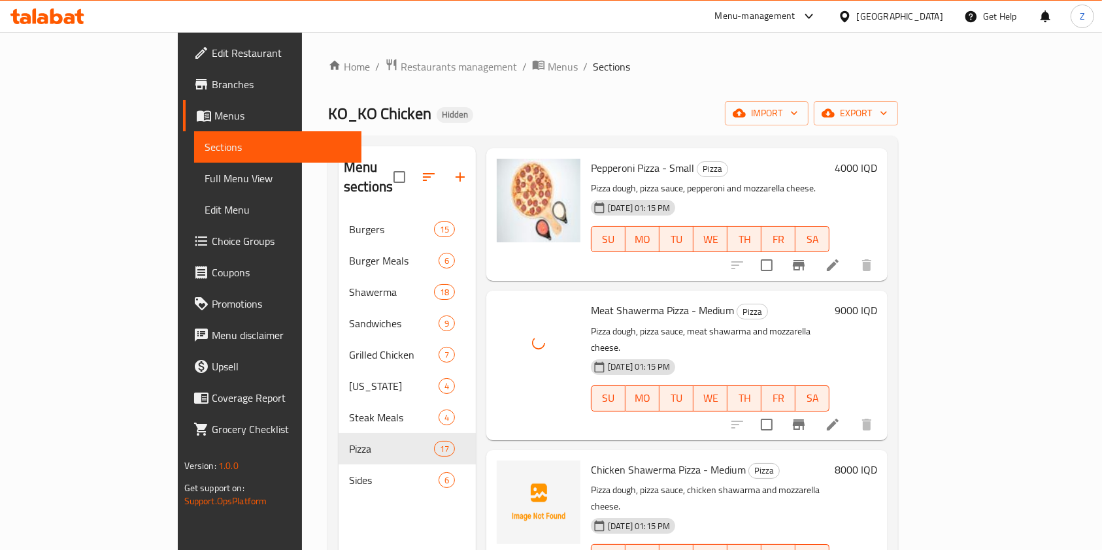
scroll to position [753, 0]
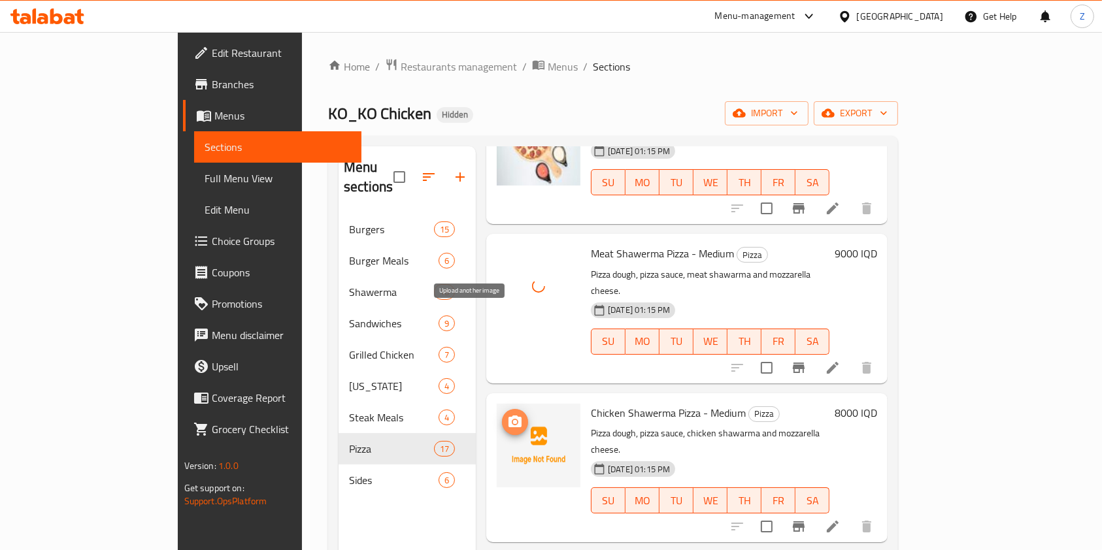
click at [502, 414] on span "upload picture" at bounding box center [515, 422] width 26 height 16
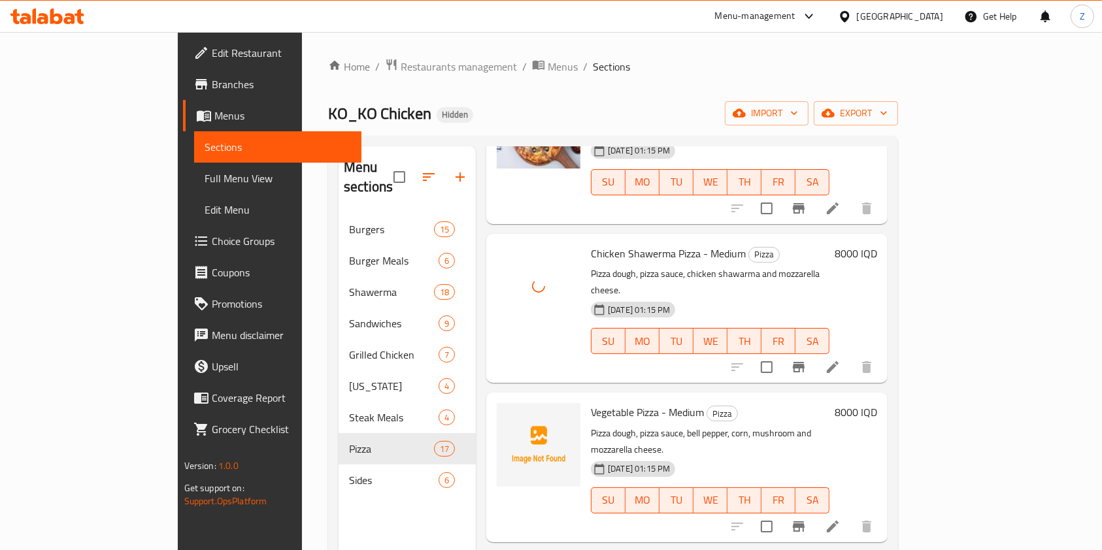
scroll to position [914, 0]
click at [507, 412] on icon "upload picture" at bounding box center [515, 420] width 16 height 16
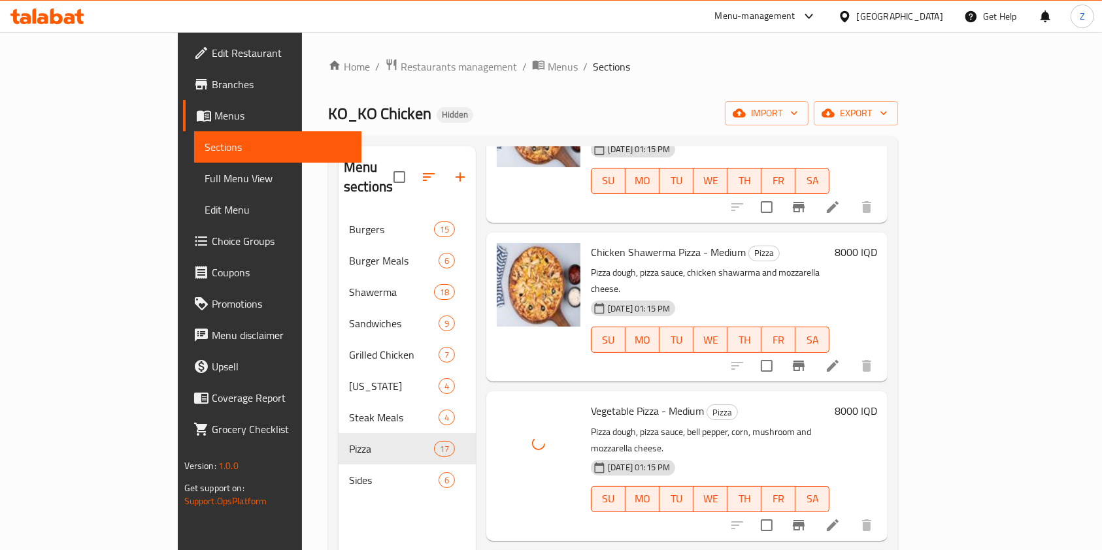
scroll to position [1019, 0]
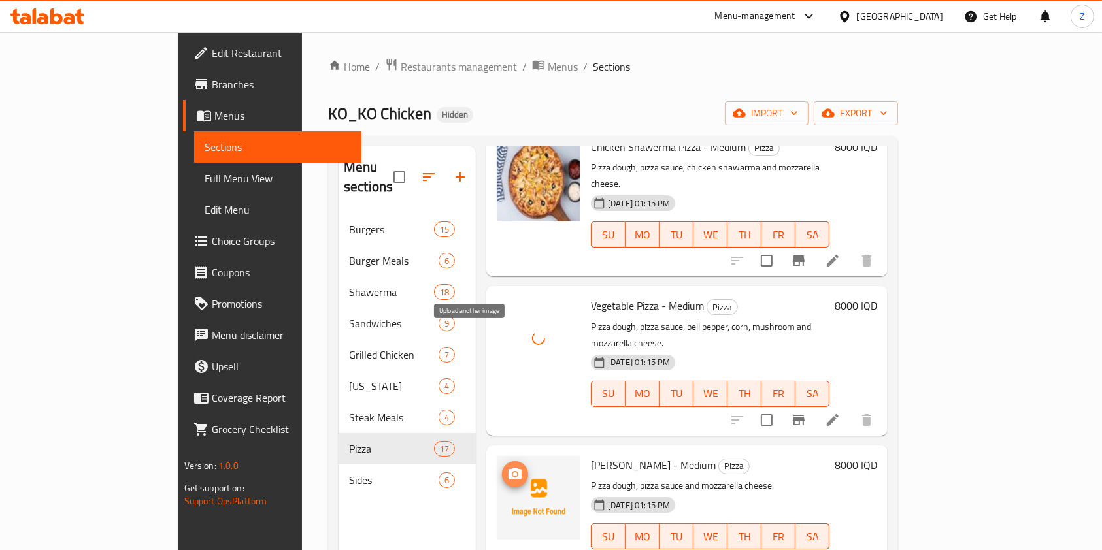
click at [508, 468] on icon "upload picture" at bounding box center [514, 474] width 13 height 12
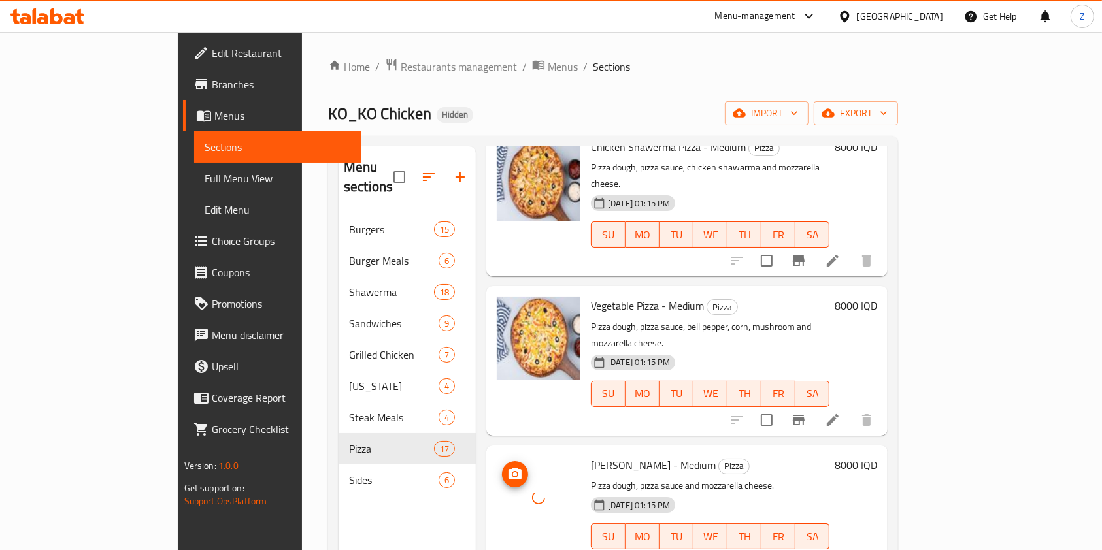
scroll to position [1164, 0]
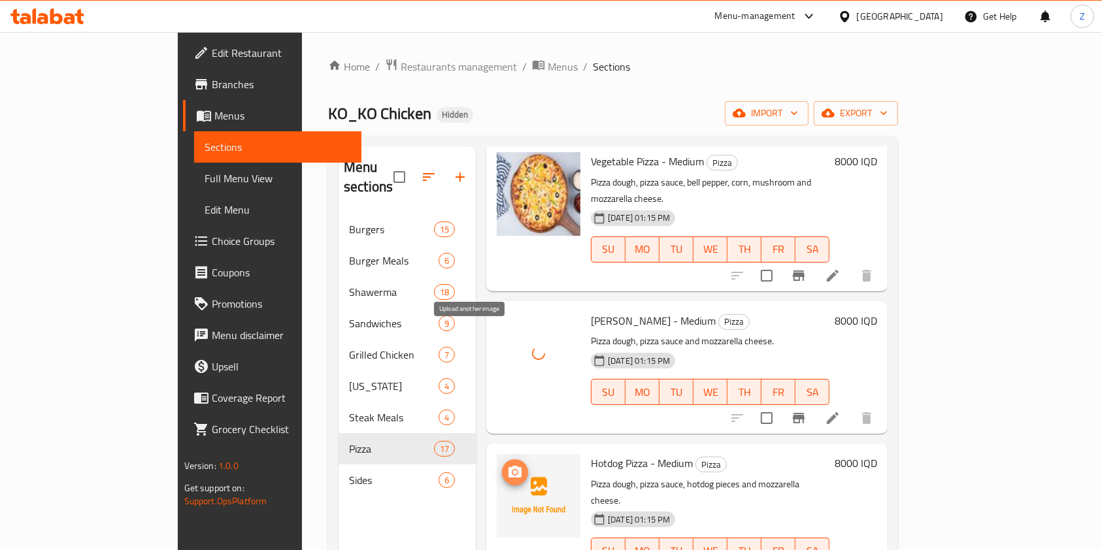
click at [508, 466] on icon "upload picture" at bounding box center [514, 472] width 13 height 12
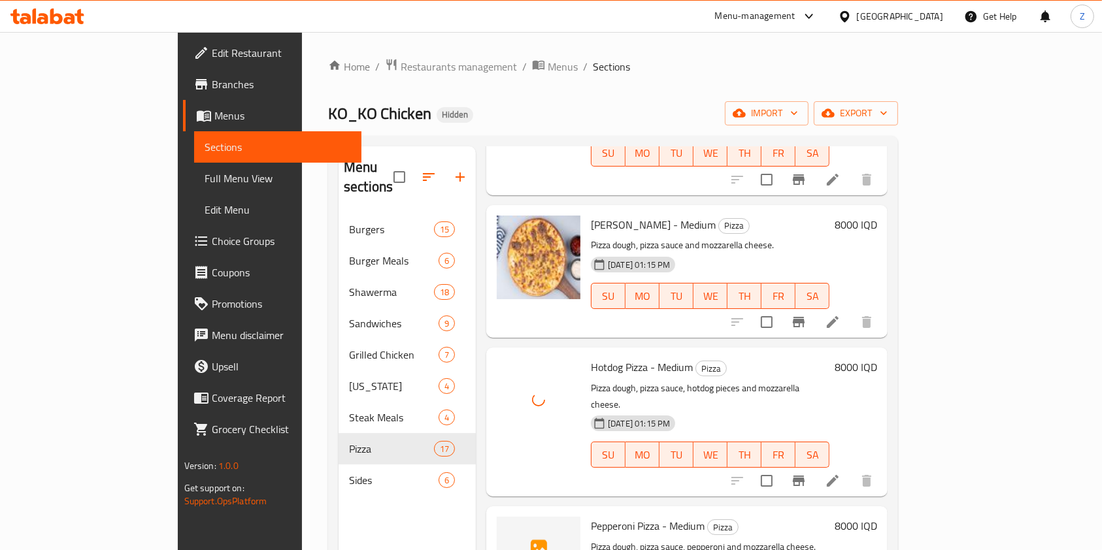
scroll to position [1260, 0]
click at [502, 521] on button "upload picture" at bounding box center [515, 534] width 26 height 26
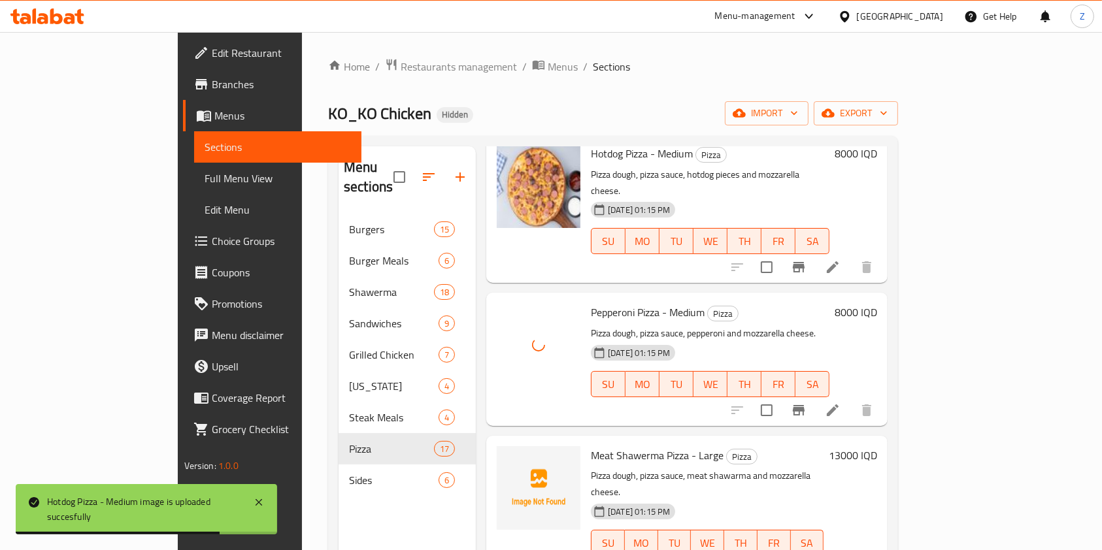
scroll to position [1474, 0]
click at [507, 456] on icon "upload picture" at bounding box center [515, 464] width 16 height 16
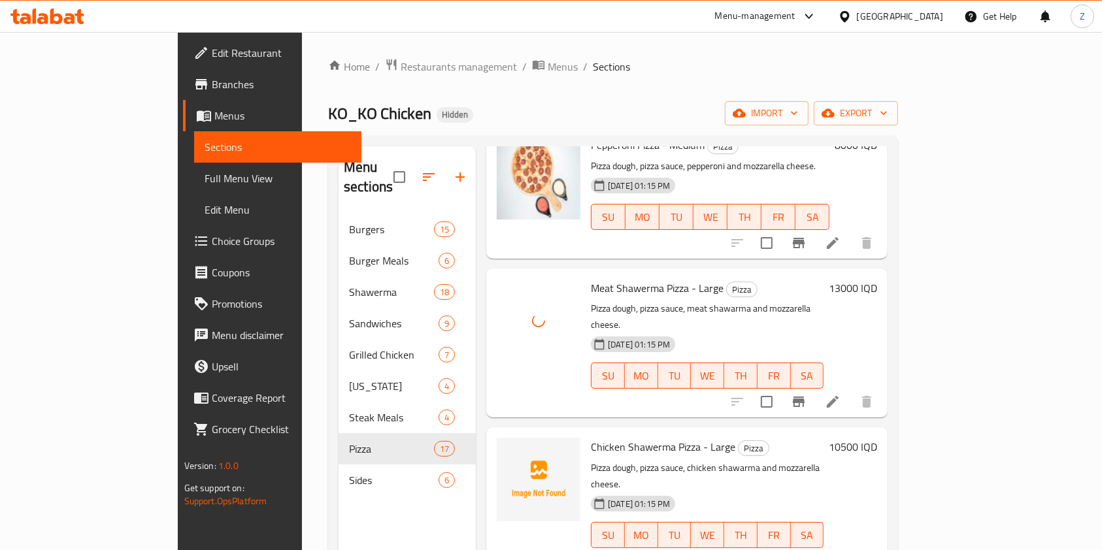
scroll to position [1641, 0]
click at [508, 449] on icon "upload picture" at bounding box center [514, 455] width 13 height 12
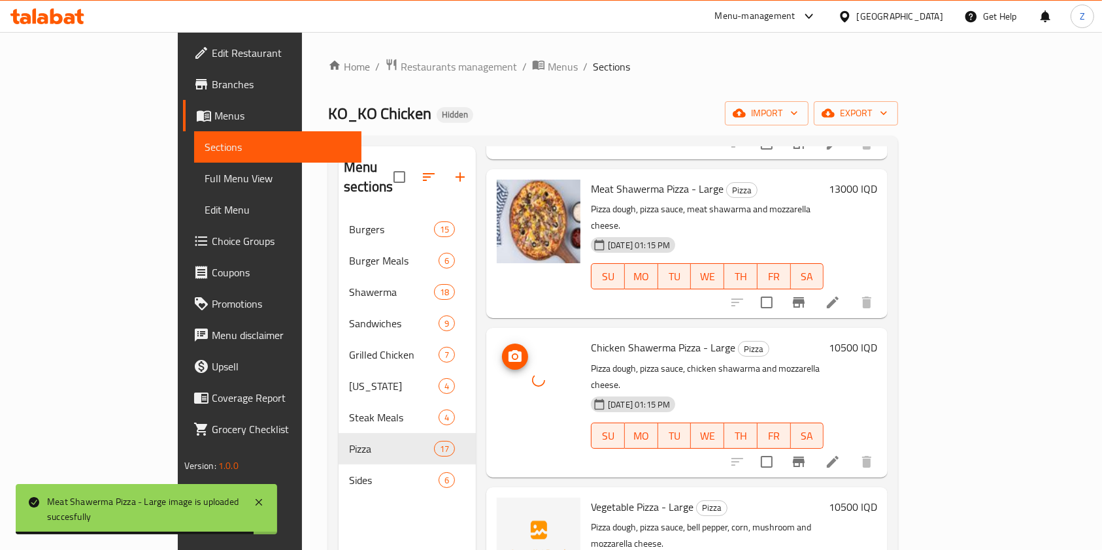
scroll to position [1743, 0]
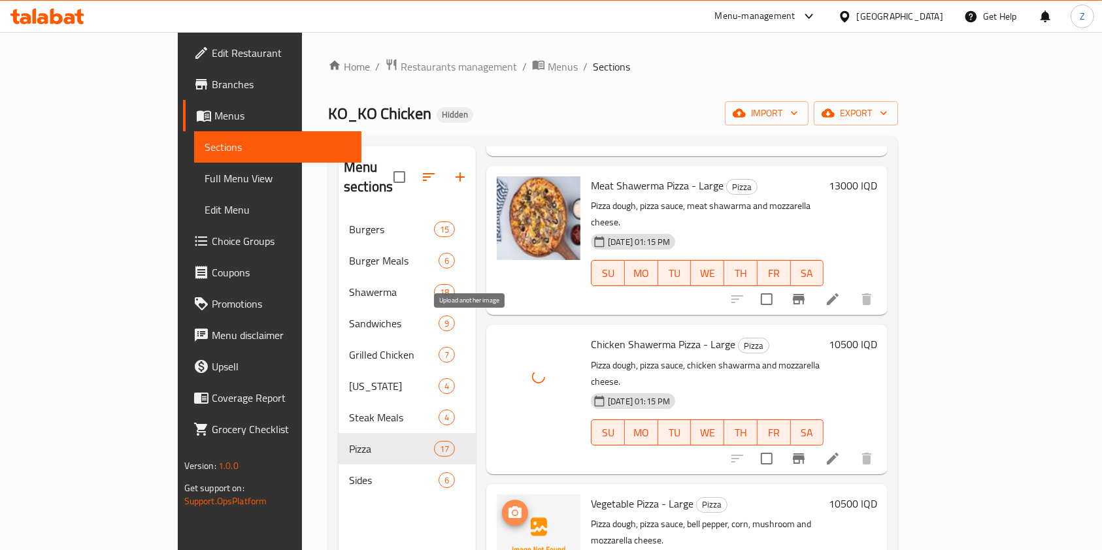
click at [502, 500] on button "upload picture" at bounding box center [515, 513] width 26 height 26
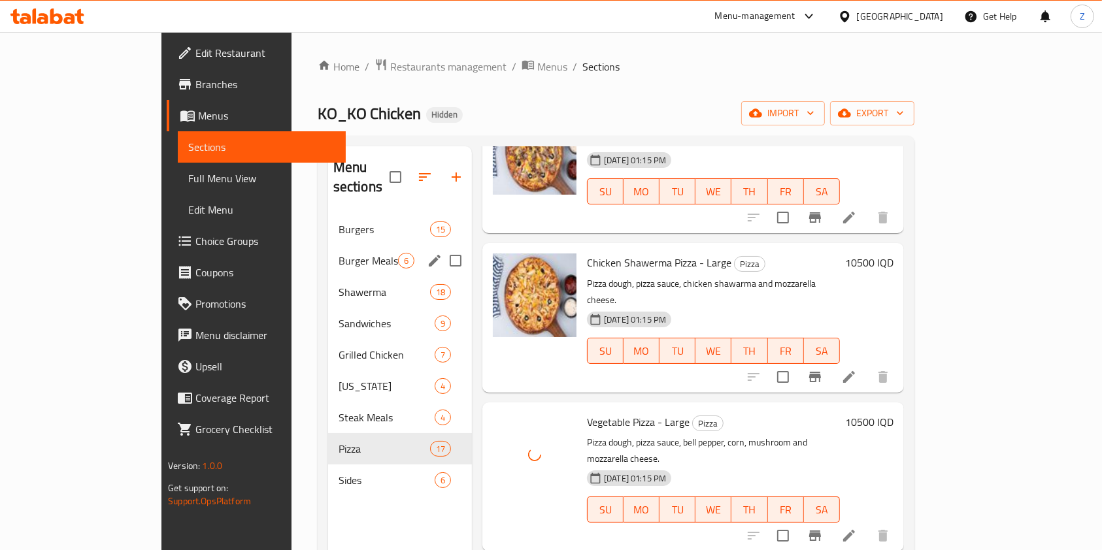
scroll to position [183, 0]
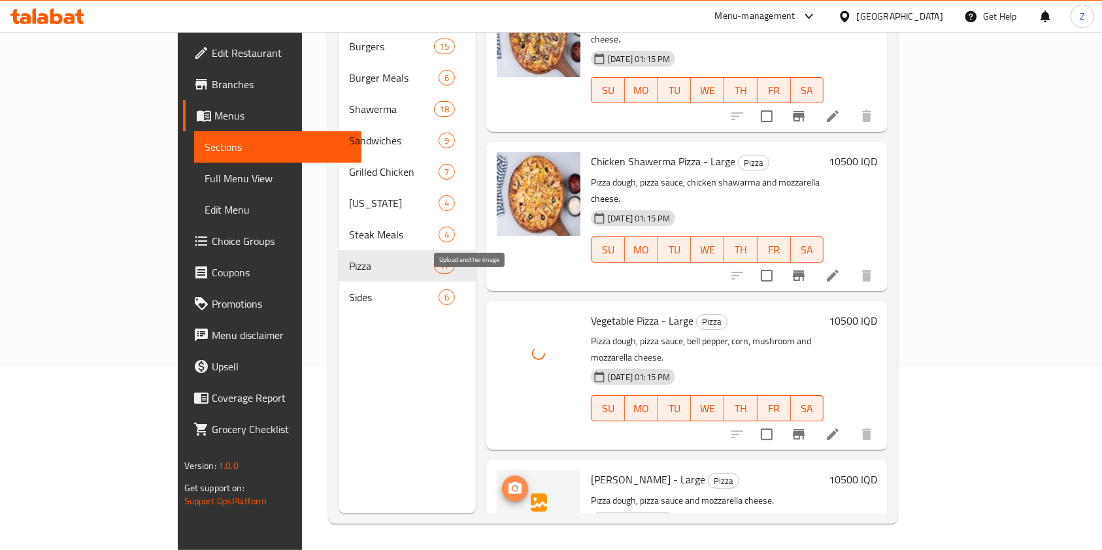
click at [507, 481] on icon "upload picture" at bounding box center [515, 489] width 16 height 16
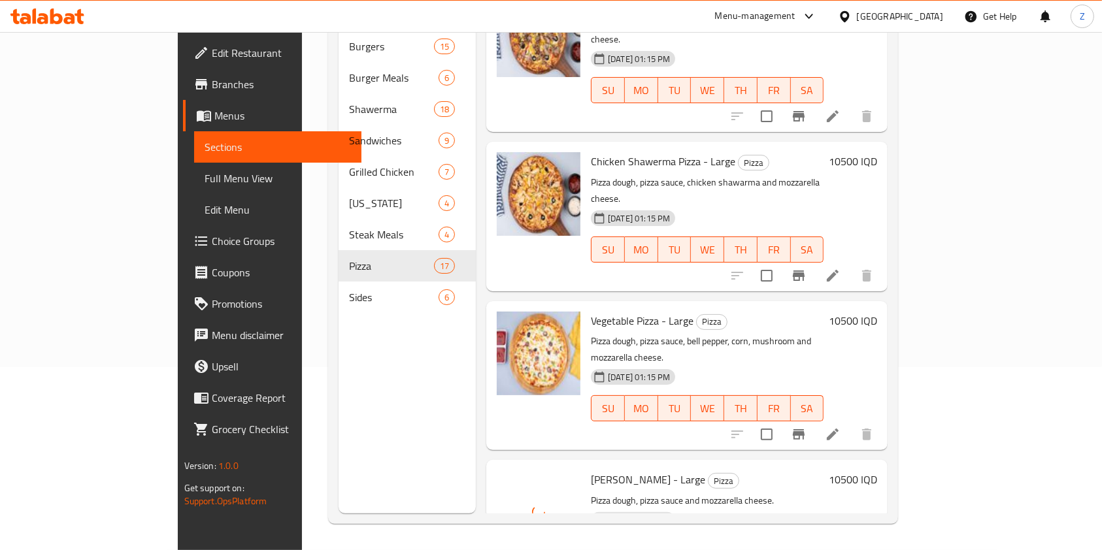
scroll to position [1908, 0]
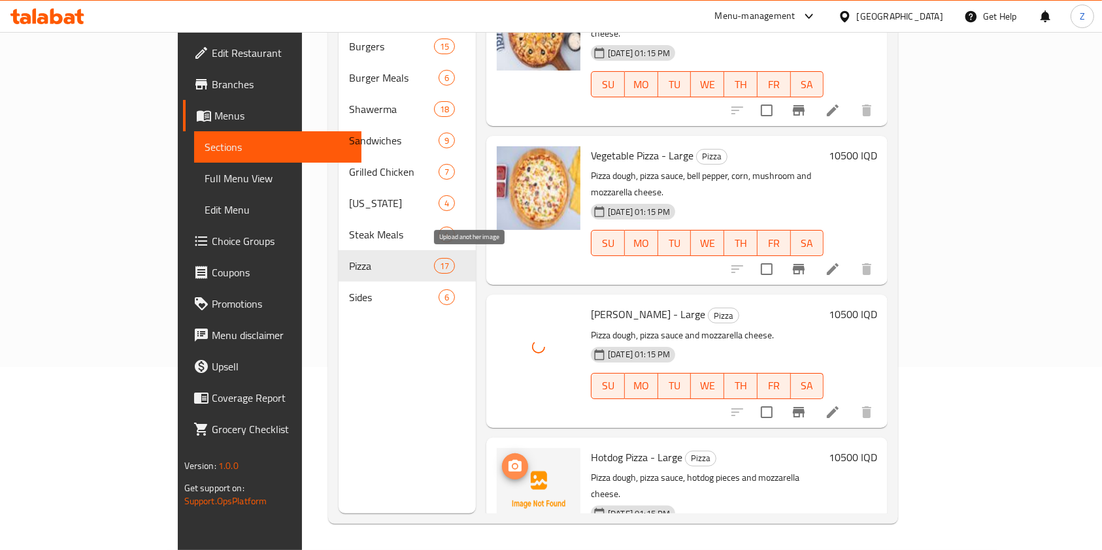
click at [507, 459] on icon "upload picture" at bounding box center [515, 467] width 16 height 16
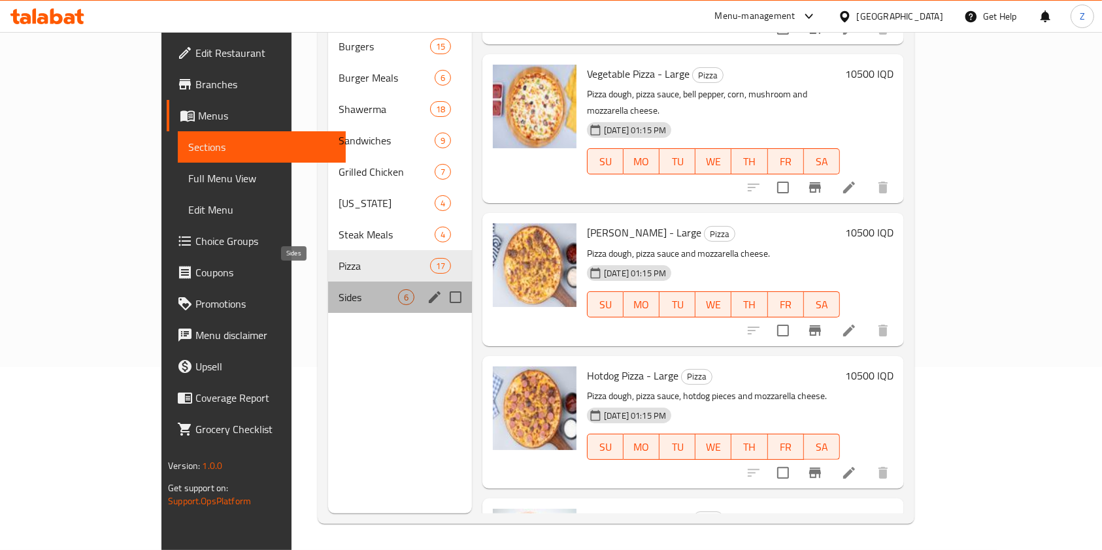
click at [338, 289] on span "Sides" at bounding box center [367, 297] width 59 height 16
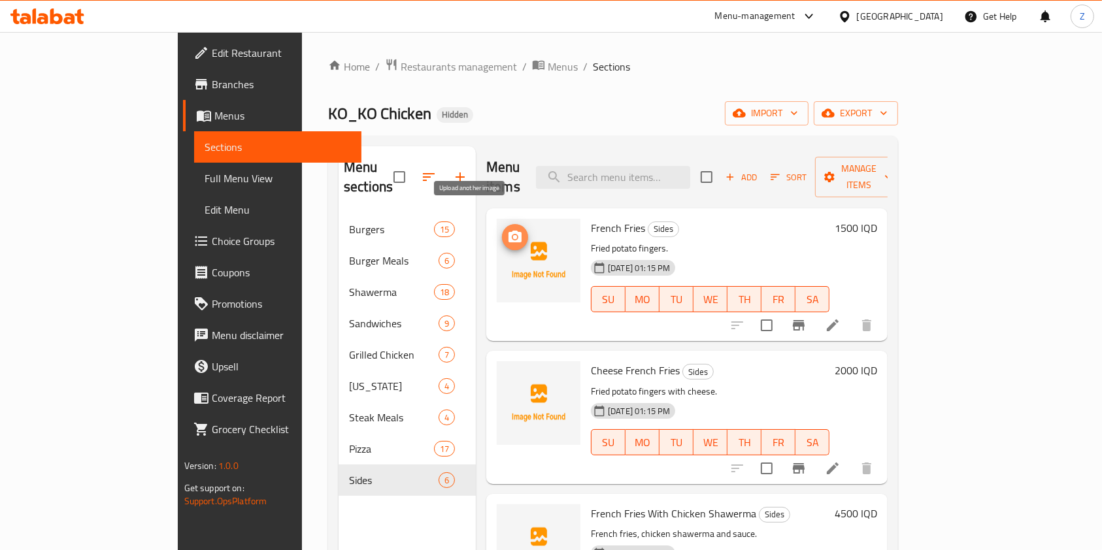
click at [502, 229] on span "upload picture" at bounding box center [515, 237] width 26 height 16
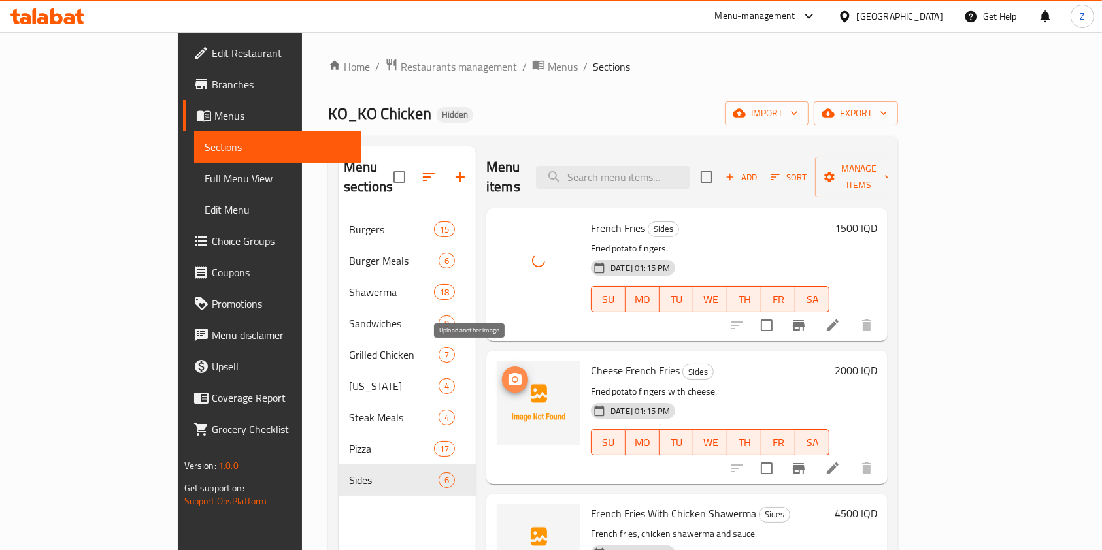
click at [507, 372] on icon "upload picture" at bounding box center [515, 380] width 16 height 16
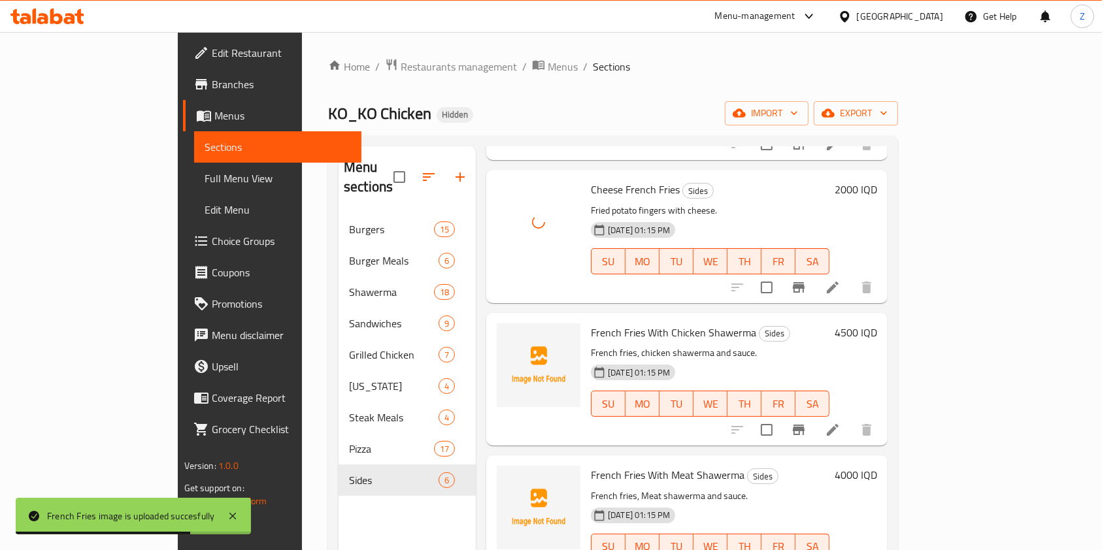
scroll to position [205, 0]
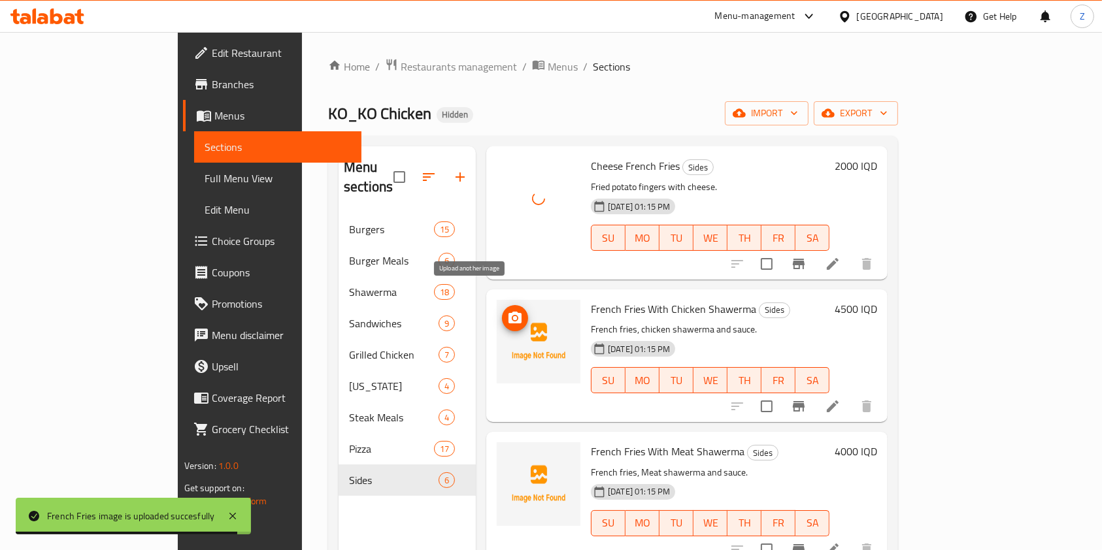
click at [508, 312] on icon "upload picture" at bounding box center [514, 318] width 13 height 12
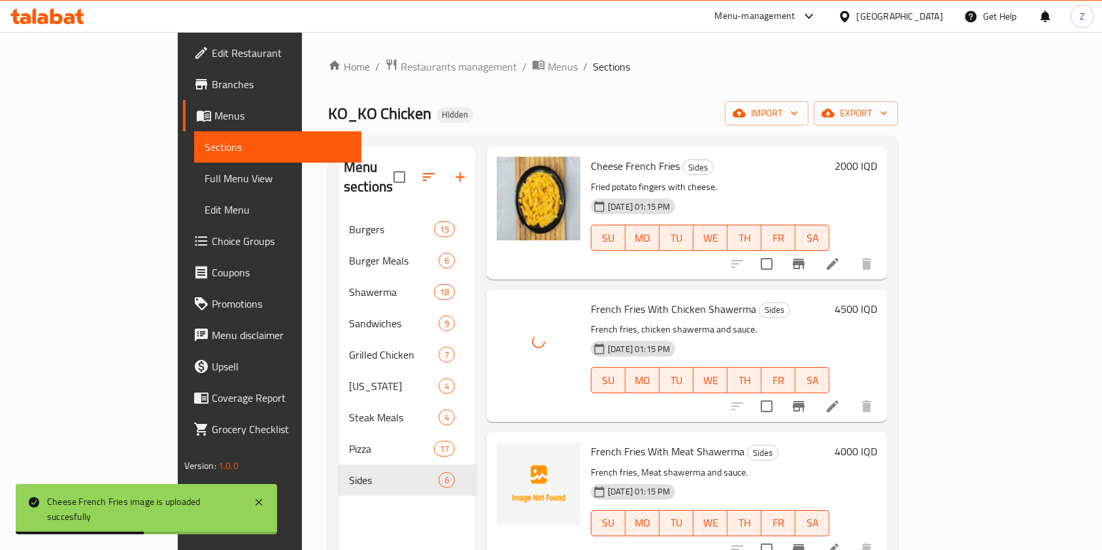
scroll to position [339, 0]
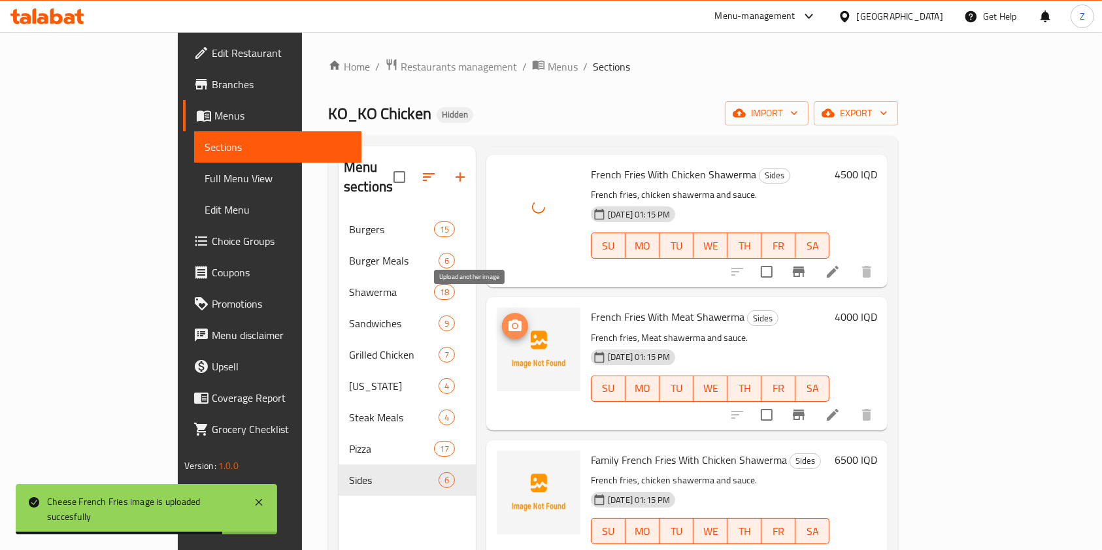
click at [513, 324] on circle "upload picture" at bounding box center [515, 326] width 4 height 4
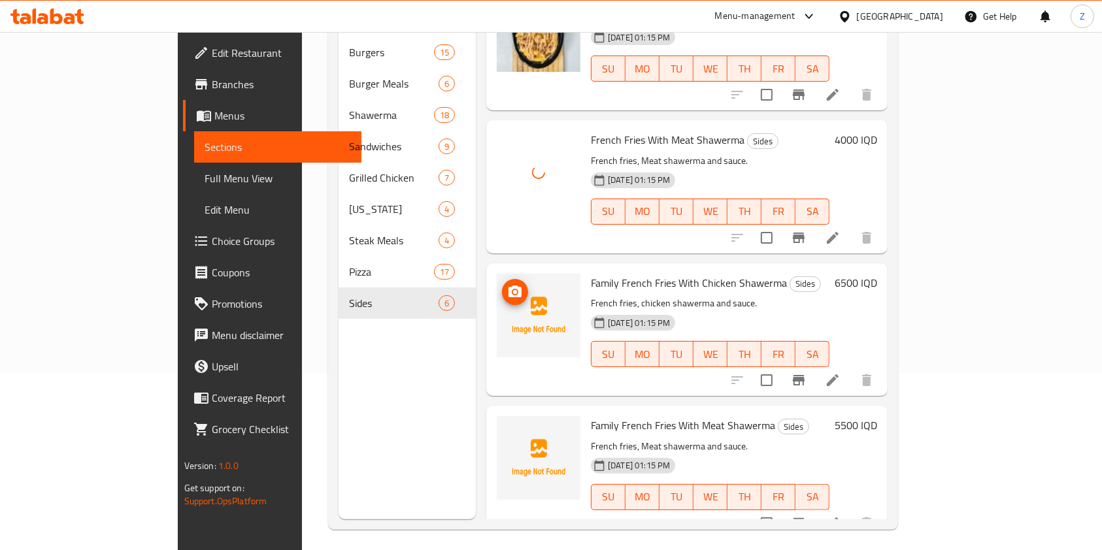
scroll to position [178, 0]
click at [507, 284] on icon "upload picture" at bounding box center [515, 292] width 16 height 16
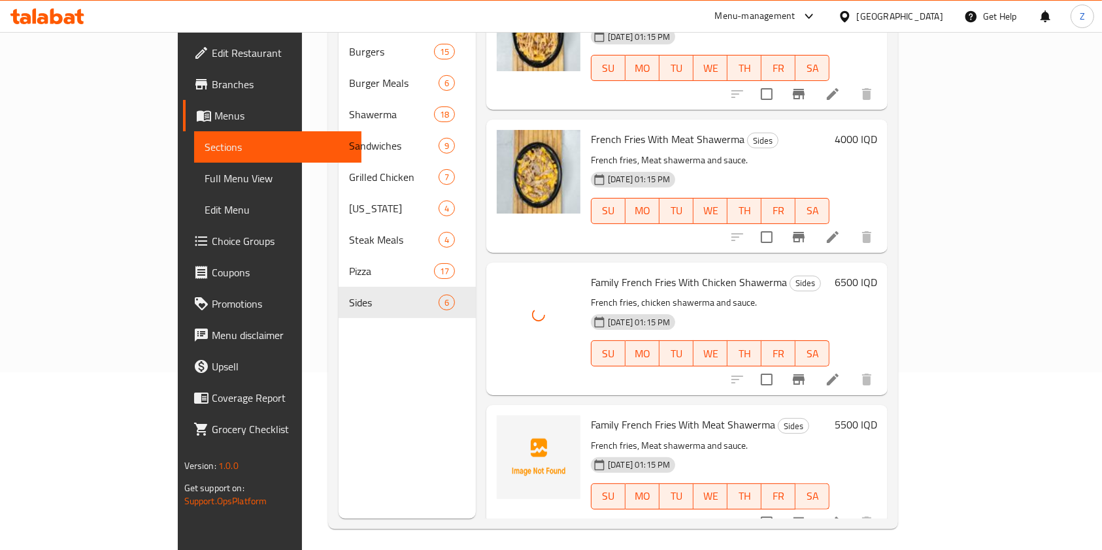
scroll to position [183, 0]
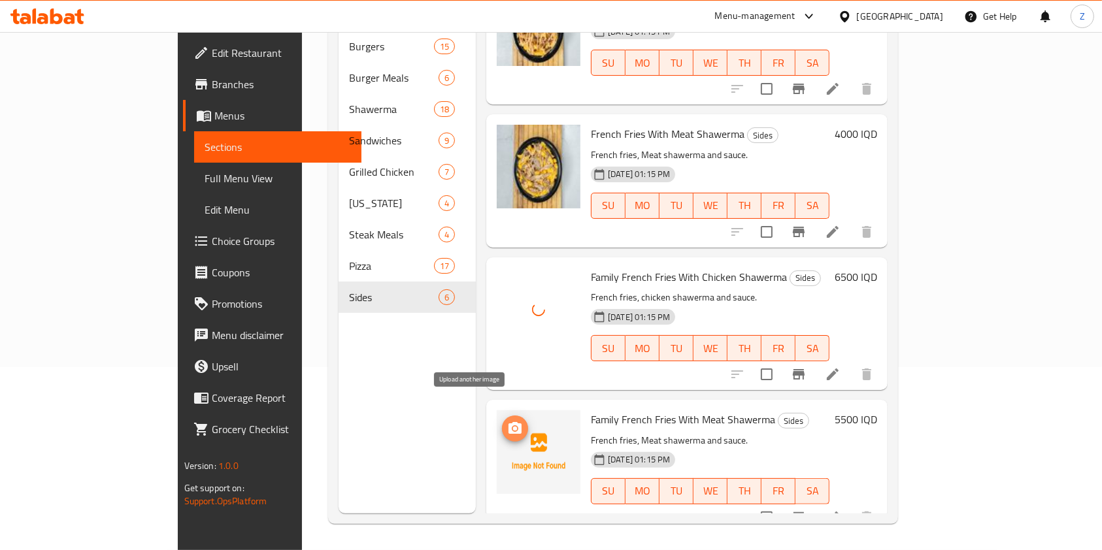
click at [502, 416] on button "upload picture" at bounding box center [515, 429] width 26 height 26
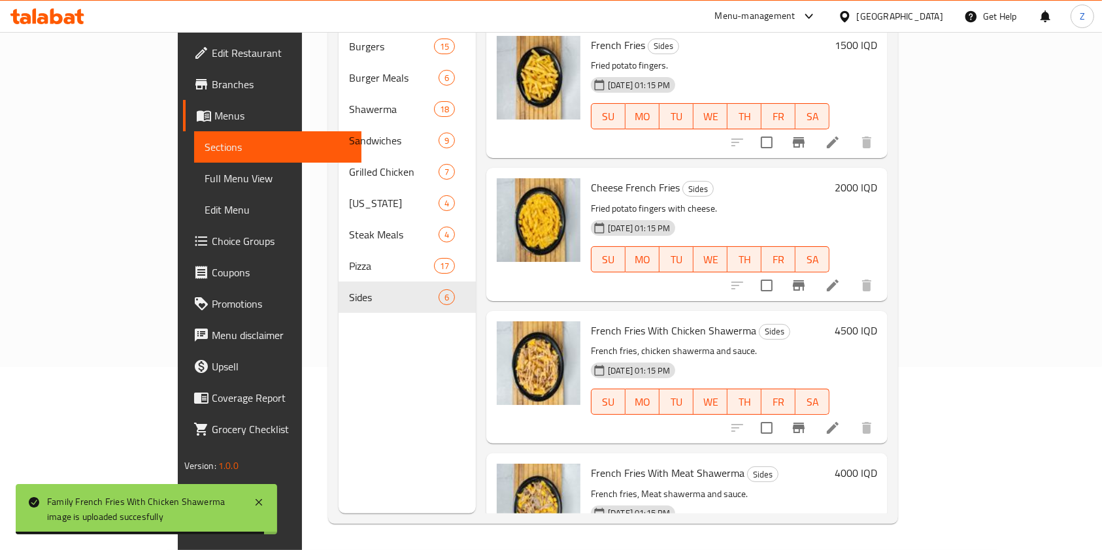
scroll to position [0, 0]
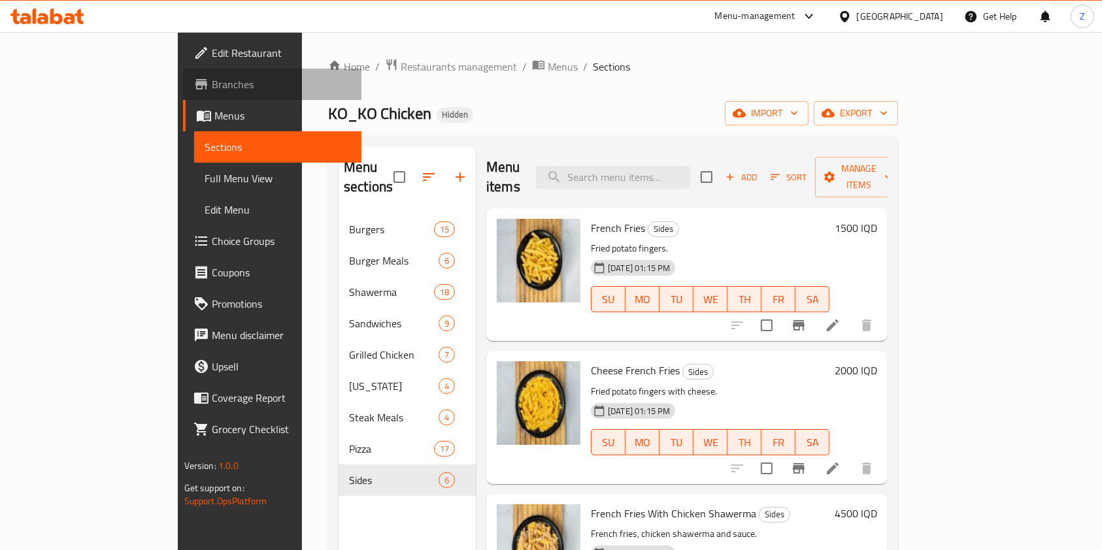
click at [212, 82] on span "Branches" at bounding box center [282, 84] width 140 height 16
